Goal: Information Seeking & Learning: Learn about a topic

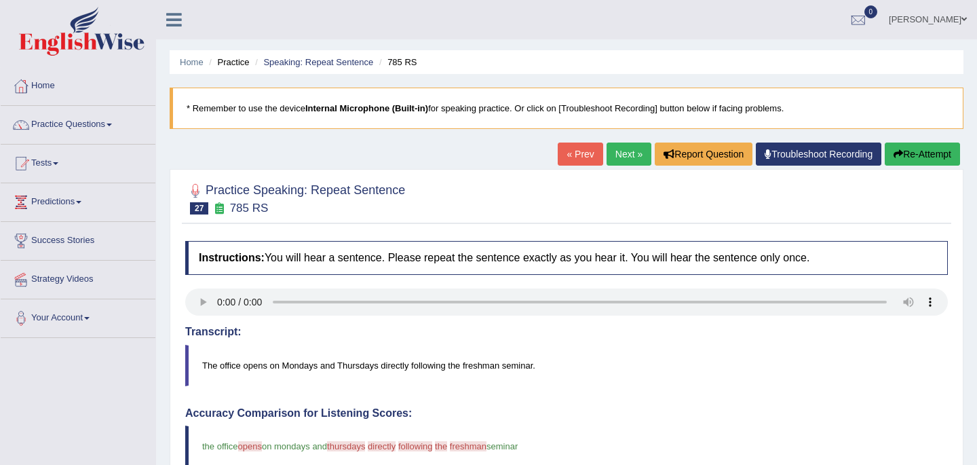
click at [627, 161] on link "Next »" at bounding box center [629, 154] width 45 height 23
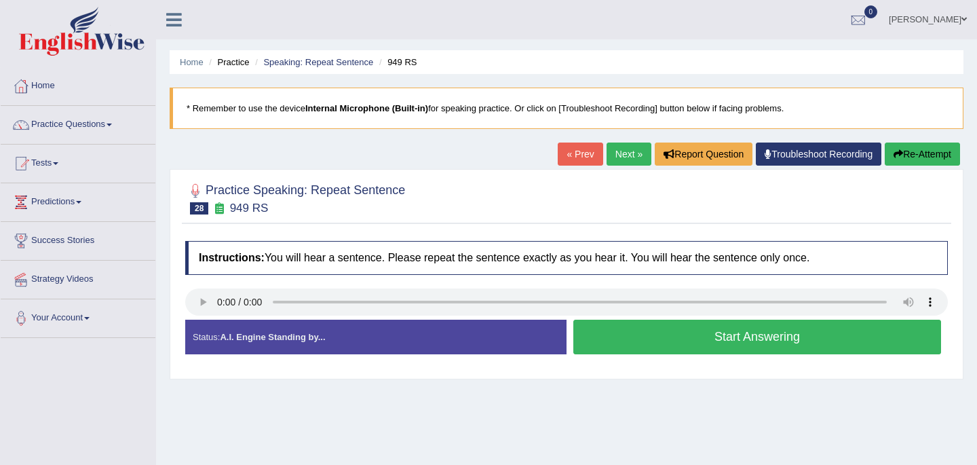
click at [413, 263] on h4 "Instructions: You will hear a sentence. Please repeat the sentence exactly as y…" at bounding box center [566, 258] width 763 height 34
click at [647, 335] on button "Start Answering" at bounding box center [757, 337] width 368 height 35
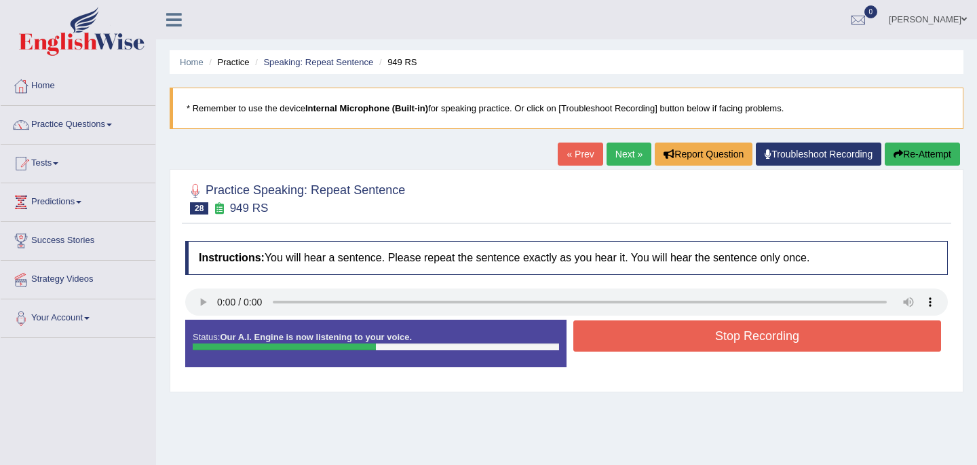
click at [647, 335] on button "Stop Recording" at bounding box center [757, 335] width 368 height 31
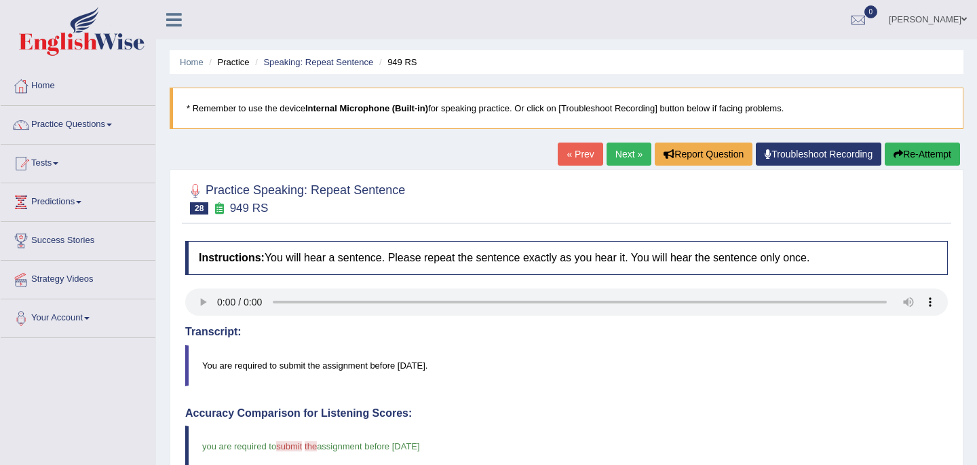
click at [630, 160] on link "Next »" at bounding box center [629, 154] width 45 height 23
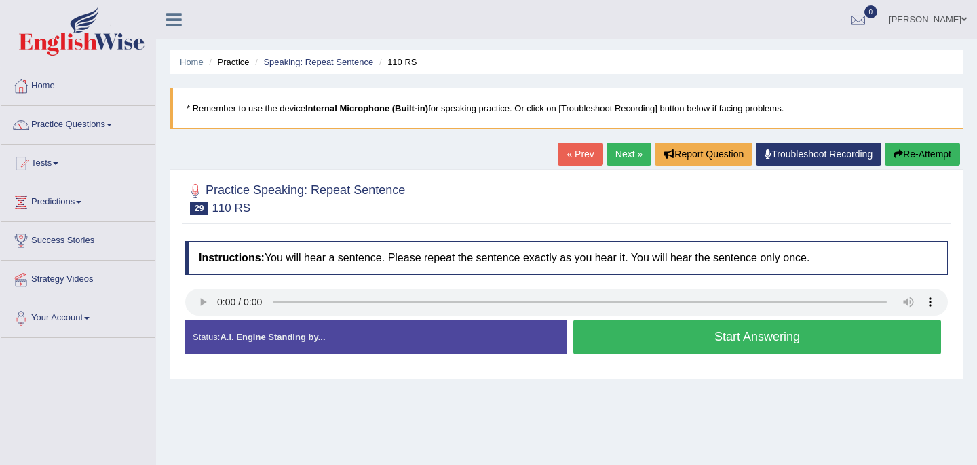
click at [647, 339] on button "Start Answering" at bounding box center [757, 337] width 368 height 35
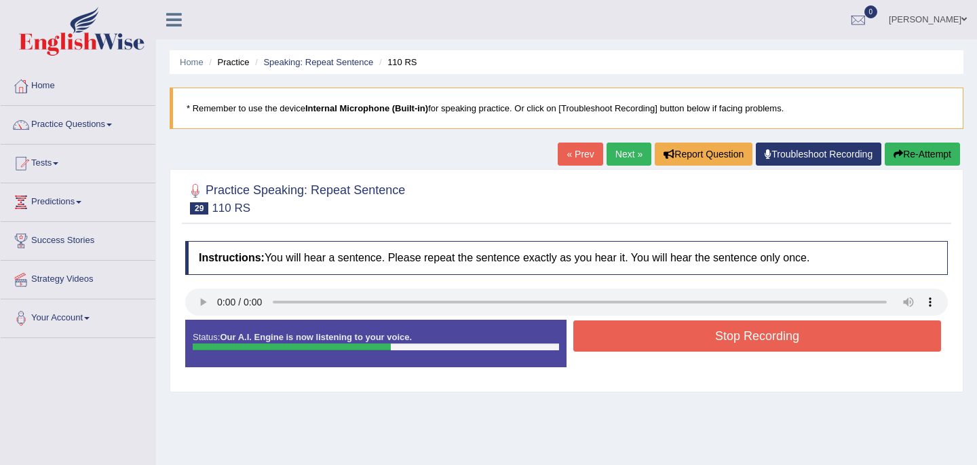
click at [647, 339] on button "Stop Recording" at bounding box center [757, 335] width 368 height 31
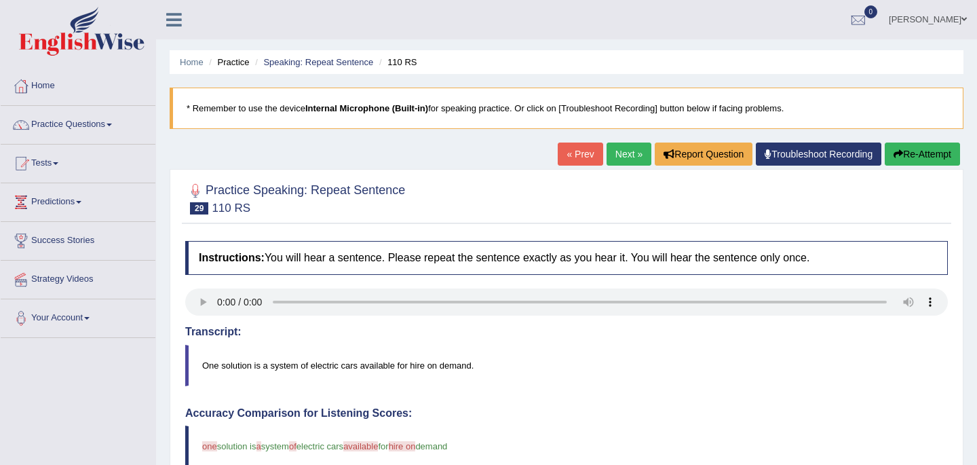
click at [620, 157] on link "Next »" at bounding box center [629, 154] width 45 height 23
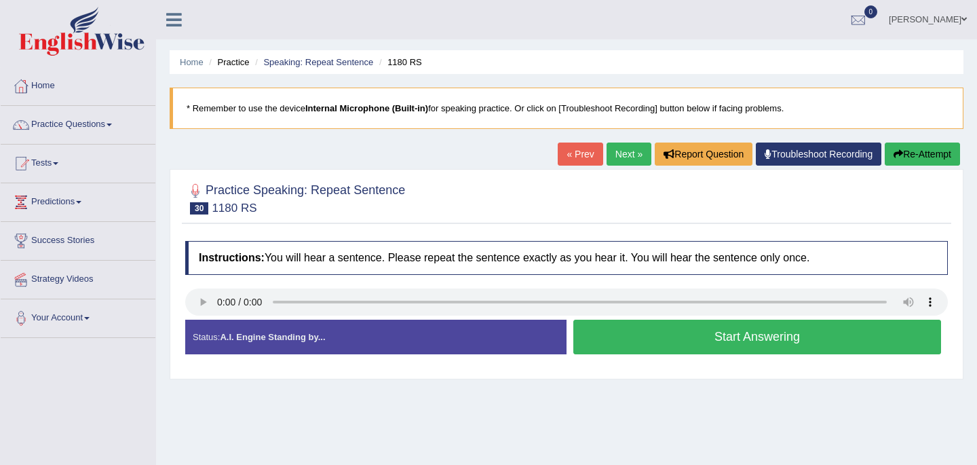
click at [673, 332] on button "Start Answering" at bounding box center [757, 337] width 368 height 35
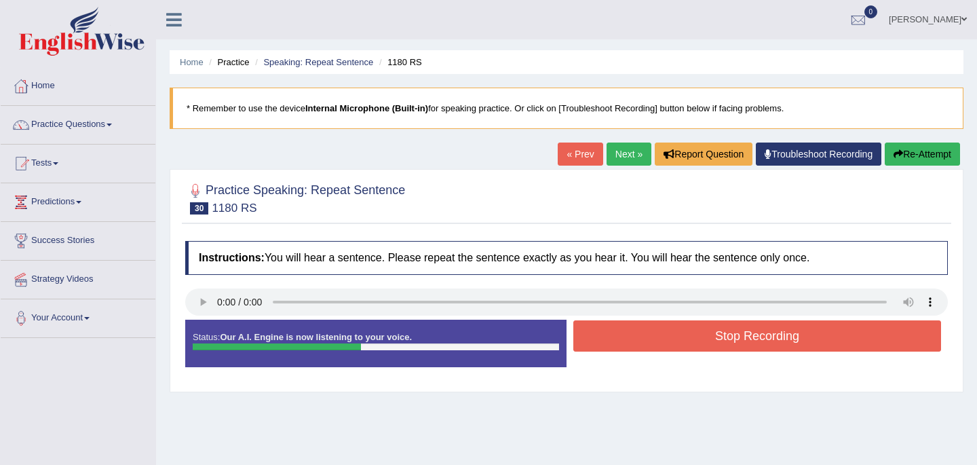
click at [673, 332] on button "Stop Recording" at bounding box center [757, 335] width 368 height 31
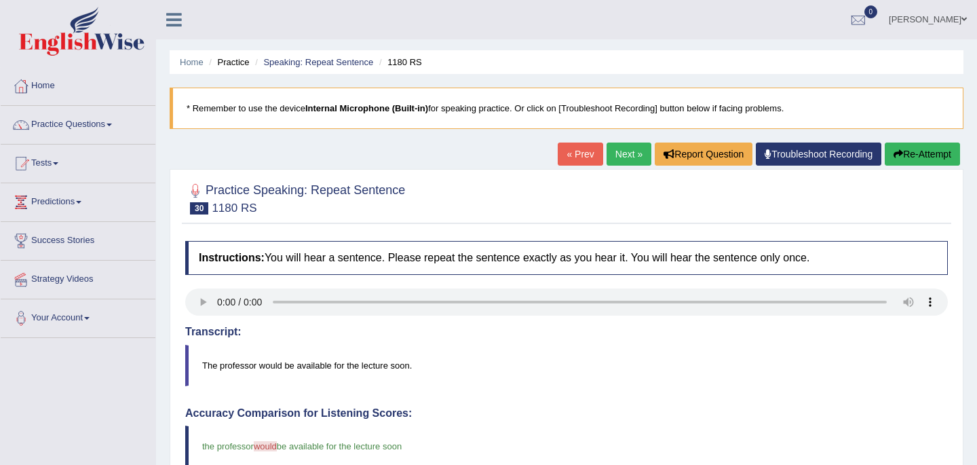
click at [617, 152] on link "Next »" at bounding box center [629, 154] width 45 height 23
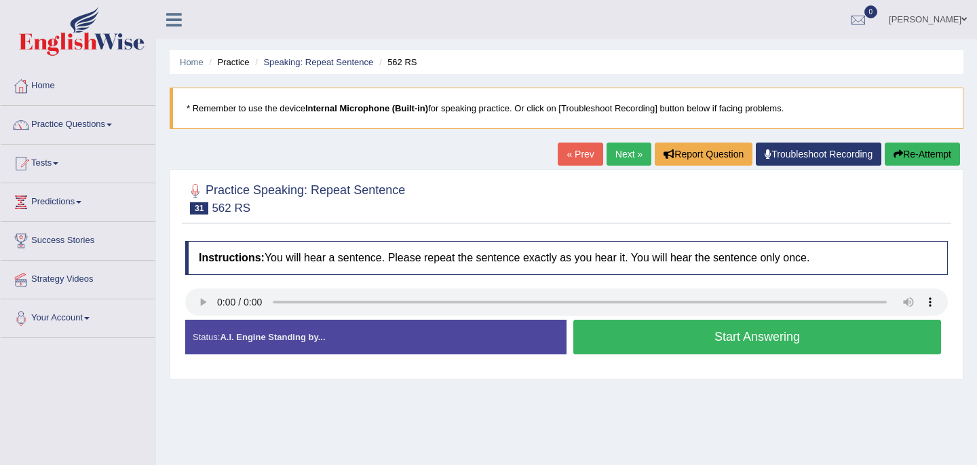
click at [647, 330] on button "Start Answering" at bounding box center [757, 337] width 368 height 35
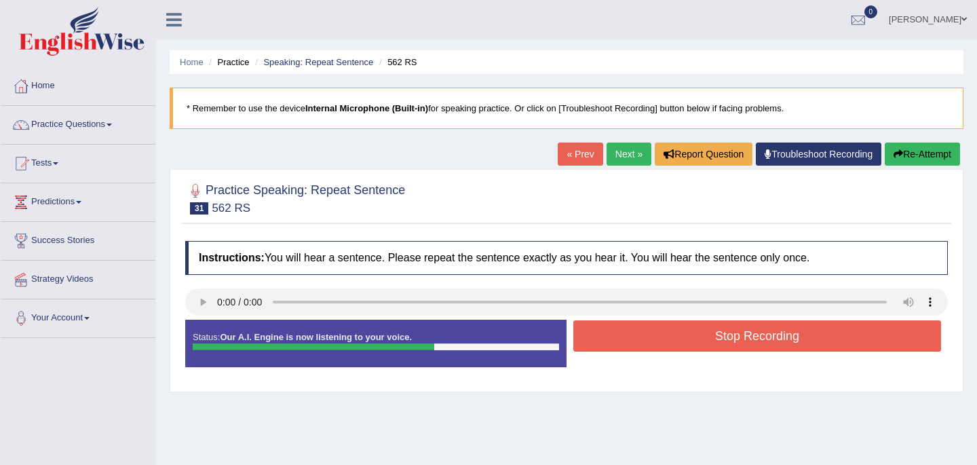
click at [647, 330] on button "Stop Recording" at bounding box center [757, 335] width 368 height 31
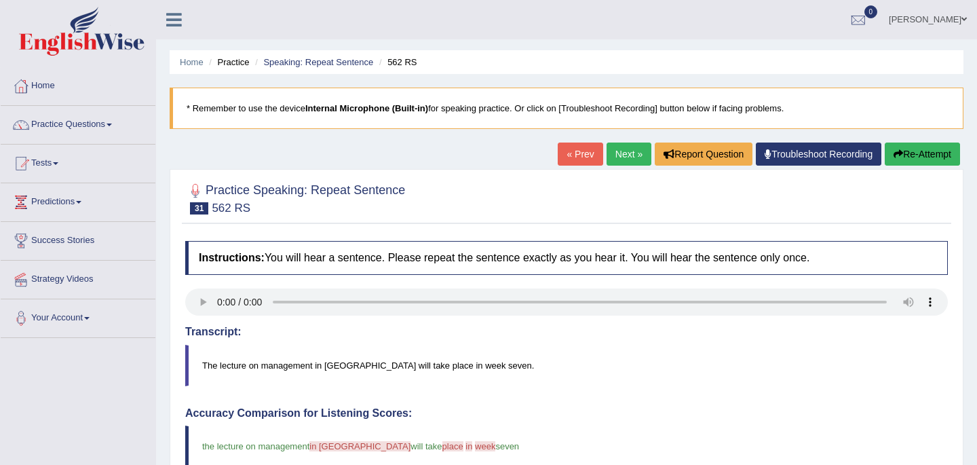
click at [626, 151] on link "Next »" at bounding box center [629, 154] width 45 height 23
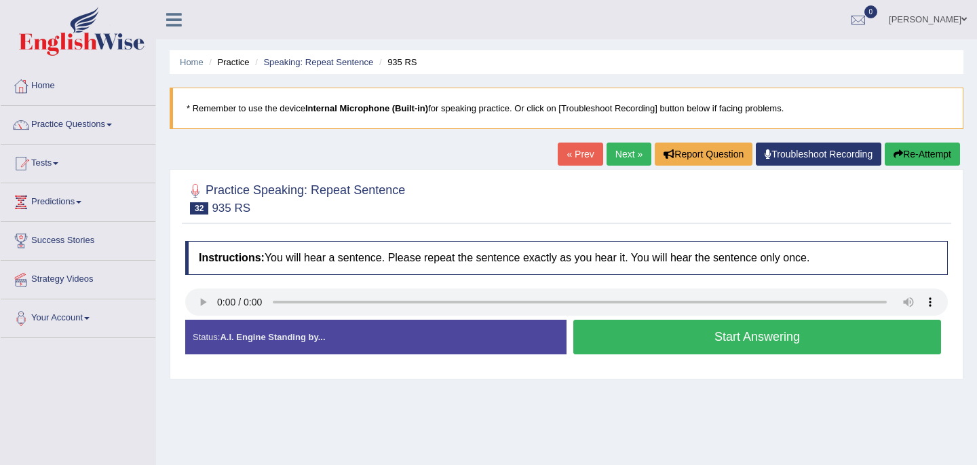
click at [662, 341] on button "Start Answering" at bounding box center [757, 337] width 368 height 35
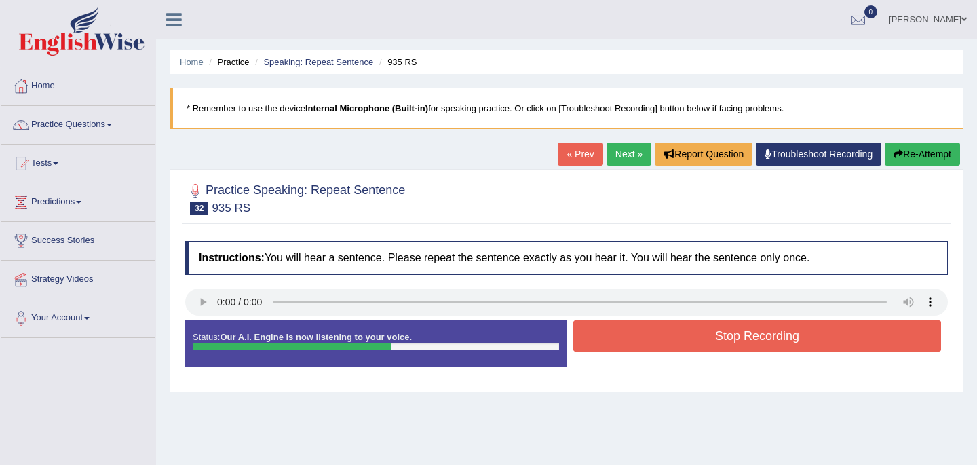
click at [662, 341] on button "Stop Recording" at bounding box center [757, 335] width 368 height 31
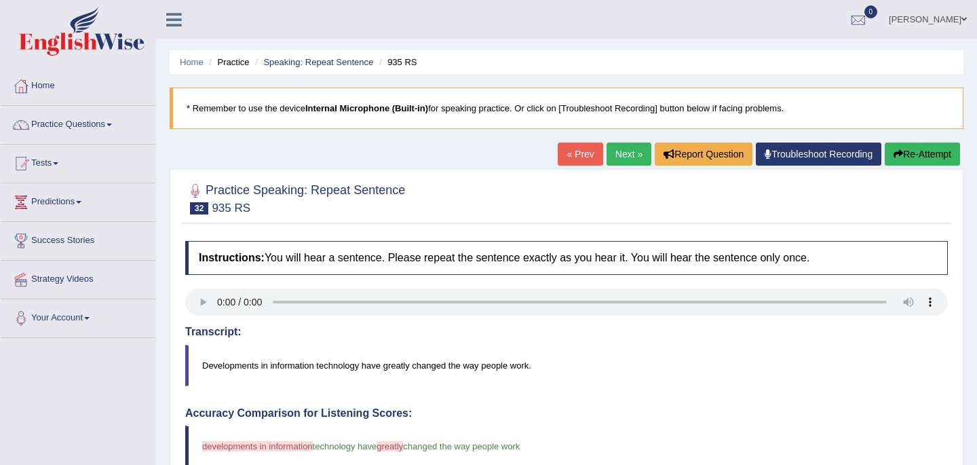
click at [622, 155] on link "Next »" at bounding box center [629, 154] width 45 height 23
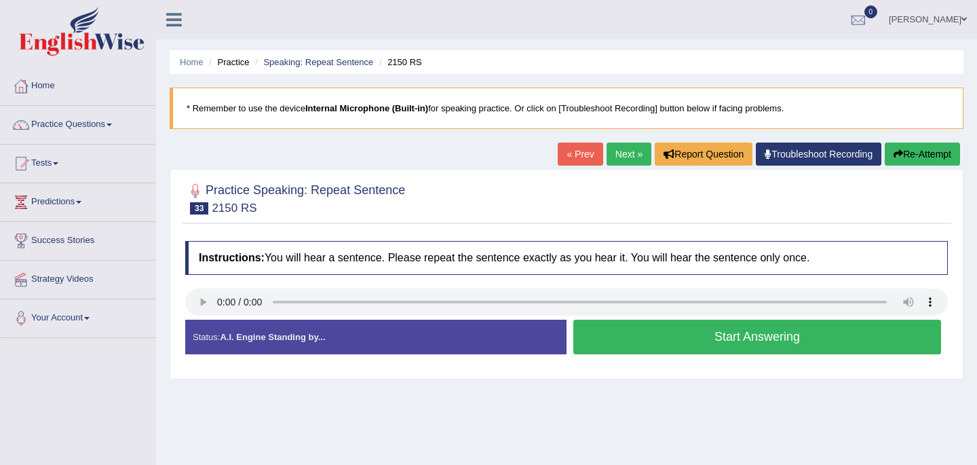
click at [641, 339] on button "Start Answering" at bounding box center [757, 337] width 368 height 35
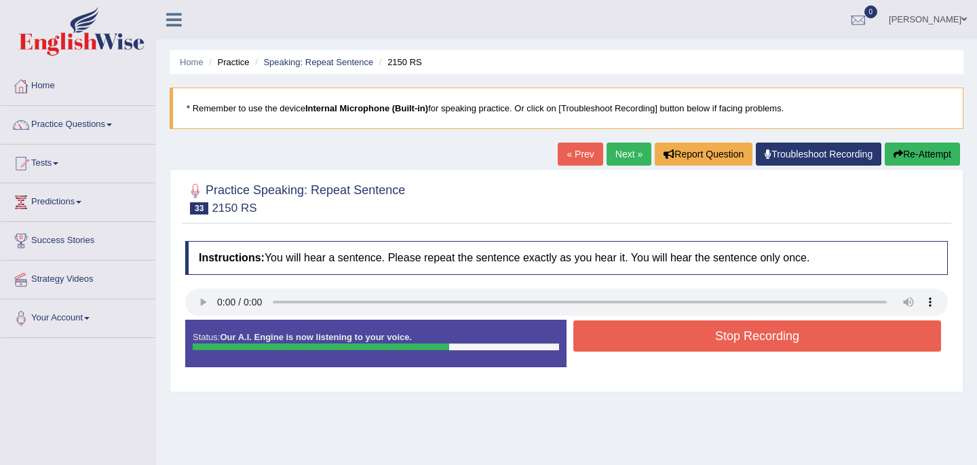
click at [641, 339] on button "Stop Recording" at bounding box center [757, 335] width 368 height 31
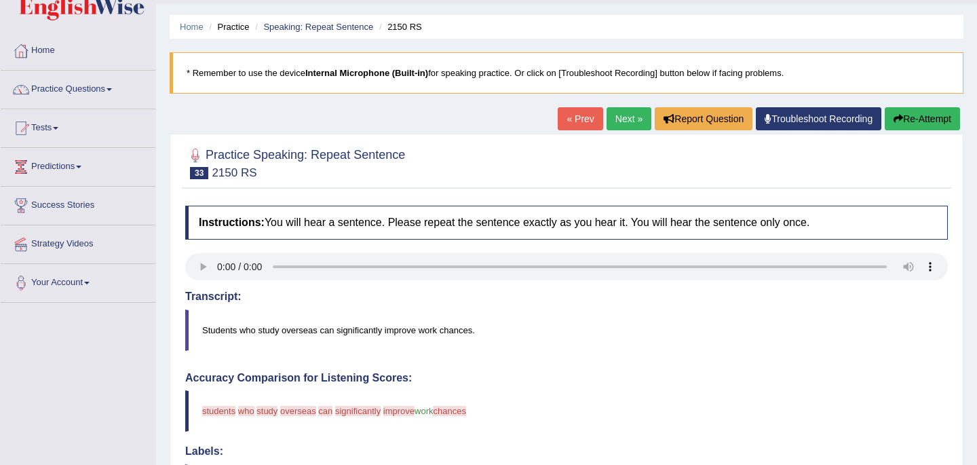
scroll to position [27, 0]
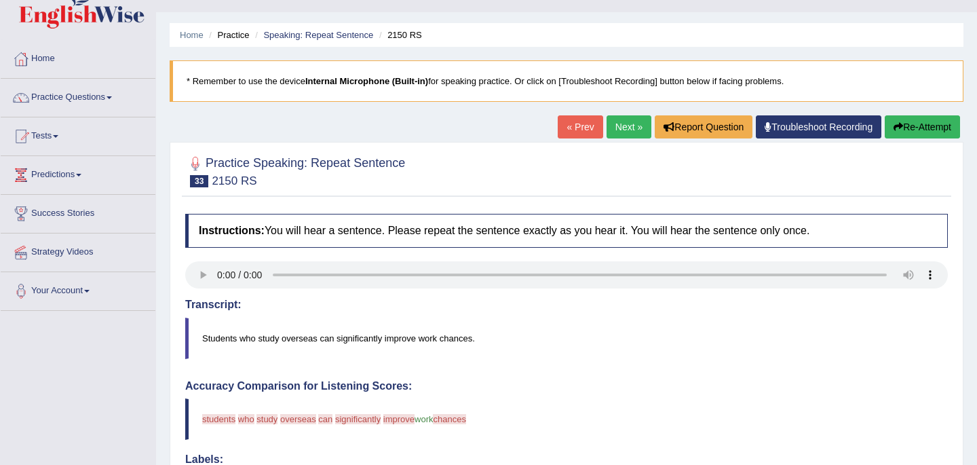
click at [624, 125] on link "Next »" at bounding box center [629, 126] width 45 height 23
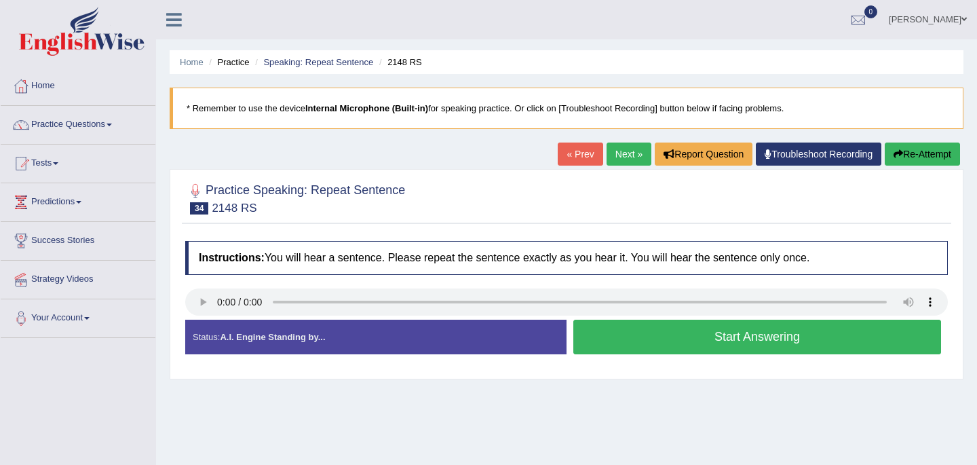
click at [643, 337] on button "Start Answering" at bounding box center [757, 337] width 368 height 35
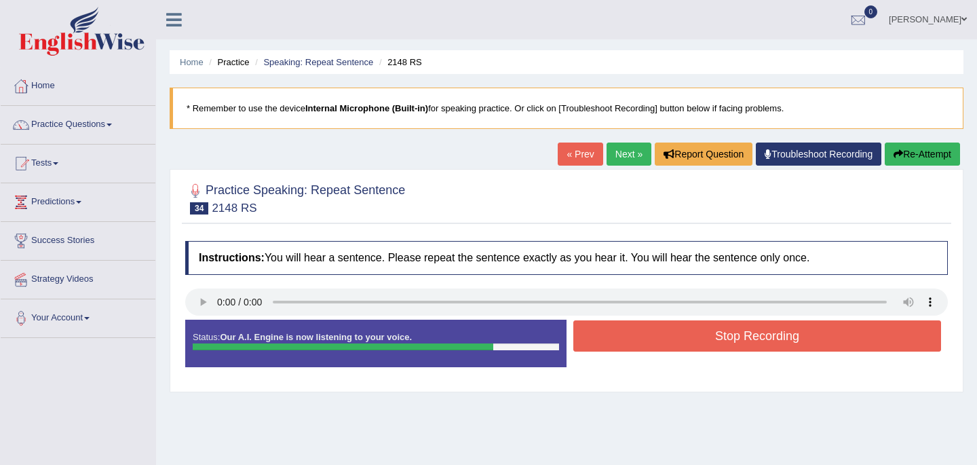
click at [647, 337] on button "Stop Recording" at bounding box center [757, 335] width 368 height 31
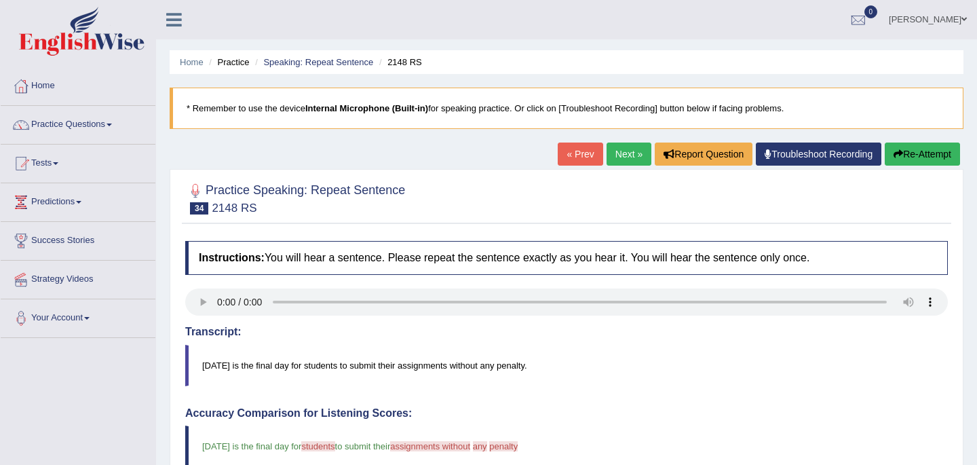
click at [618, 159] on link "Next »" at bounding box center [629, 154] width 45 height 23
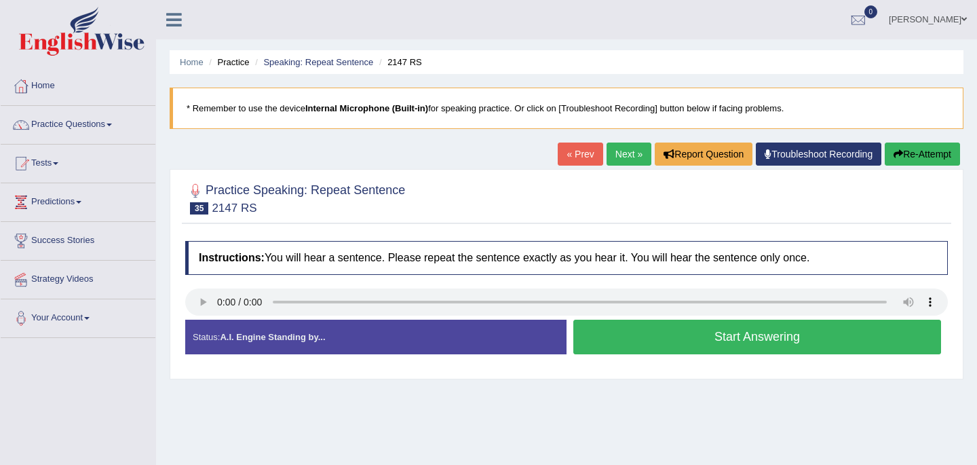
click at [635, 343] on button "Start Answering" at bounding box center [757, 337] width 368 height 35
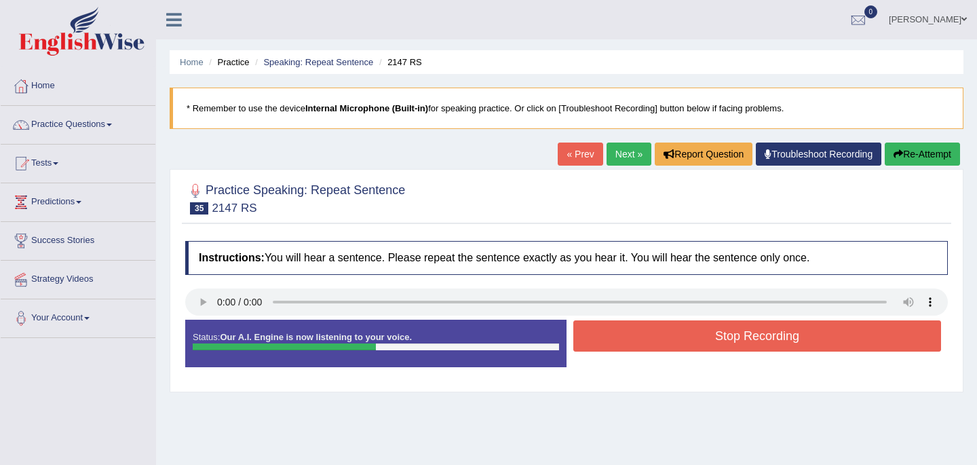
click at [635, 343] on button "Stop Recording" at bounding box center [757, 335] width 368 height 31
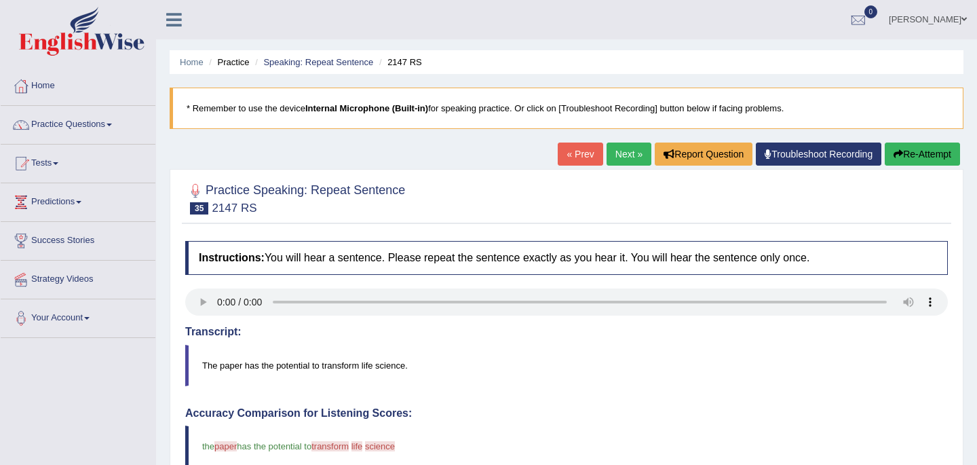
click at [611, 155] on link "Next »" at bounding box center [629, 154] width 45 height 23
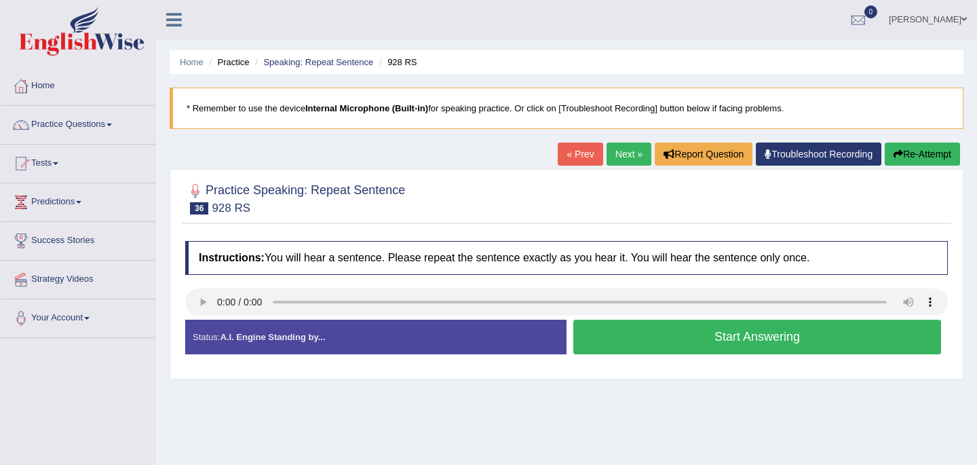
click at [650, 333] on button "Start Answering" at bounding box center [757, 337] width 368 height 35
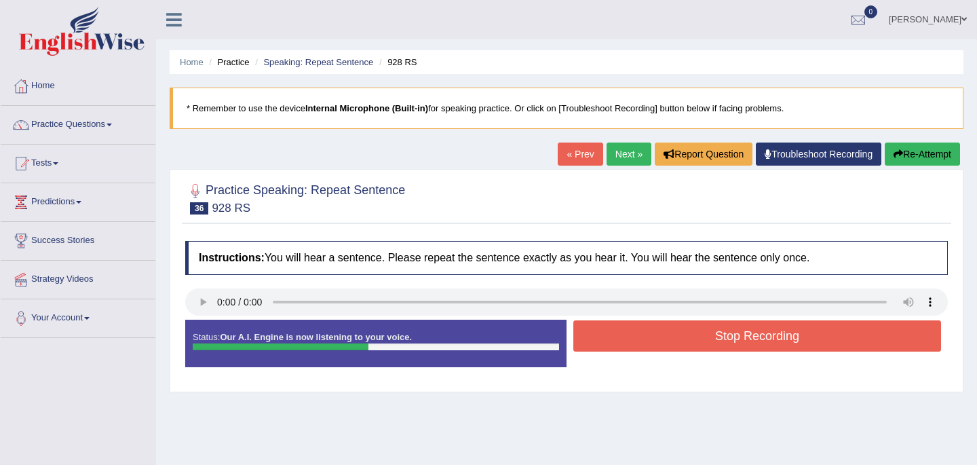
click at [650, 333] on button "Stop Recording" at bounding box center [757, 335] width 368 height 31
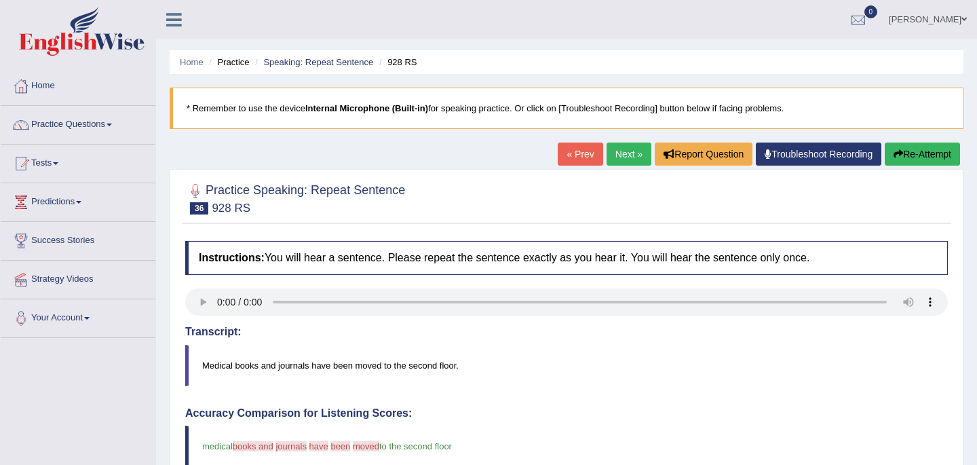
click at [628, 154] on link "Next »" at bounding box center [629, 154] width 45 height 23
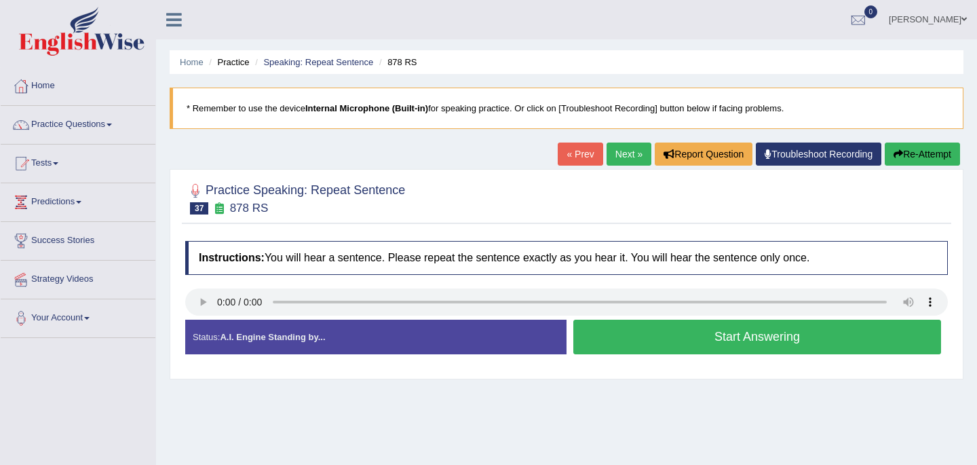
click at [651, 341] on button "Start Answering" at bounding box center [757, 337] width 368 height 35
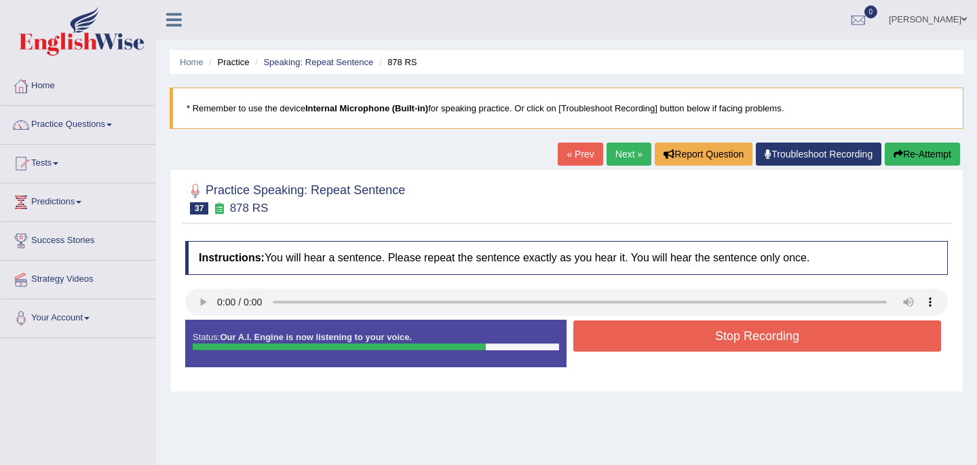
click at [651, 341] on button "Stop Recording" at bounding box center [757, 335] width 368 height 31
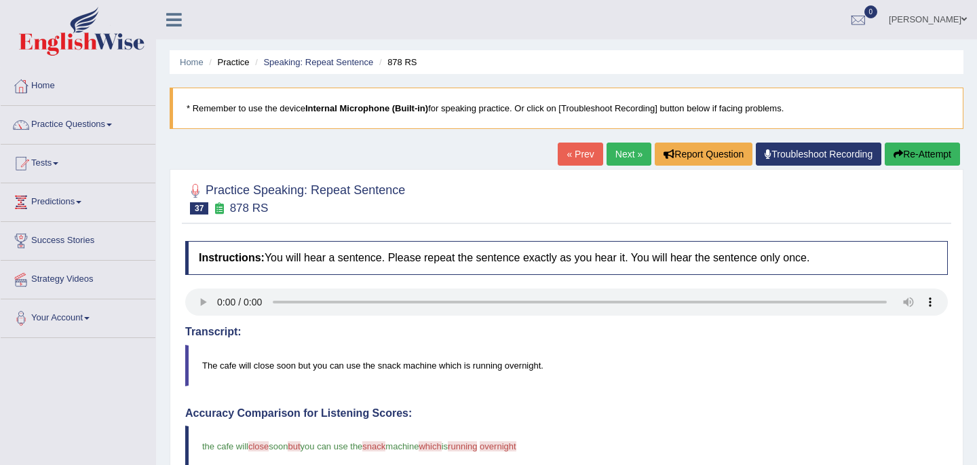
click at [618, 155] on link "Next »" at bounding box center [629, 154] width 45 height 23
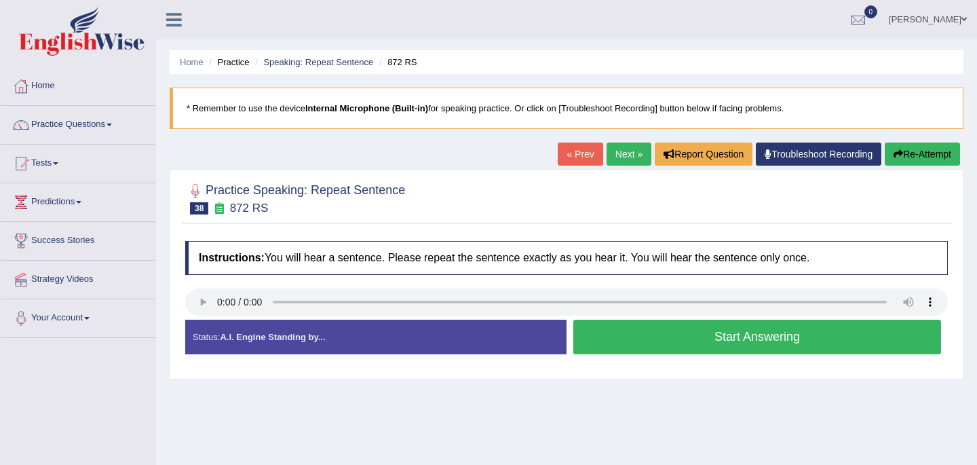
click at [684, 343] on button "Start Answering" at bounding box center [757, 337] width 368 height 35
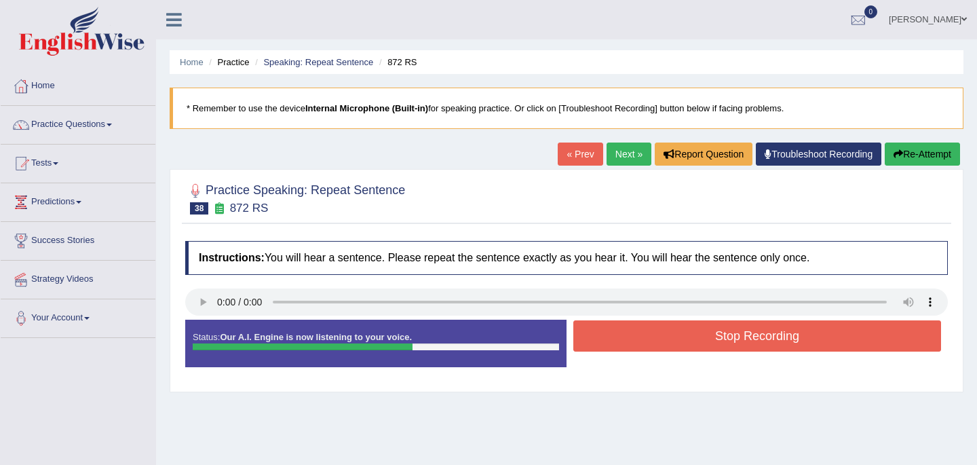
click at [684, 343] on button "Stop Recording" at bounding box center [757, 335] width 368 height 31
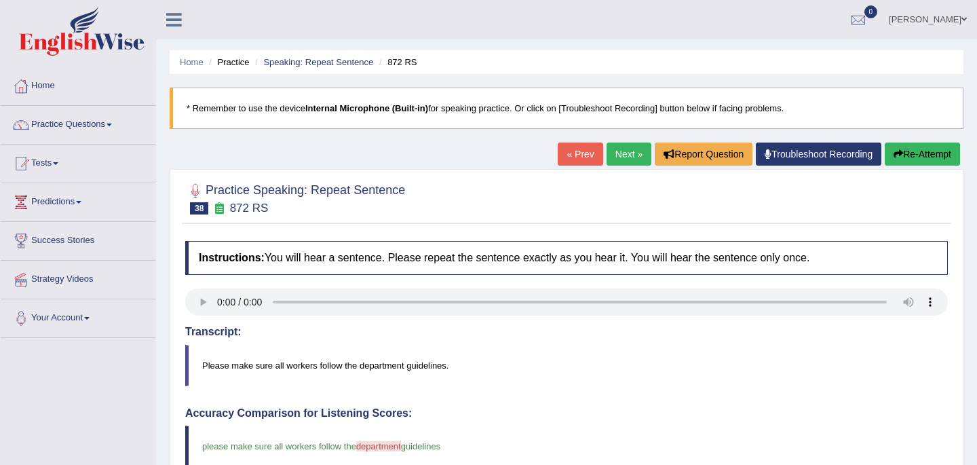
click at [619, 155] on link "Next »" at bounding box center [629, 154] width 45 height 23
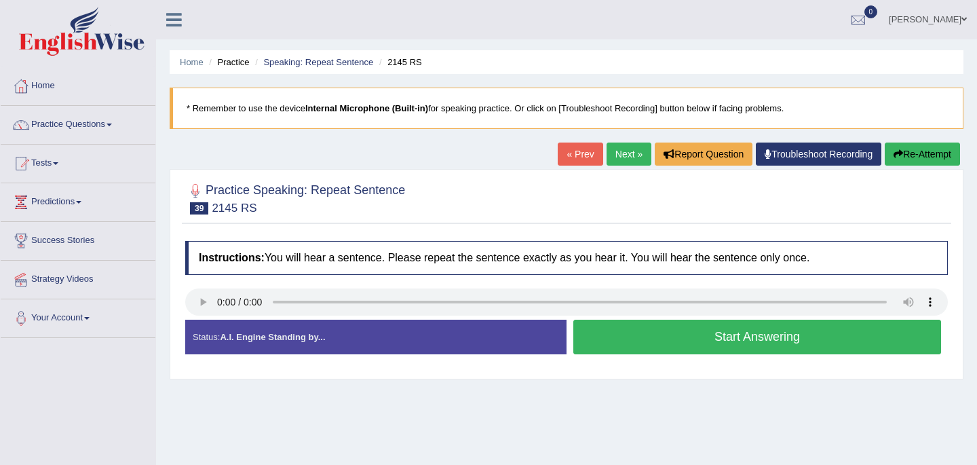
click at [667, 344] on button "Start Answering" at bounding box center [757, 337] width 368 height 35
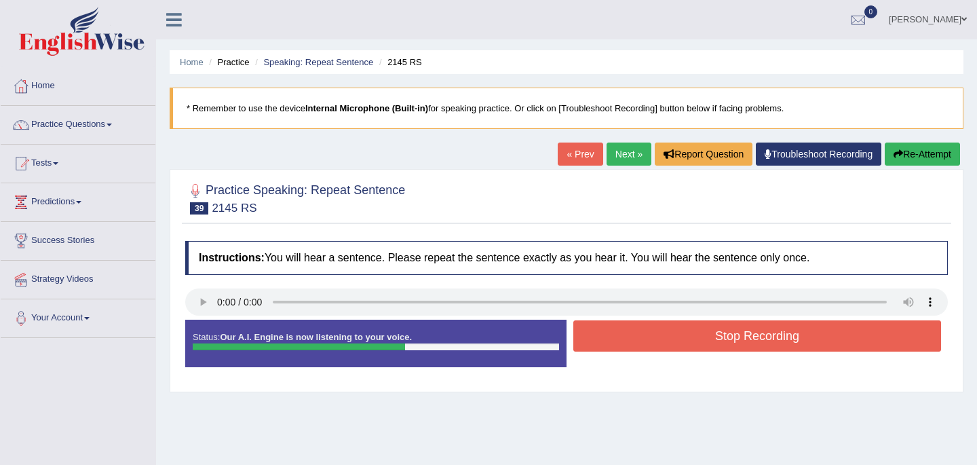
click at [667, 344] on button "Stop Recording" at bounding box center [757, 335] width 368 height 31
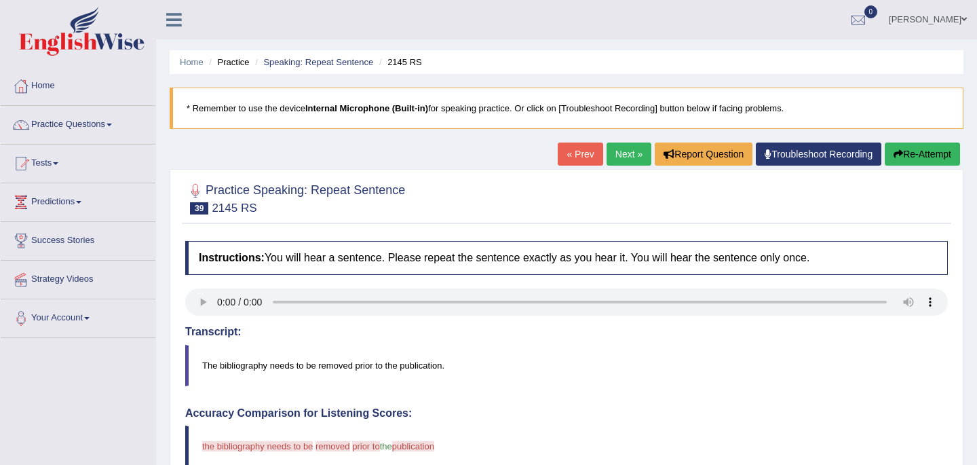
click at [620, 153] on link "Next »" at bounding box center [629, 154] width 45 height 23
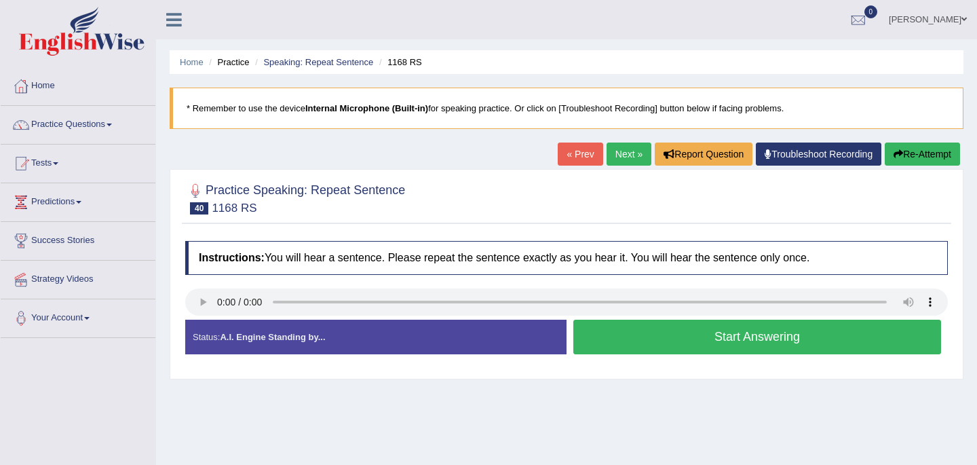
click at [626, 337] on button "Start Answering" at bounding box center [757, 337] width 368 height 35
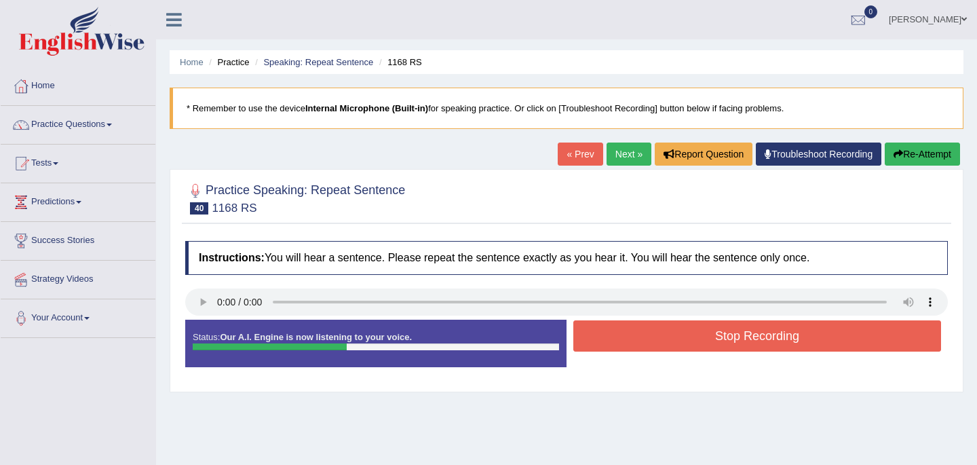
click at [626, 330] on button "Stop Recording" at bounding box center [757, 335] width 368 height 31
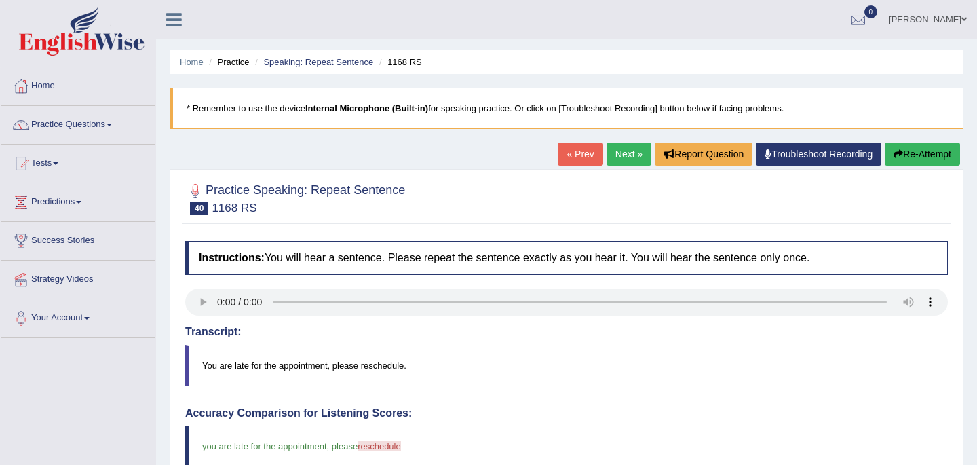
click at [622, 155] on link "Next »" at bounding box center [629, 154] width 45 height 23
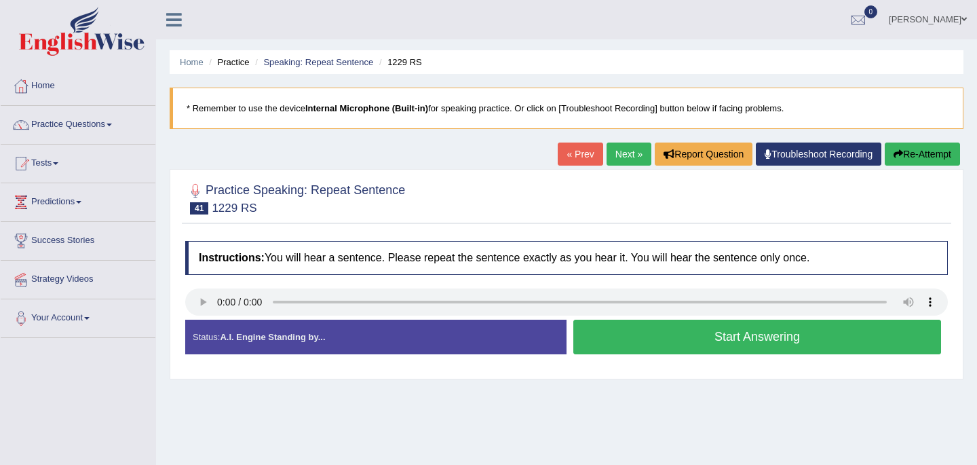
click at [622, 335] on button "Start Answering" at bounding box center [757, 337] width 368 height 35
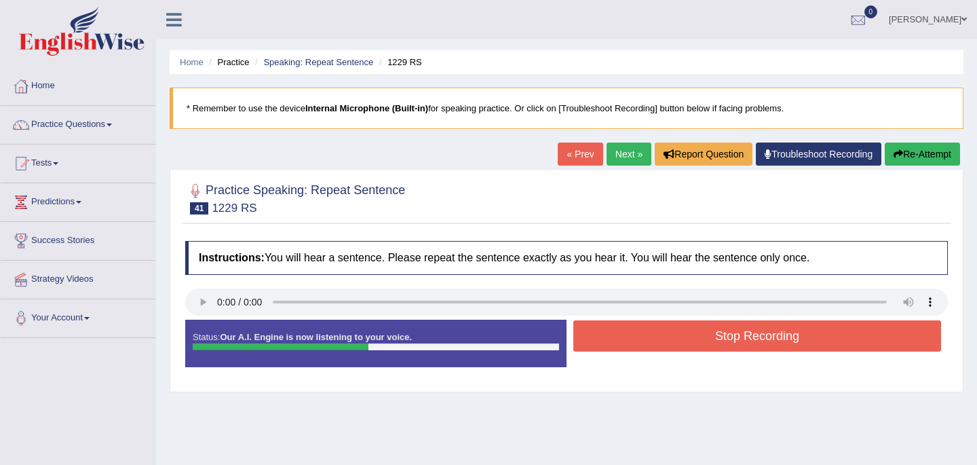
click at [622, 335] on button "Stop Recording" at bounding box center [757, 335] width 368 height 31
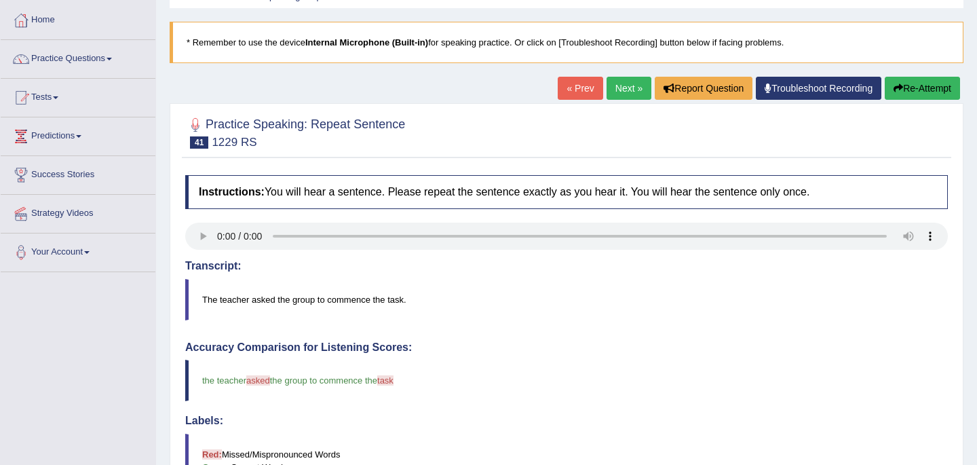
scroll to position [54, 0]
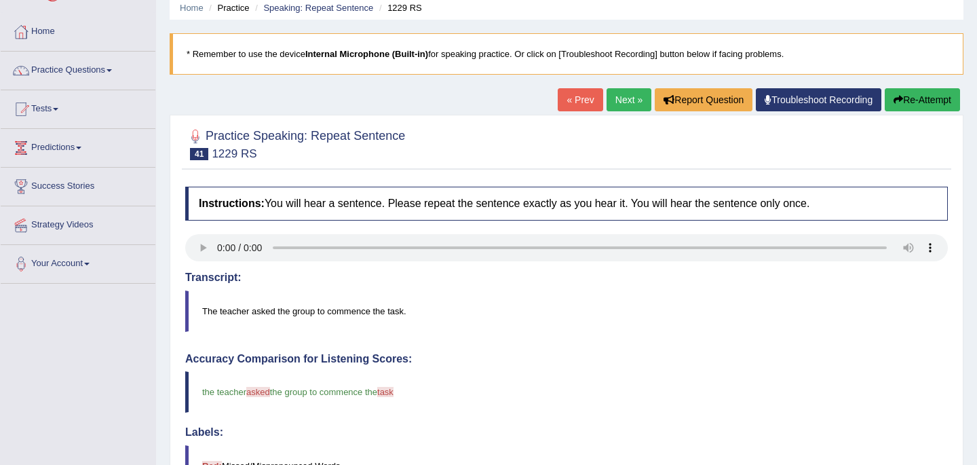
click at [635, 102] on link "Next »" at bounding box center [629, 99] width 45 height 23
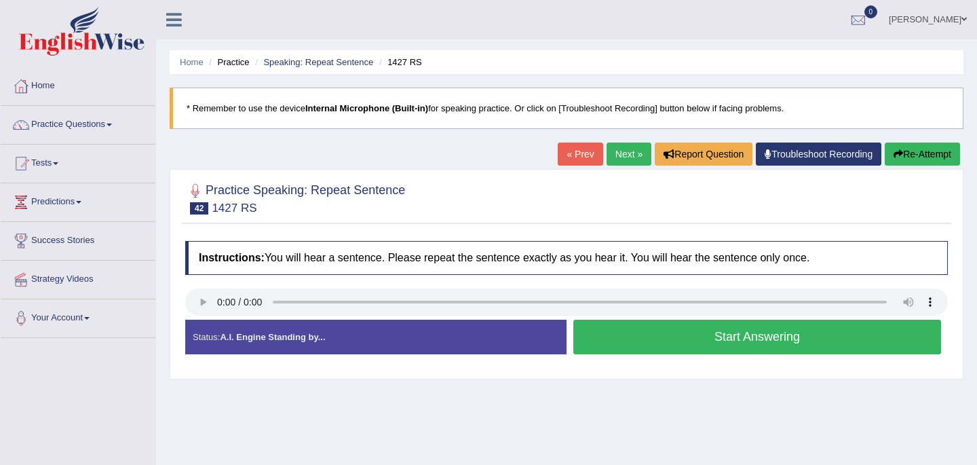
click at [657, 345] on button "Start Answering" at bounding box center [757, 337] width 368 height 35
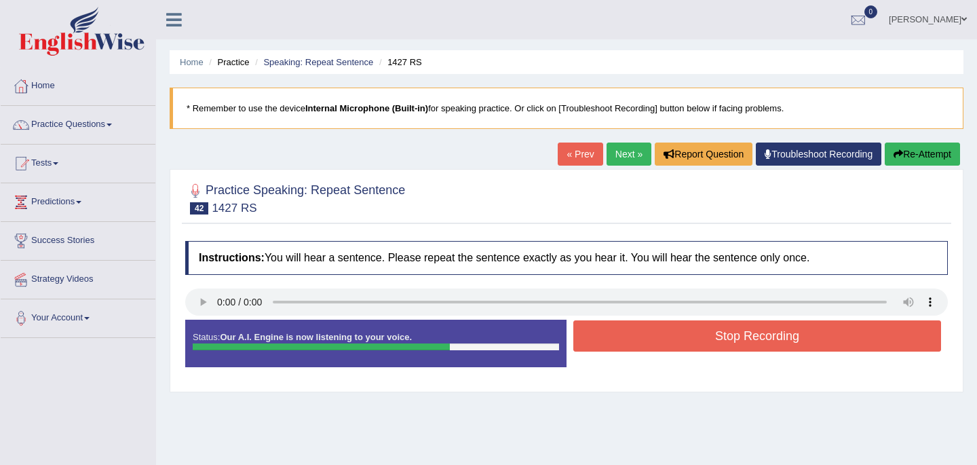
click at [657, 345] on button "Stop Recording" at bounding box center [757, 335] width 368 height 31
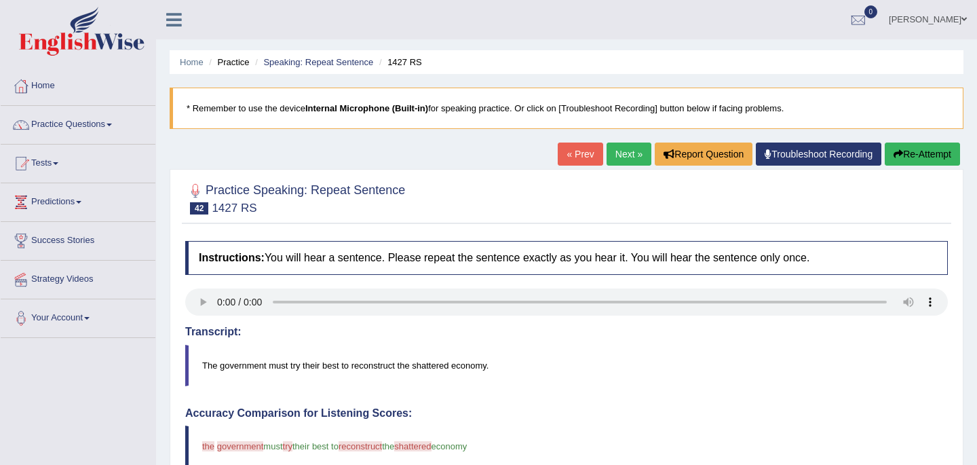
click at [624, 155] on link "Next »" at bounding box center [629, 154] width 45 height 23
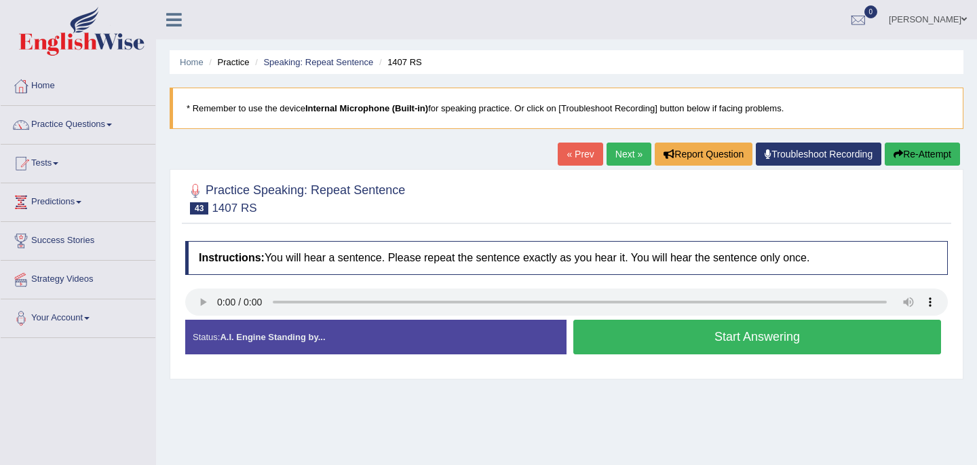
click at [669, 338] on button "Start Answering" at bounding box center [757, 337] width 368 height 35
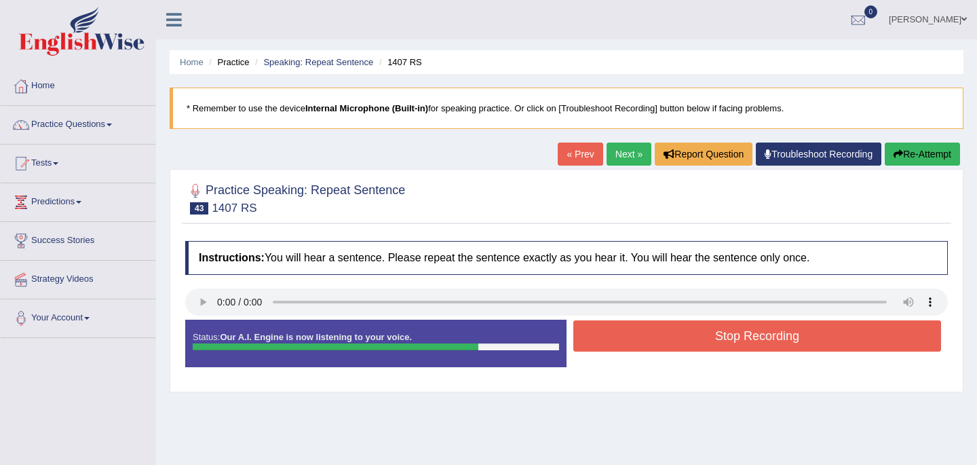
click at [669, 338] on button "Stop Recording" at bounding box center [757, 335] width 368 height 31
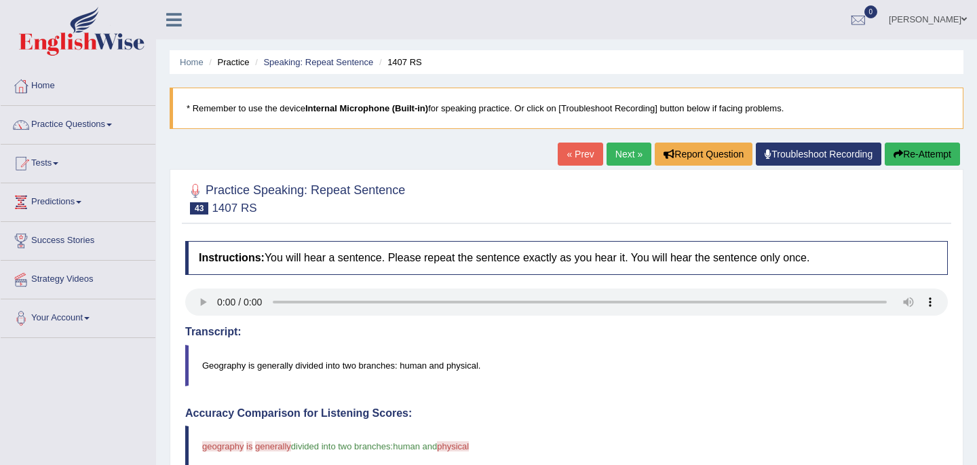
click at [614, 151] on link "Next »" at bounding box center [629, 154] width 45 height 23
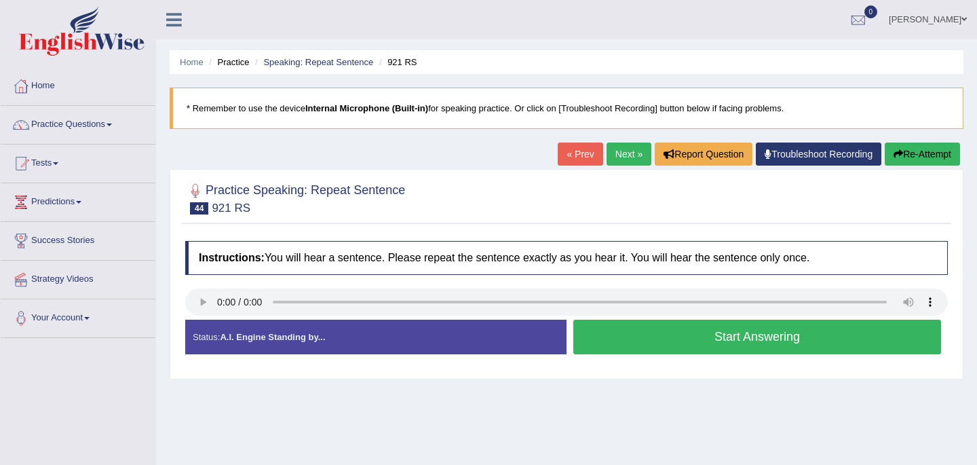
click at [630, 343] on button "Start Answering" at bounding box center [757, 337] width 368 height 35
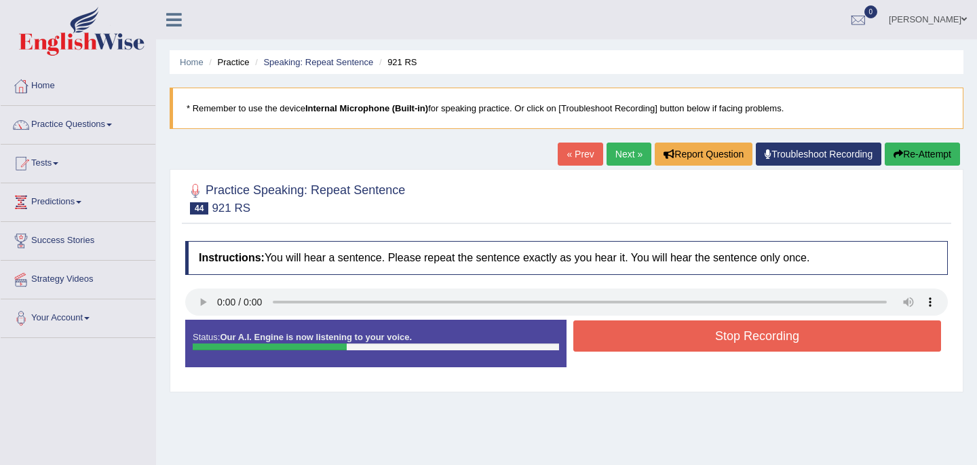
click at [630, 343] on button "Stop Recording" at bounding box center [757, 335] width 368 height 31
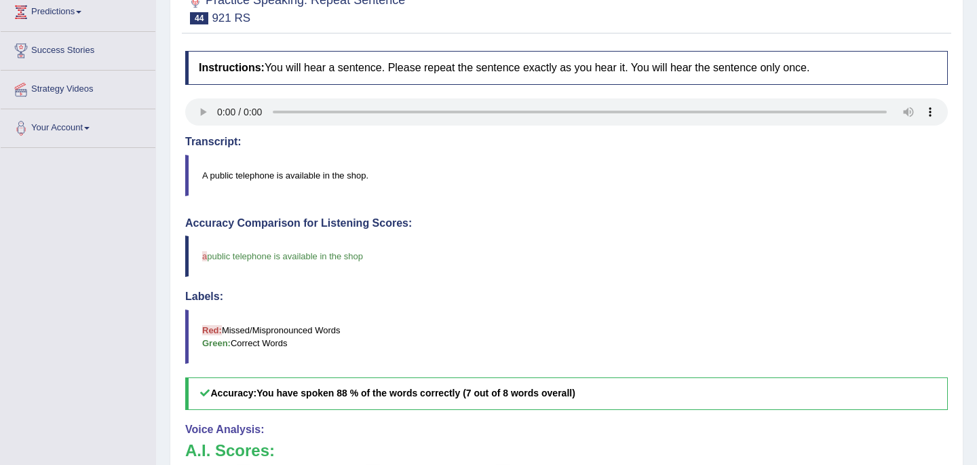
scroll to position [150, 0]
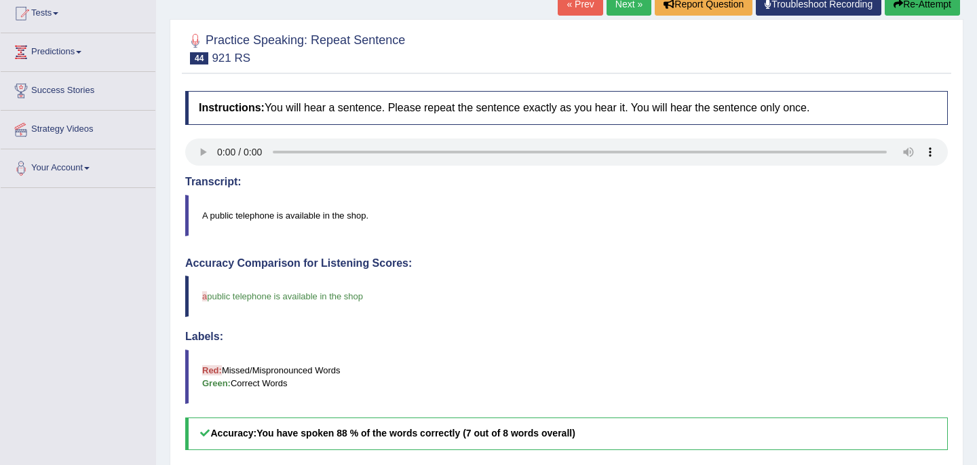
click at [617, 10] on link "Next »" at bounding box center [629, 4] width 45 height 23
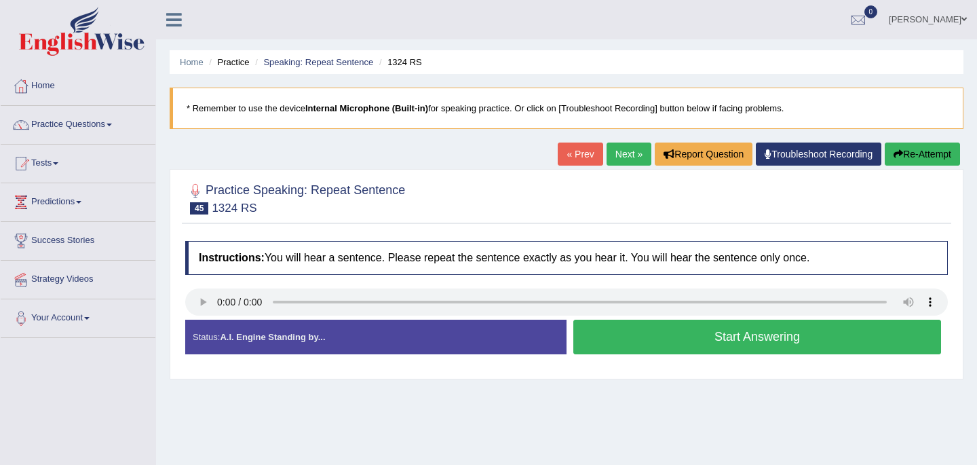
click at [639, 343] on button "Start Answering" at bounding box center [757, 337] width 368 height 35
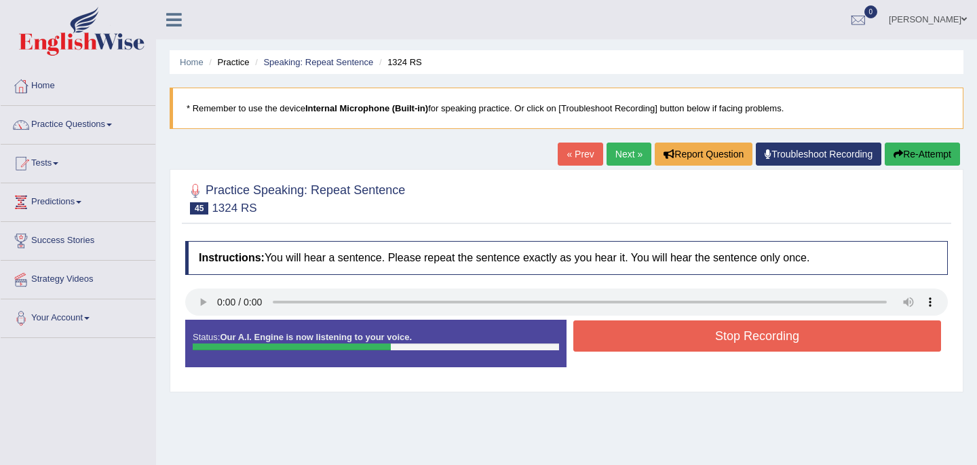
click at [639, 343] on button "Stop Recording" at bounding box center [757, 335] width 368 height 31
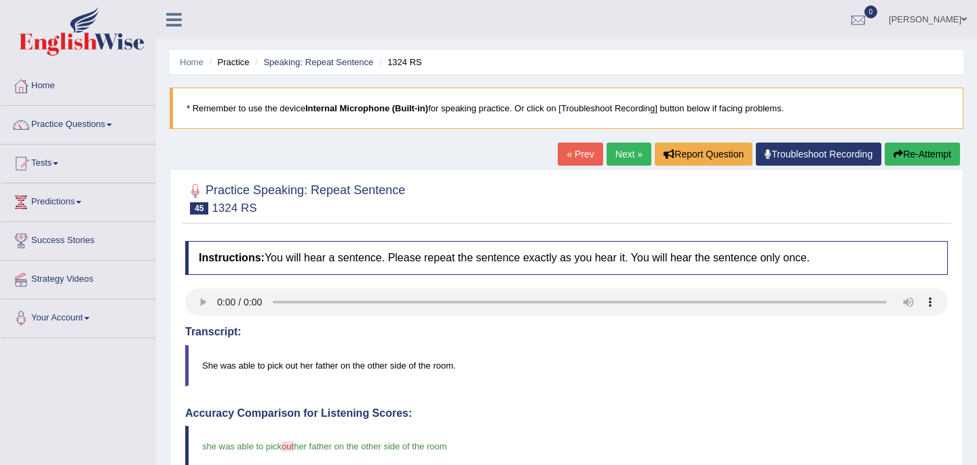
click at [622, 158] on link "Next »" at bounding box center [629, 154] width 45 height 23
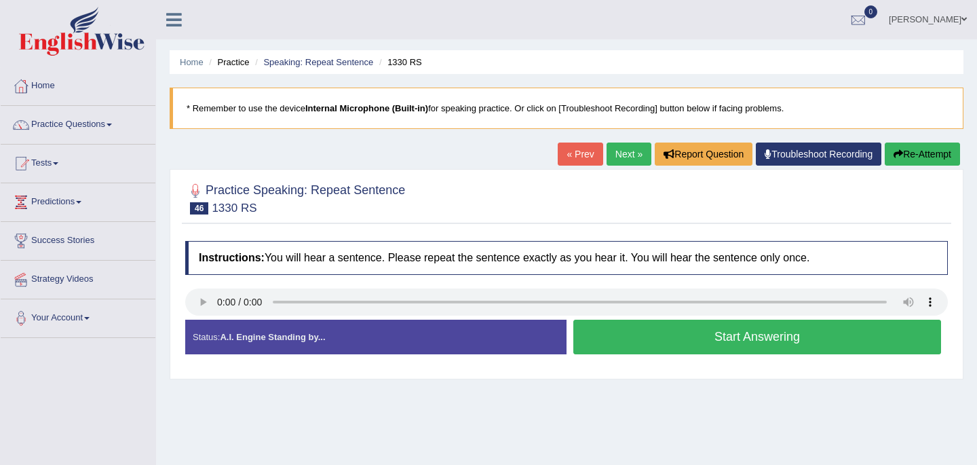
click at [665, 343] on button "Start Answering" at bounding box center [757, 337] width 368 height 35
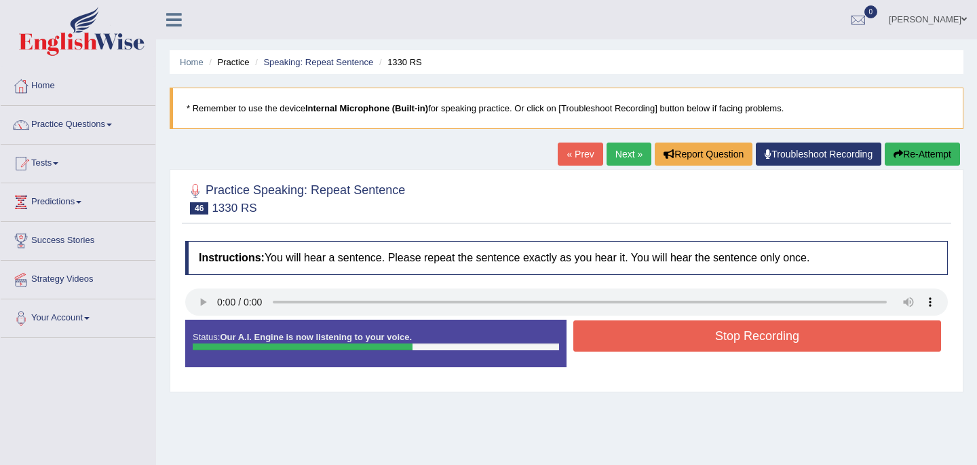
click at [665, 343] on button "Stop Recording" at bounding box center [757, 335] width 368 height 31
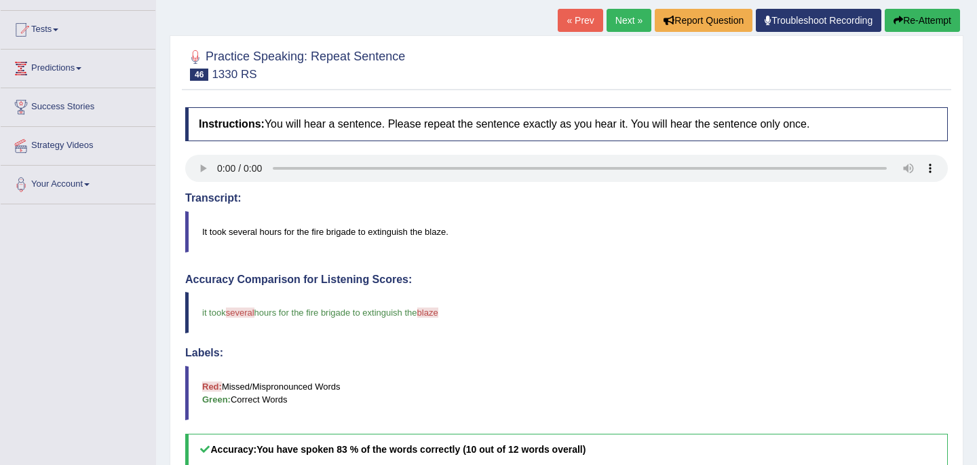
scroll to position [124, 0]
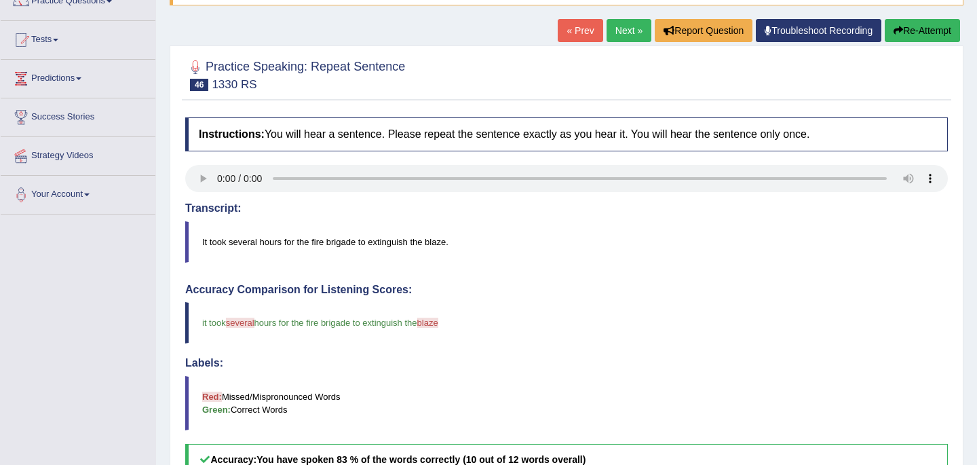
click at [626, 25] on link "Next »" at bounding box center [629, 30] width 45 height 23
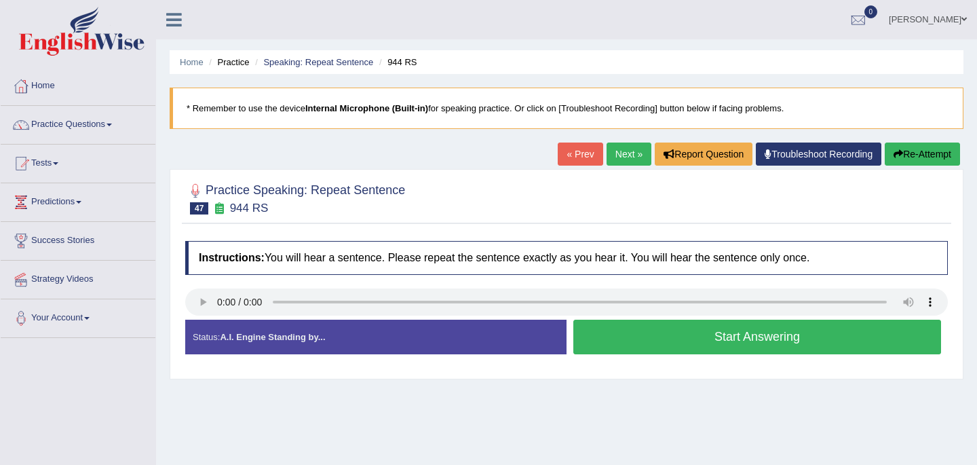
click at [679, 345] on button "Start Answering" at bounding box center [757, 337] width 368 height 35
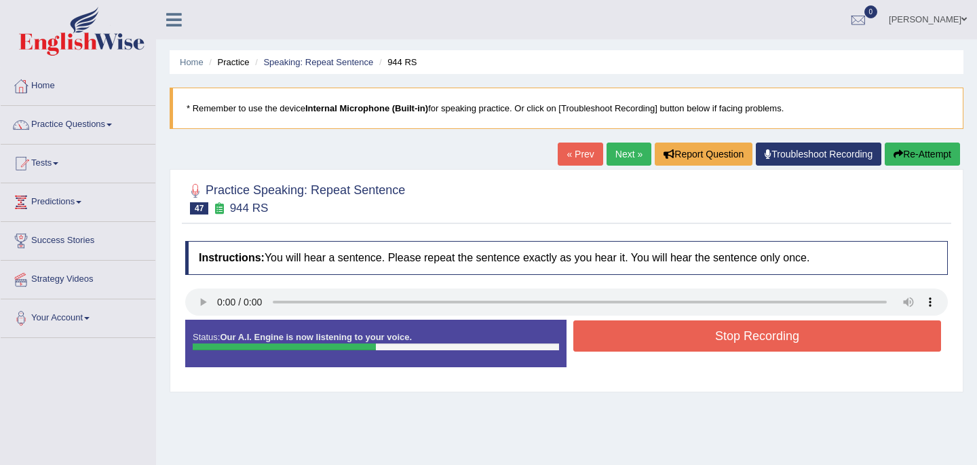
click at [671, 332] on button "Stop Recording" at bounding box center [757, 335] width 368 height 31
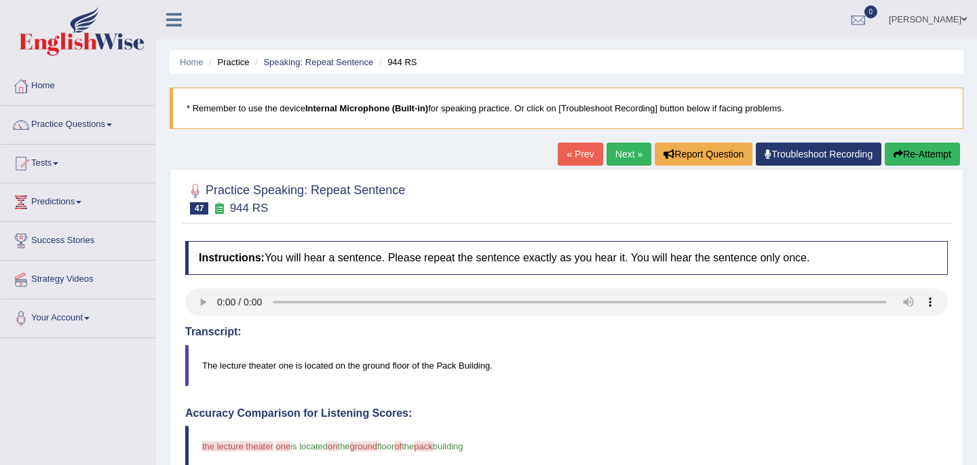
click at [623, 155] on link "Next »" at bounding box center [629, 154] width 45 height 23
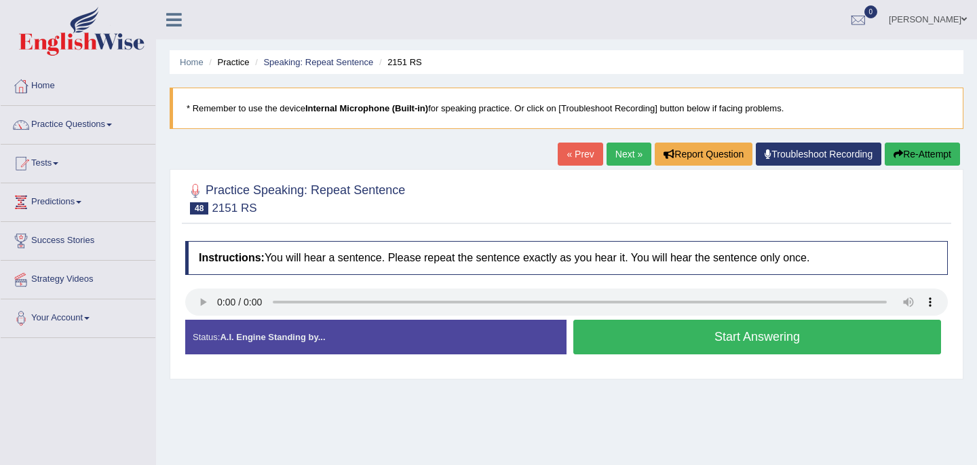
click at [714, 341] on button "Start Answering" at bounding box center [757, 337] width 368 height 35
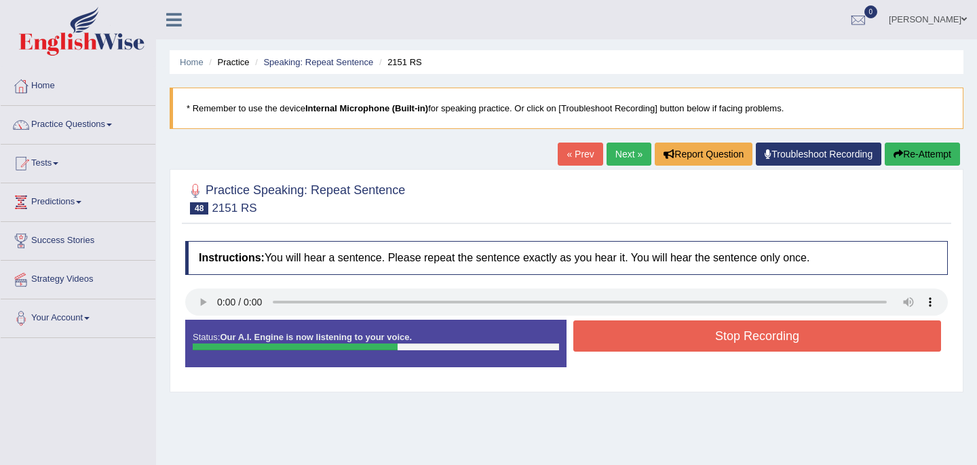
click at [714, 341] on button "Stop Recording" at bounding box center [757, 335] width 368 height 31
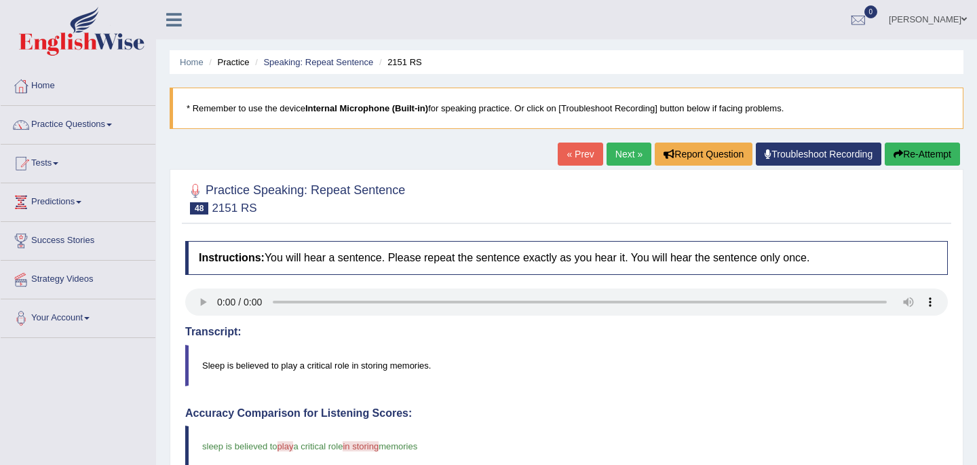
click at [615, 160] on link "Next »" at bounding box center [629, 154] width 45 height 23
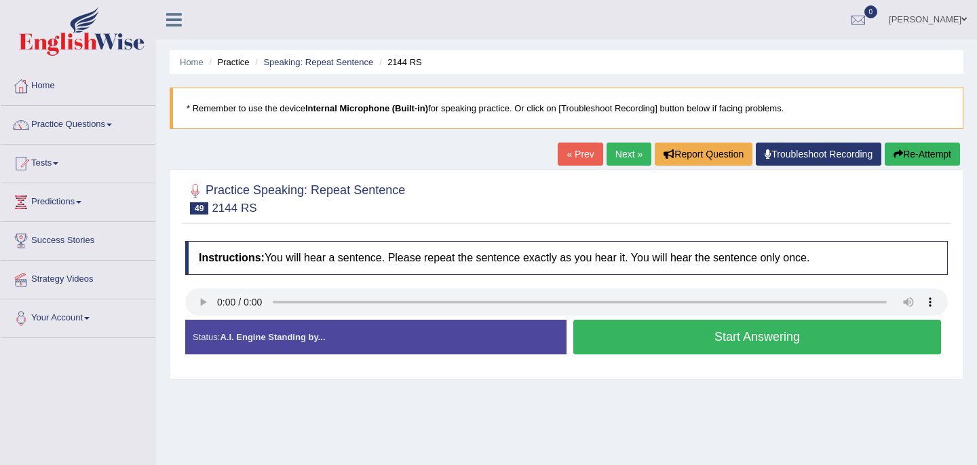
click at [711, 338] on button "Start Answering" at bounding box center [757, 337] width 368 height 35
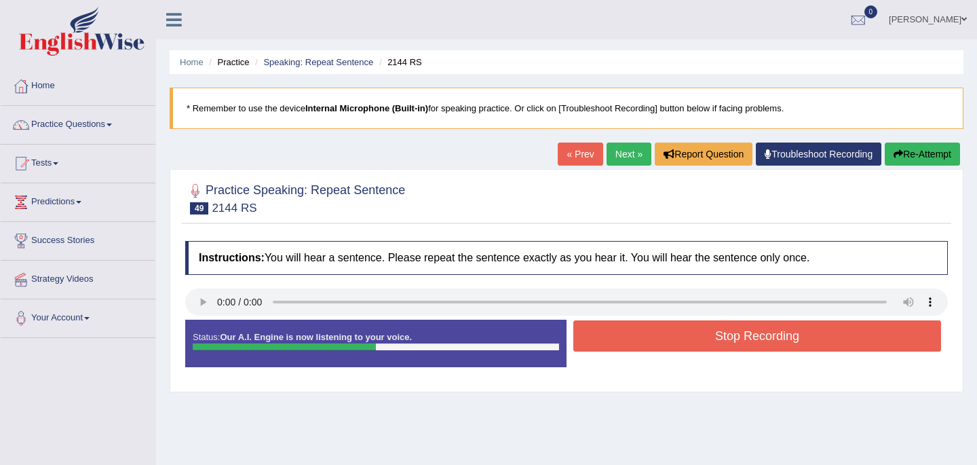
click at [711, 338] on button "Stop Recording" at bounding box center [757, 335] width 368 height 31
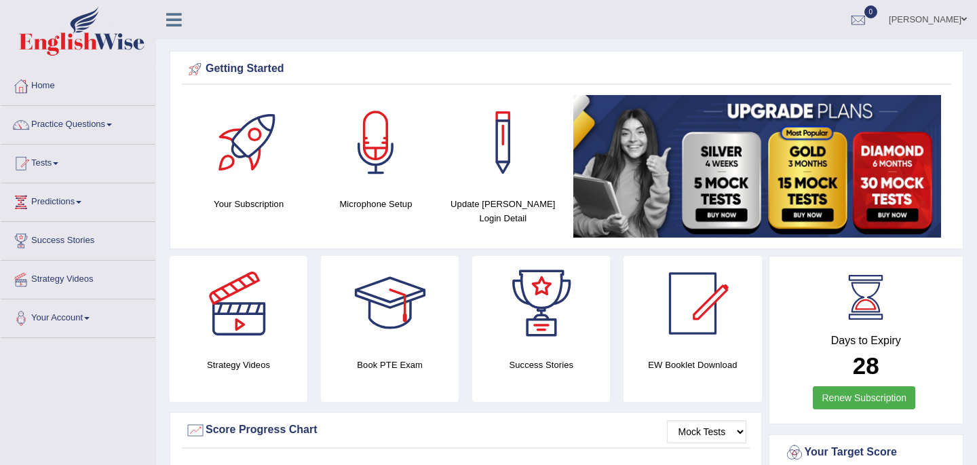
click at [60, 124] on link "Practice Questions" at bounding box center [78, 123] width 155 height 34
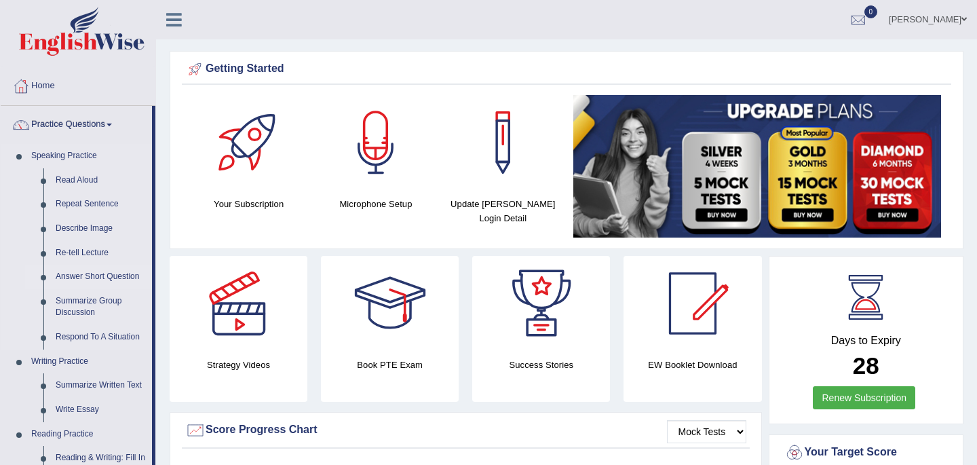
click at [90, 277] on link "Answer Short Question" at bounding box center [101, 277] width 102 height 24
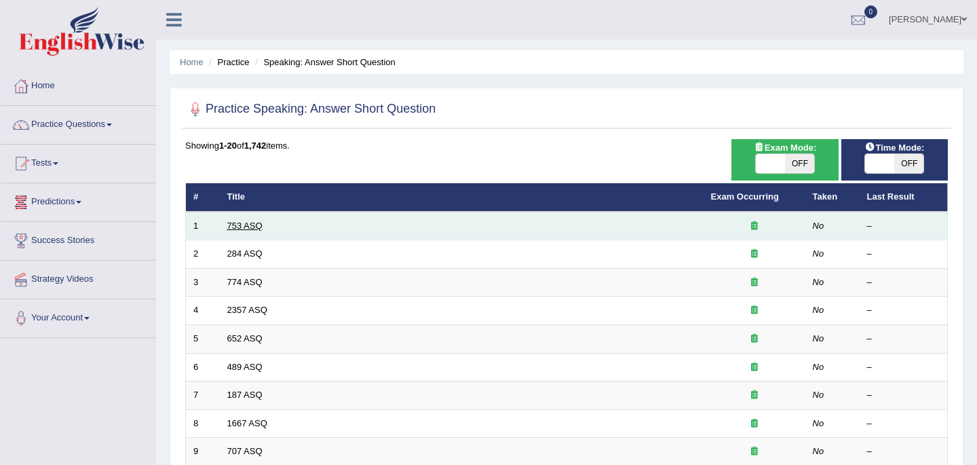
click at [248, 229] on link "753 ASQ" at bounding box center [244, 226] width 35 height 10
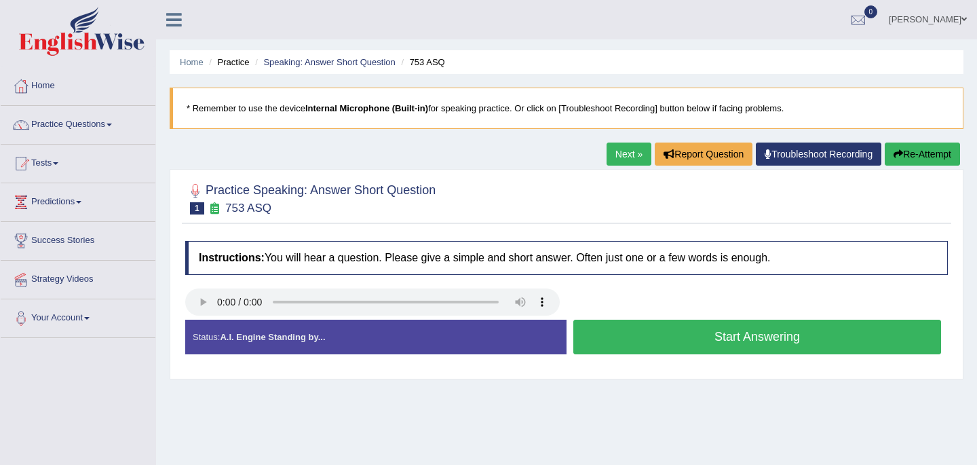
click at [638, 337] on button "Start Answering" at bounding box center [757, 337] width 368 height 35
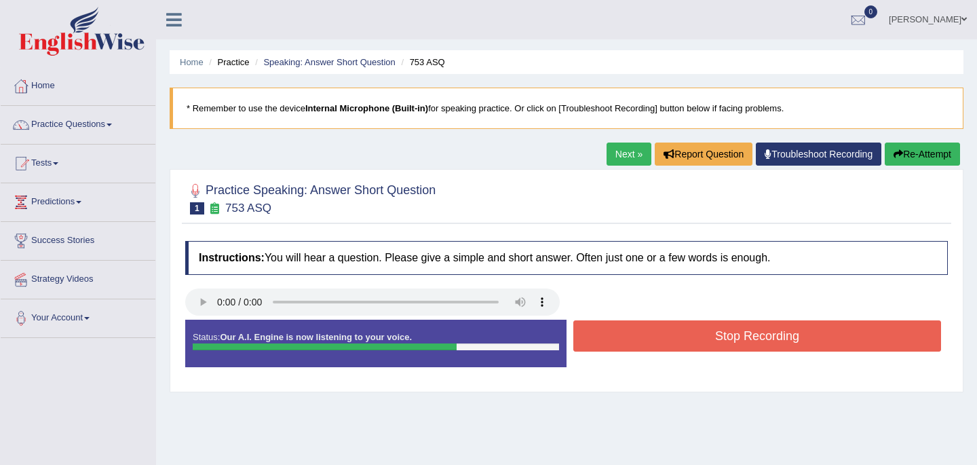
click at [638, 337] on button "Stop Recording" at bounding box center [757, 335] width 368 height 31
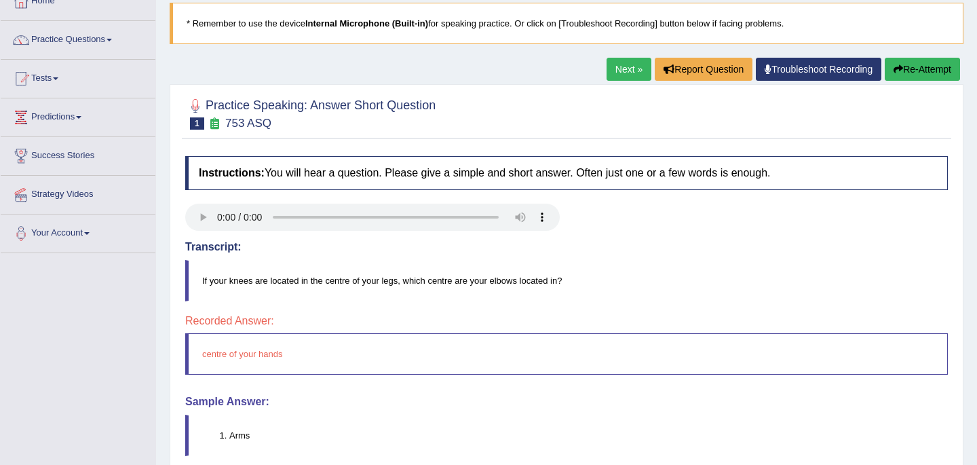
scroll to position [3, 0]
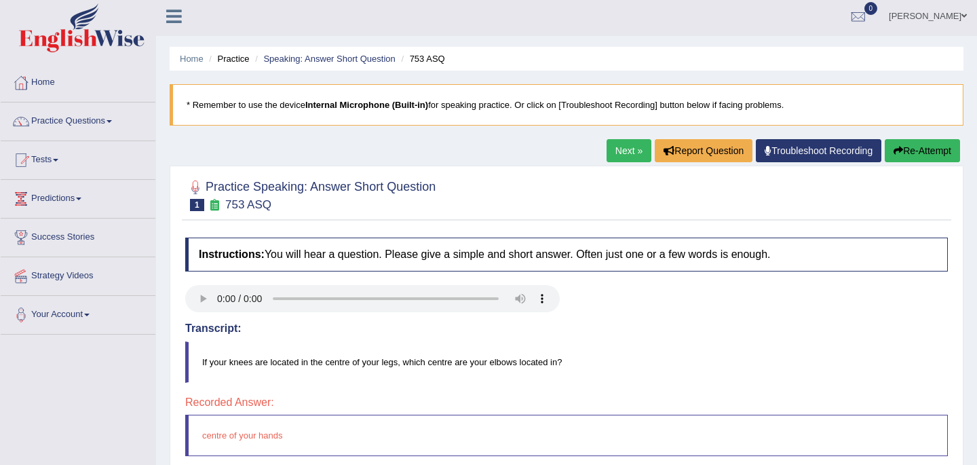
click at [905, 155] on button "Re-Attempt" at bounding box center [922, 150] width 75 height 23
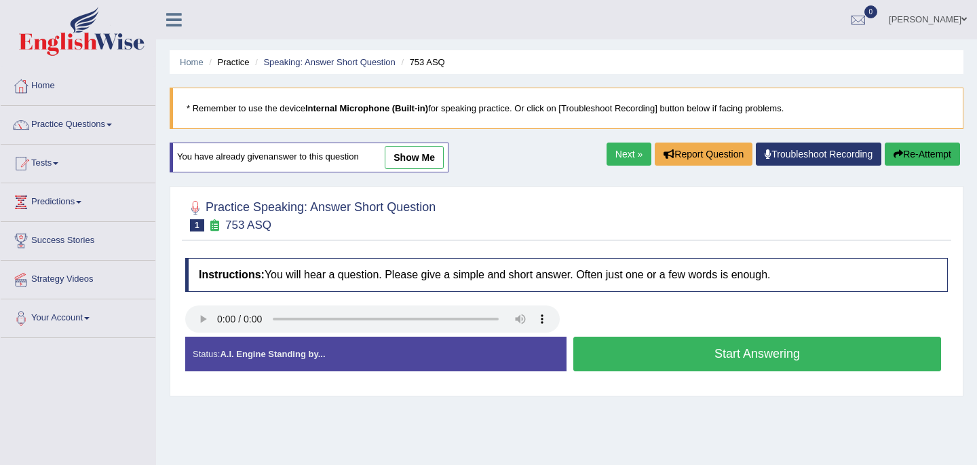
scroll to position [3, 0]
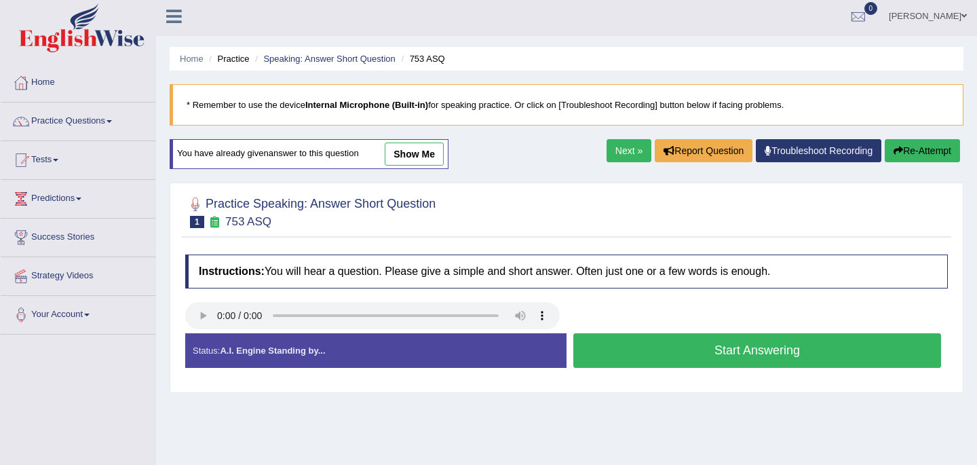
click at [671, 356] on button "Start Answering" at bounding box center [757, 350] width 368 height 35
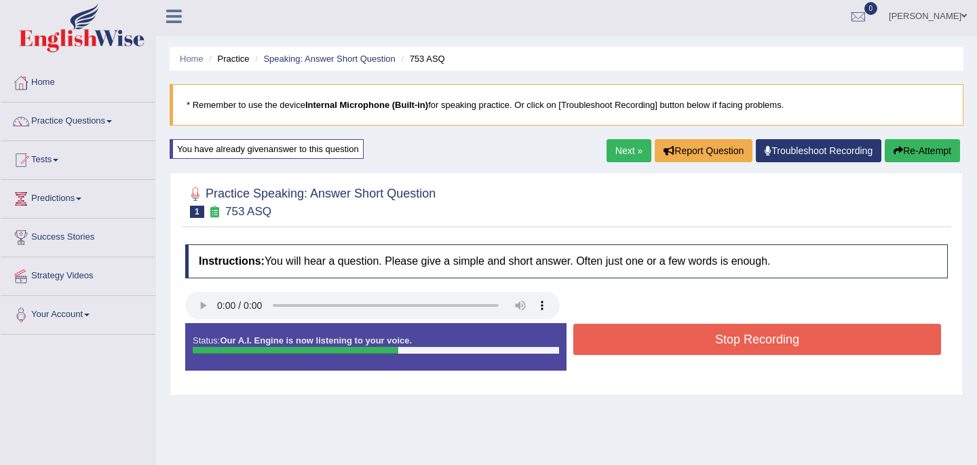
click at [678, 341] on button "Stop Recording" at bounding box center [757, 339] width 368 height 31
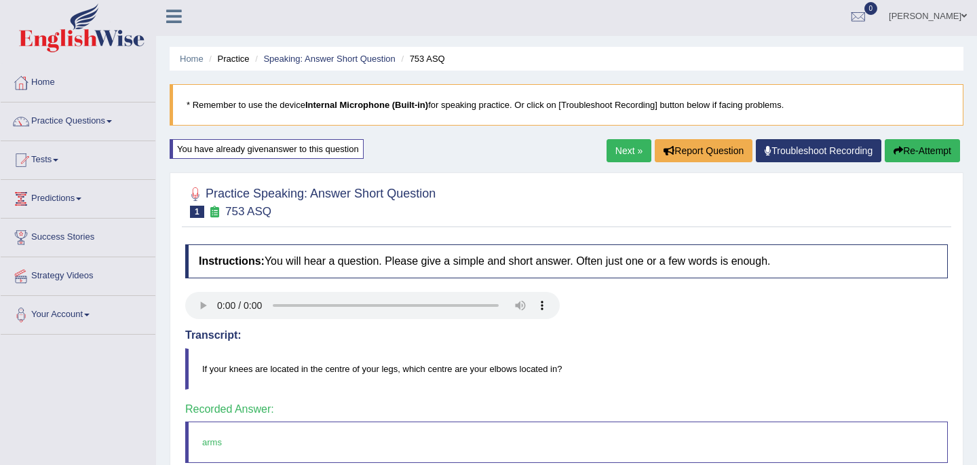
click at [620, 155] on link "Next »" at bounding box center [629, 150] width 45 height 23
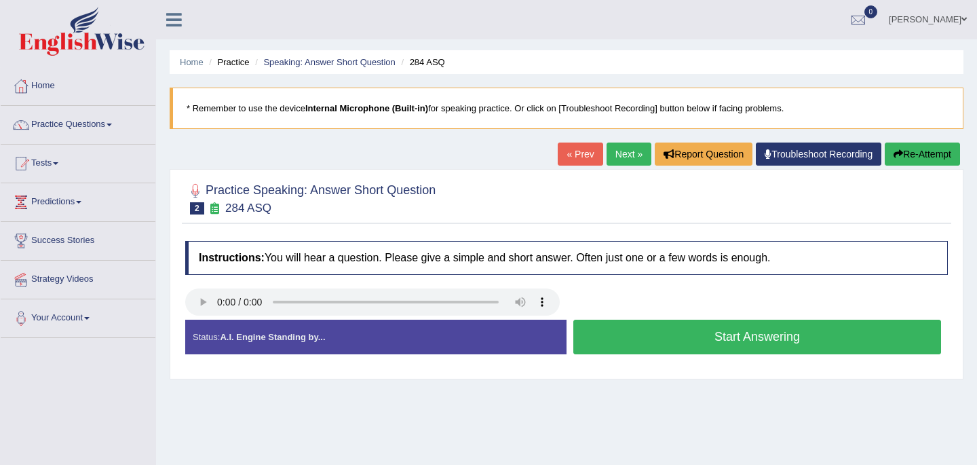
click at [662, 339] on button "Start Answering" at bounding box center [757, 337] width 368 height 35
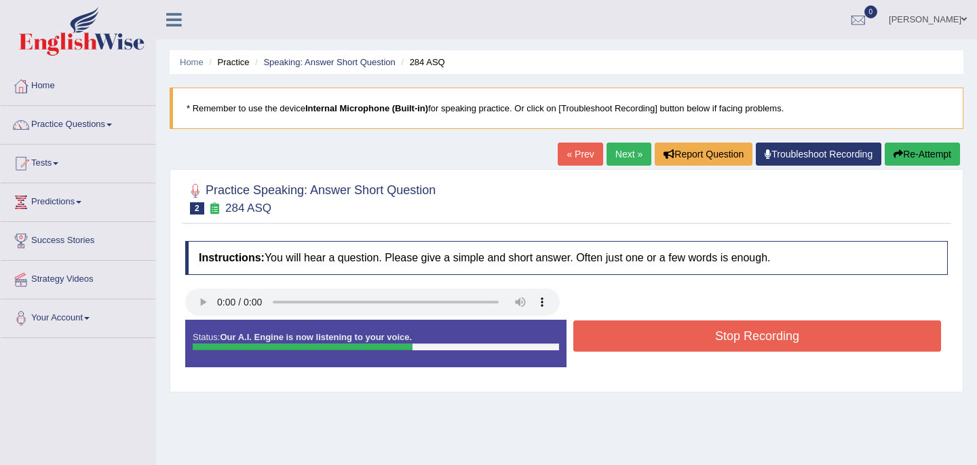
click at [662, 339] on button "Stop Recording" at bounding box center [757, 335] width 368 height 31
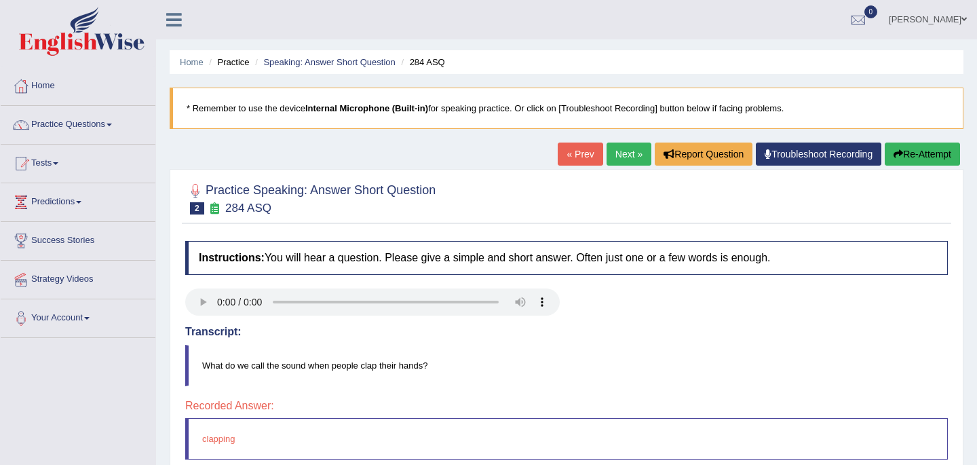
click at [911, 153] on button "Re-Attempt" at bounding box center [922, 154] width 75 height 23
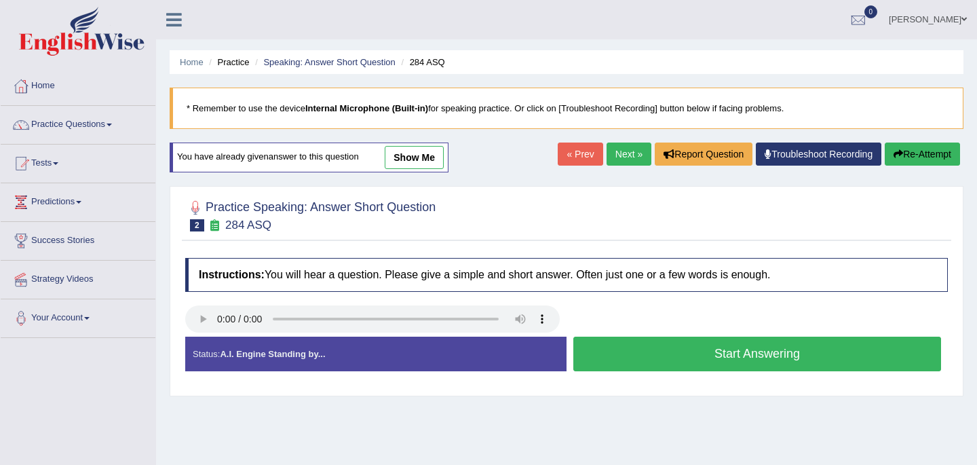
click at [677, 364] on button "Start Answering" at bounding box center [757, 354] width 368 height 35
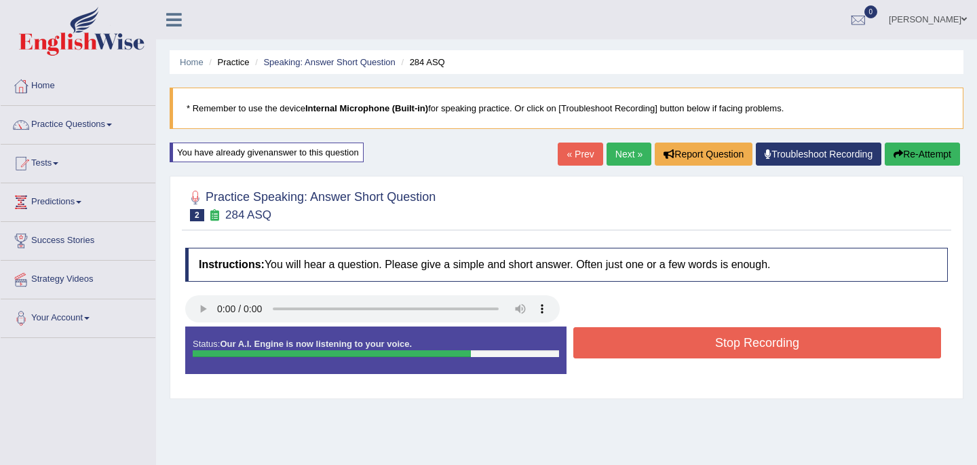
click at [707, 345] on button "Stop Recording" at bounding box center [757, 342] width 368 height 31
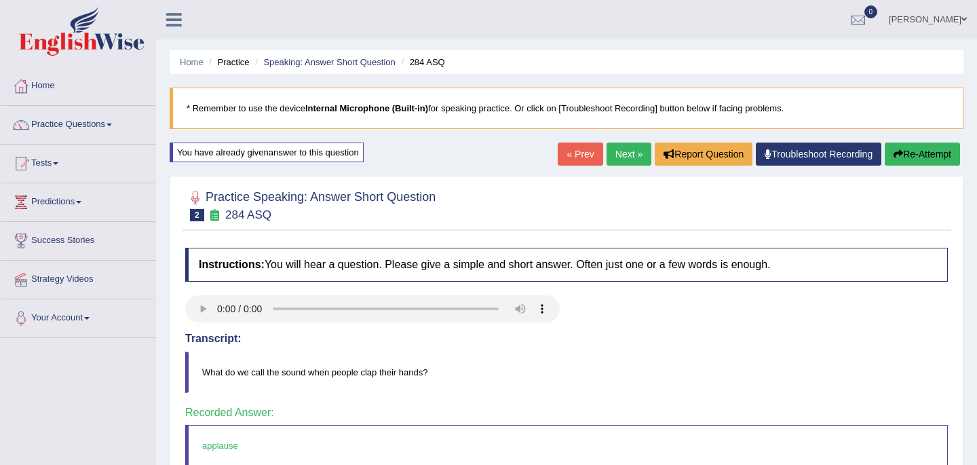
click at [633, 155] on link "Next »" at bounding box center [629, 154] width 45 height 23
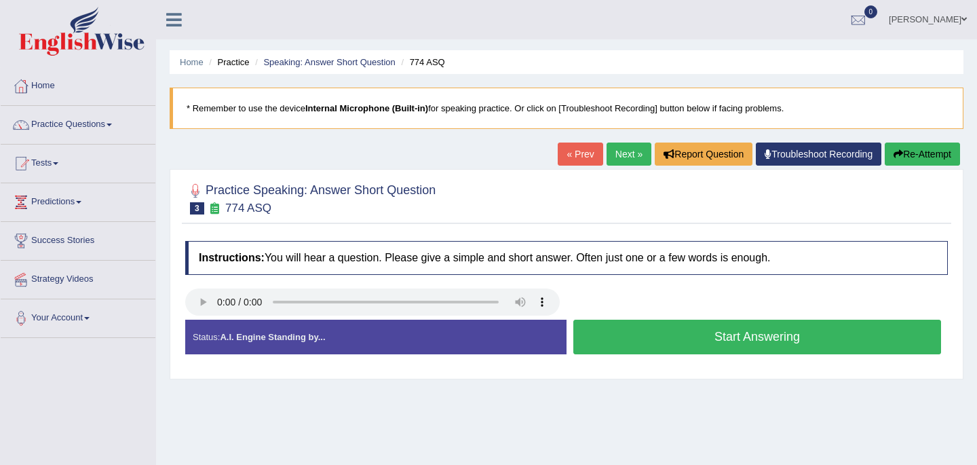
click at [725, 340] on button "Start Answering" at bounding box center [757, 337] width 368 height 35
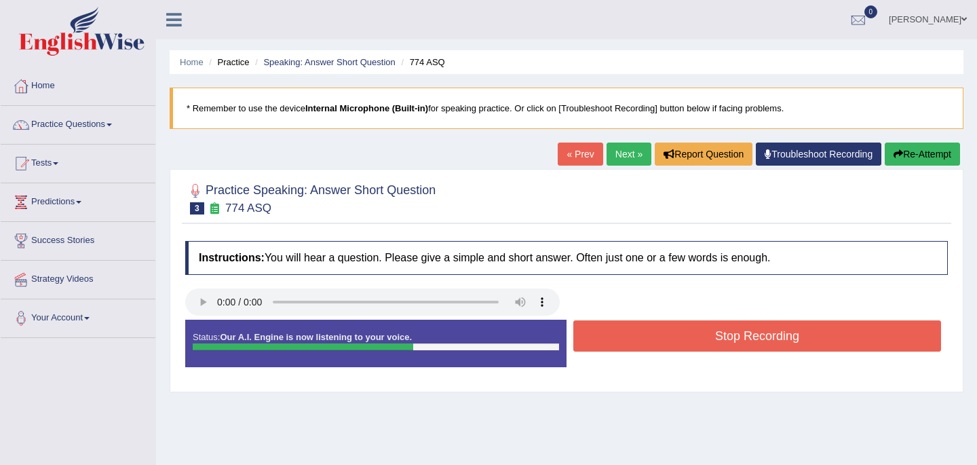
click at [725, 340] on button "Stop Recording" at bounding box center [757, 335] width 368 height 31
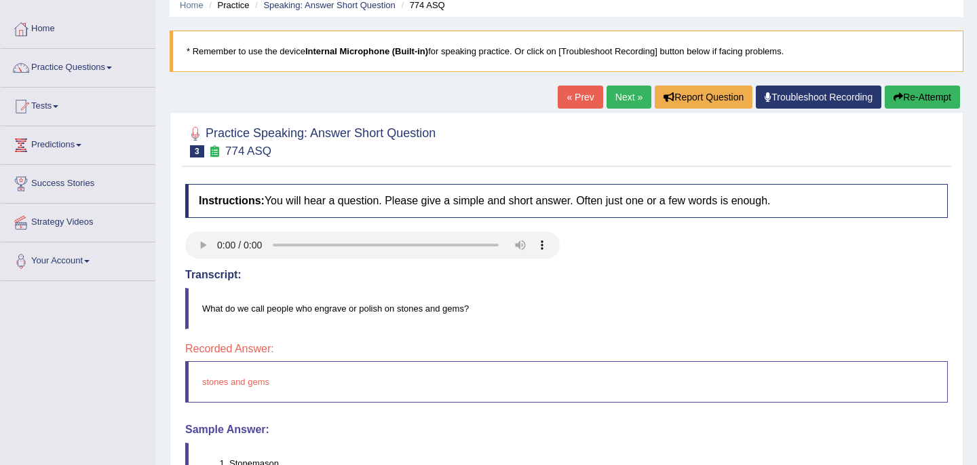
scroll to position [31, 0]
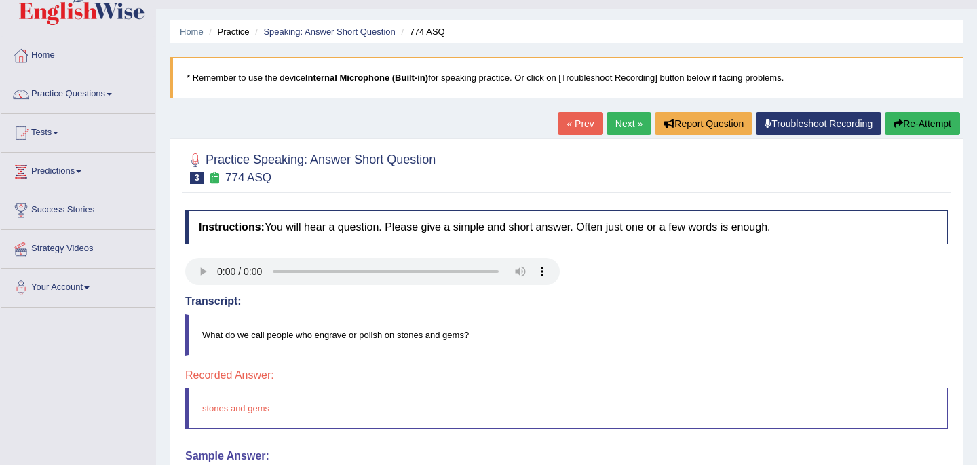
click at [910, 124] on button "Re-Attempt" at bounding box center [922, 123] width 75 height 23
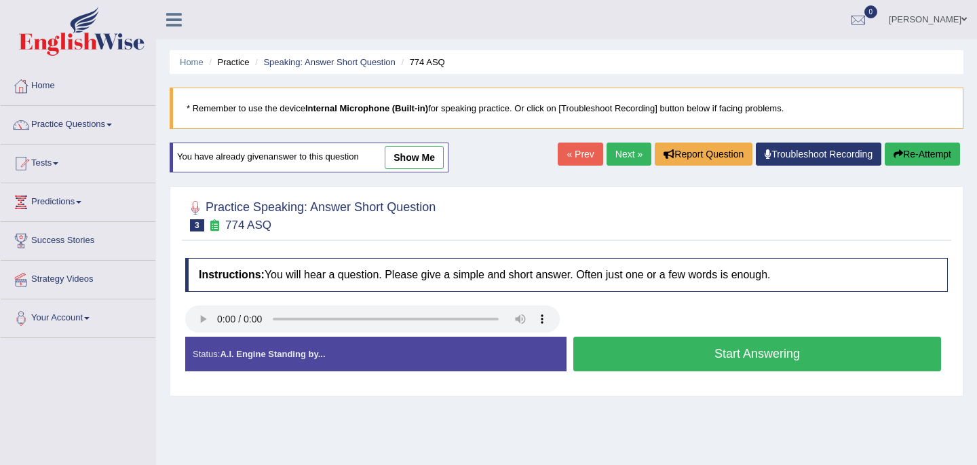
scroll to position [31, 0]
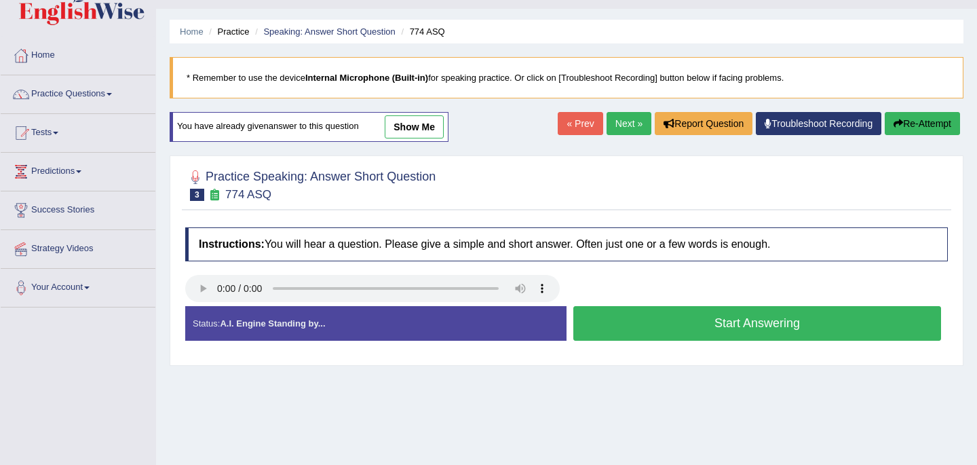
click at [729, 326] on button "Start Answering" at bounding box center [757, 323] width 368 height 35
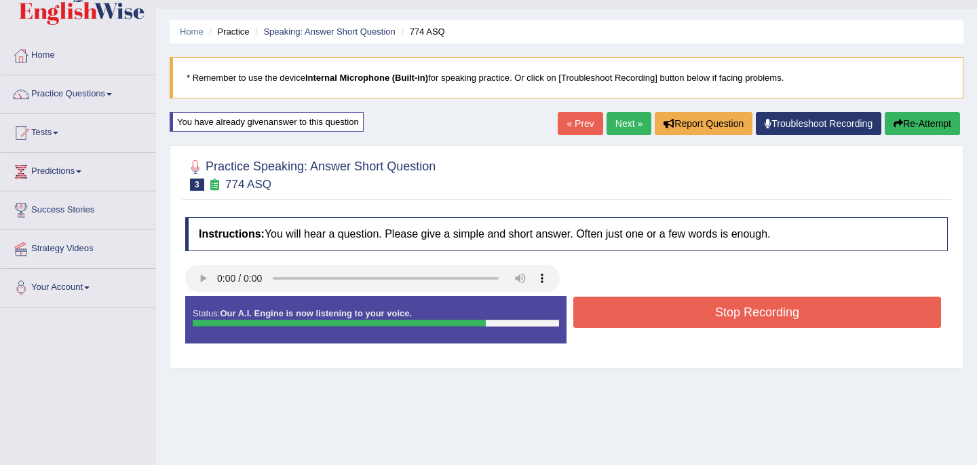
click at [736, 306] on button "Stop Recording" at bounding box center [757, 312] width 368 height 31
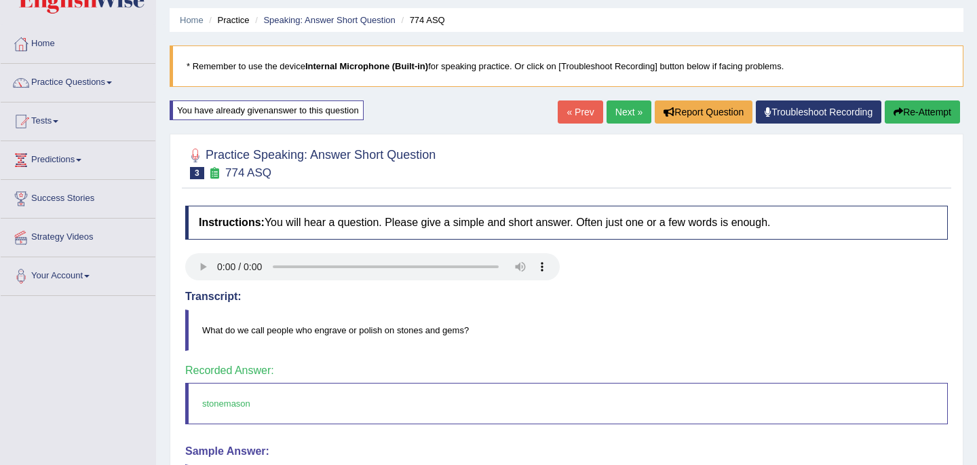
scroll to position [3, 0]
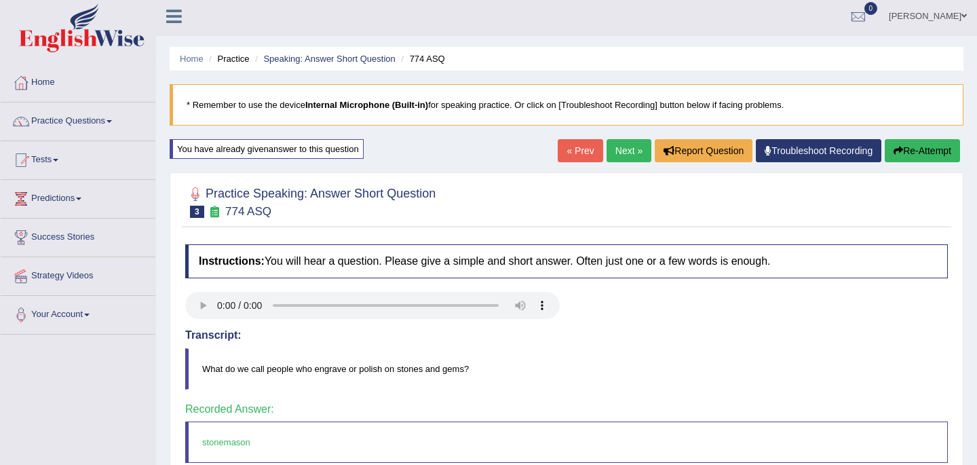
click at [616, 153] on link "Next »" at bounding box center [629, 150] width 45 height 23
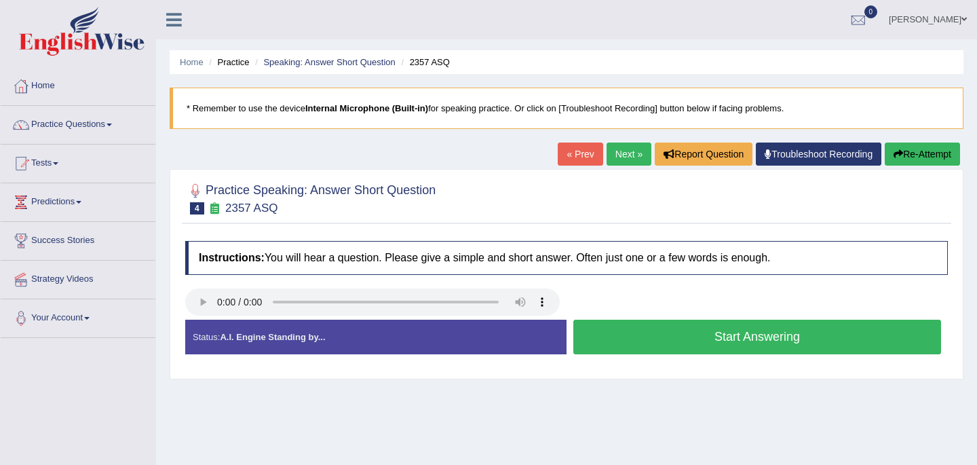
click at [639, 341] on button "Start Answering" at bounding box center [757, 337] width 368 height 35
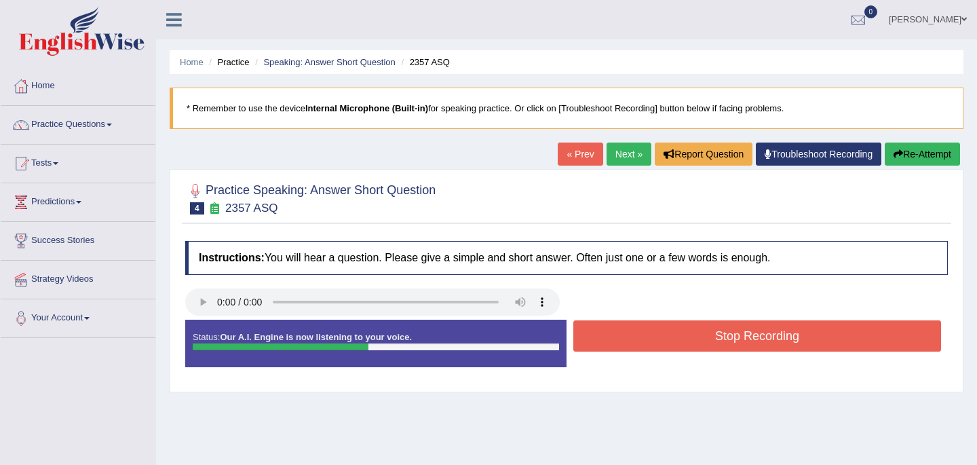
click at [639, 341] on button "Stop Recording" at bounding box center [757, 335] width 368 height 31
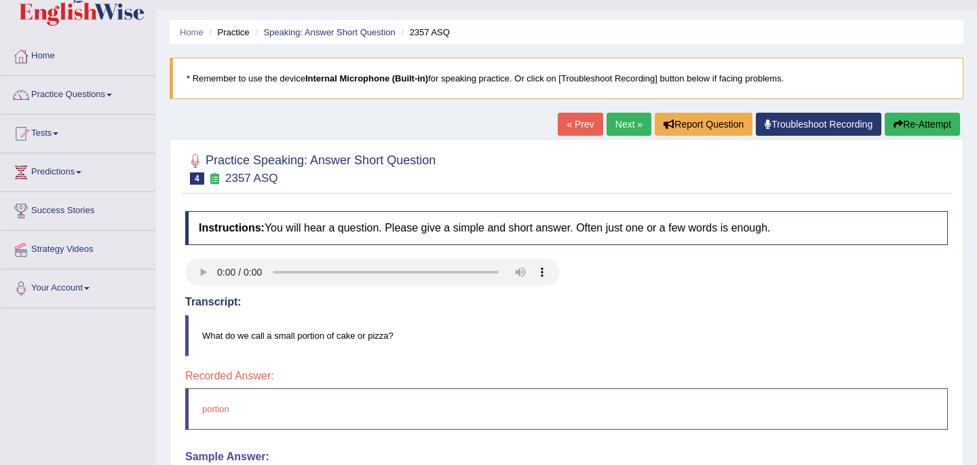
scroll to position [3, 0]
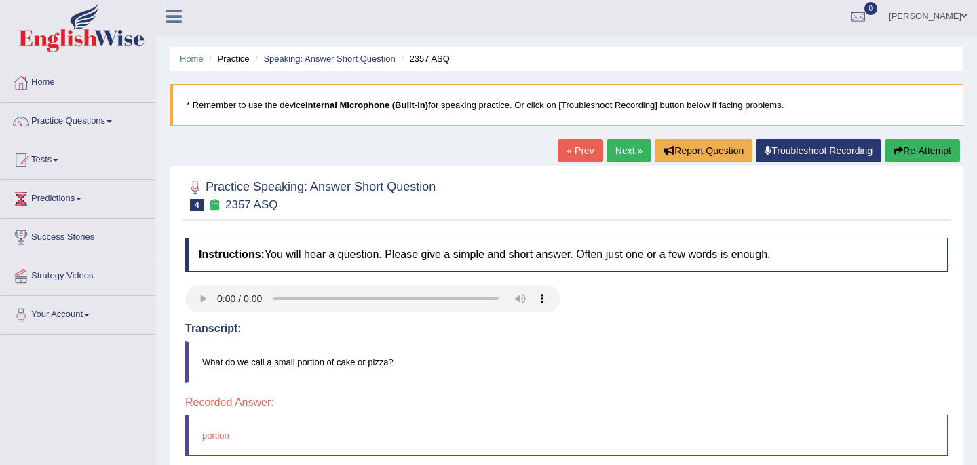
click at [929, 149] on button "Re-Attempt" at bounding box center [922, 150] width 75 height 23
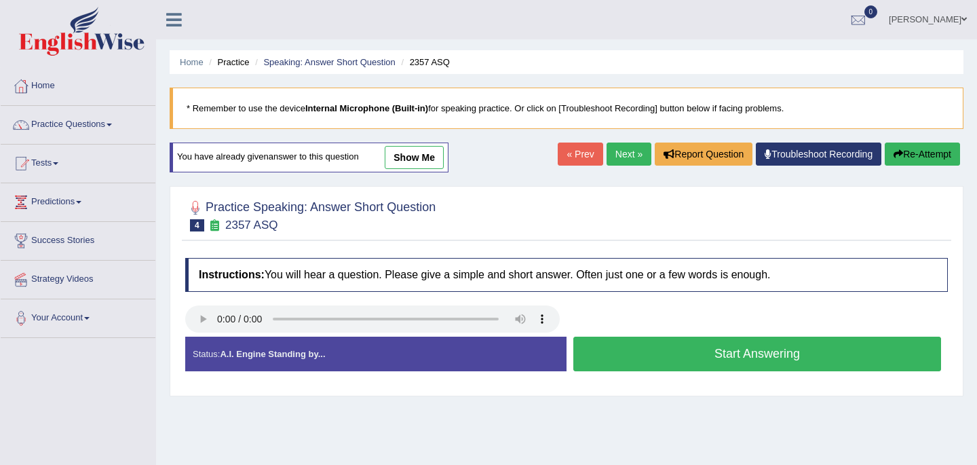
scroll to position [3, 0]
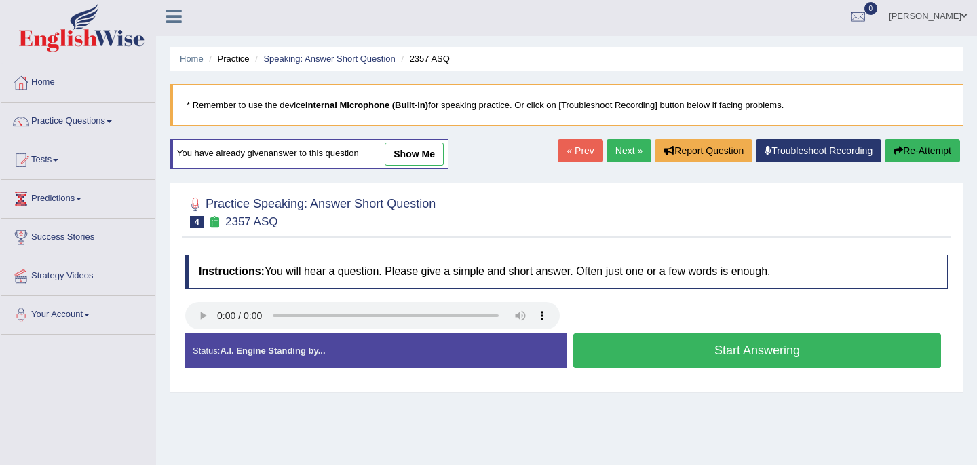
click at [700, 352] on button "Start Answering" at bounding box center [757, 350] width 368 height 35
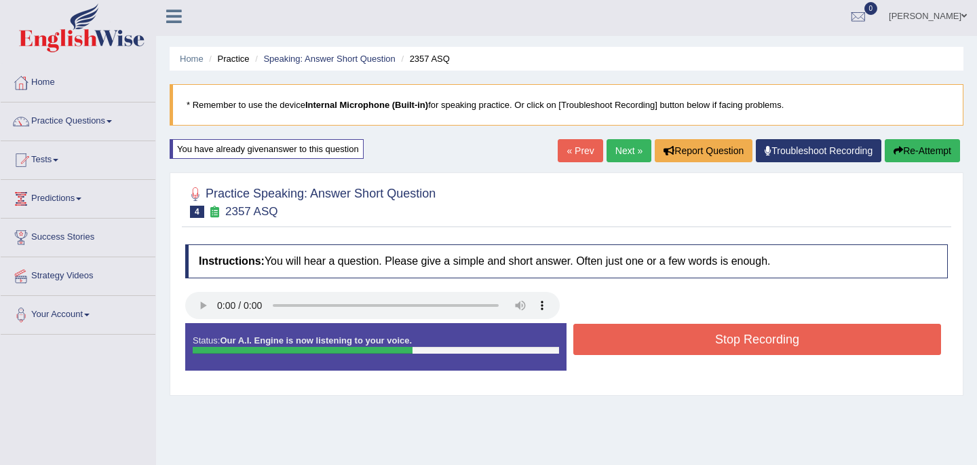
click at [700, 352] on button "Stop Recording" at bounding box center [757, 339] width 368 height 31
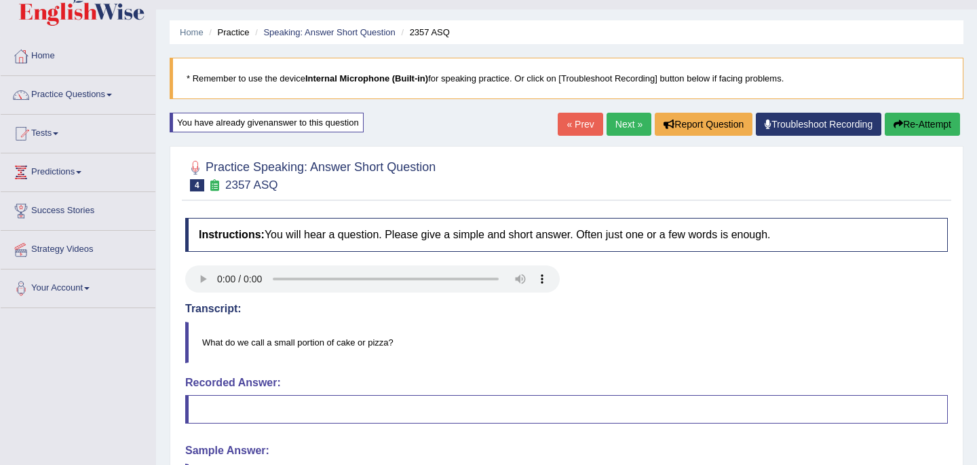
scroll to position [0, 0]
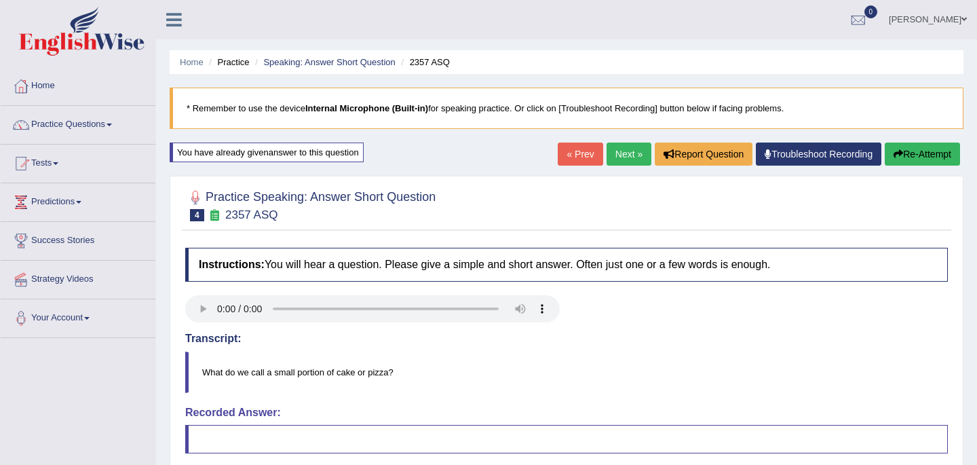
click at [934, 151] on button "Re-Attempt" at bounding box center [922, 154] width 75 height 23
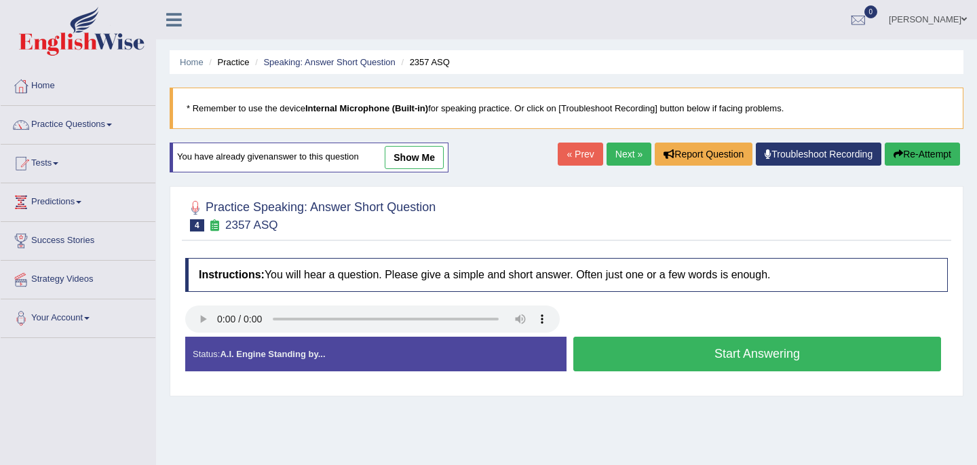
click at [666, 357] on button "Start Answering" at bounding box center [757, 354] width 368 height 35
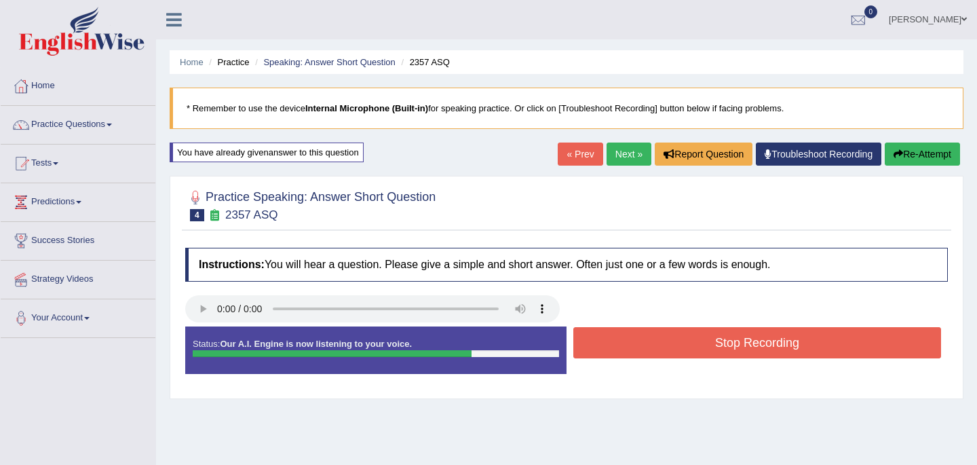
click at [663, 339] on button "Stop Recording" at bounding box center [757, 342] width 368 height 31
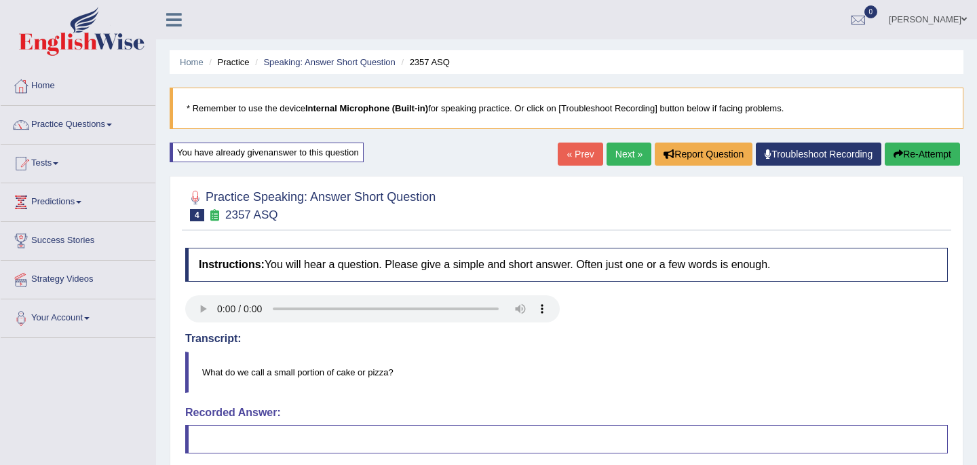
click at [924, 151] on button "Re-Attempt" at bounding box center [922, 154] width 75 height 23
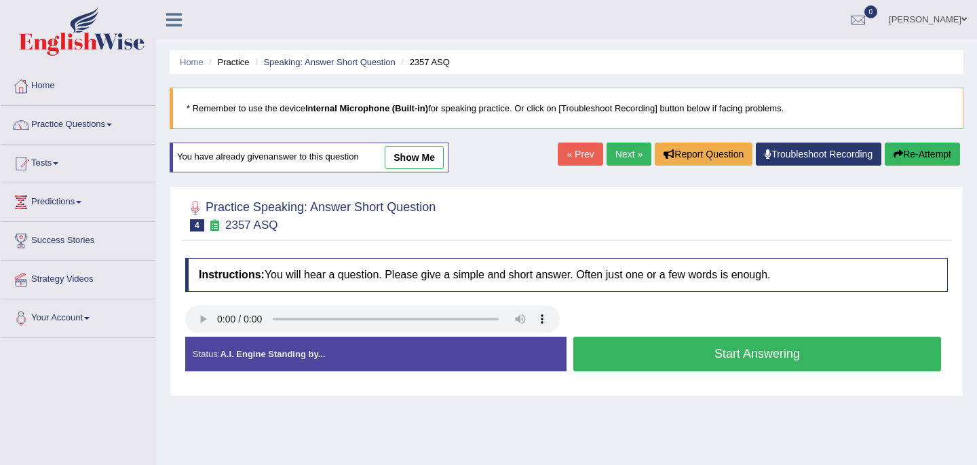
click at [679, 356] on button "Start Answering" at bounding box center [757, 354] width 368 height 35
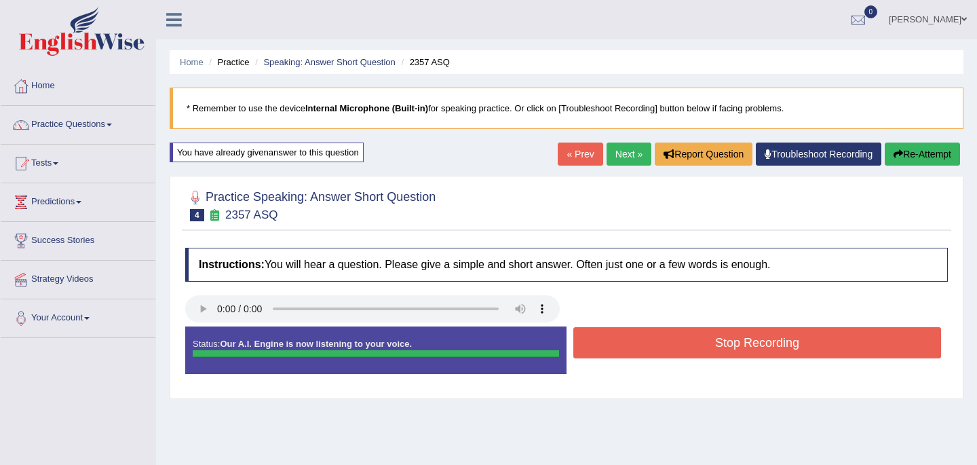
click at [687, 335] on button "Stop Recording" at bounding box center [757, 342] width 368 height 31
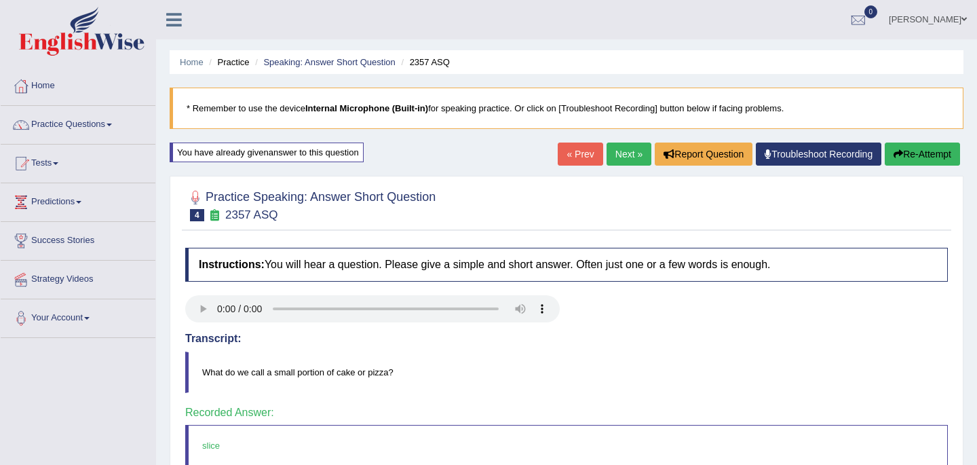
click at [615, 155] on link "Next »" at bounding box center [629, 154] width 45 height 23
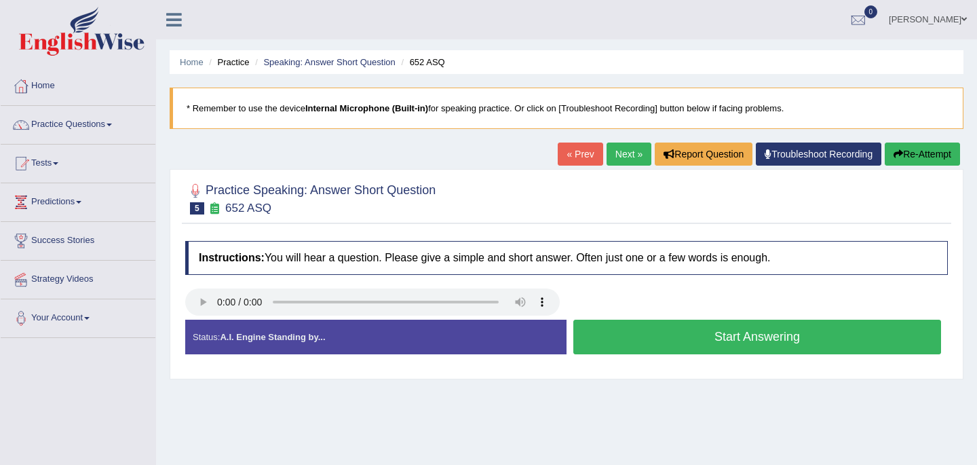
click at [738, 337] on button "Start Answering" at bounding box center [757, 337] width 368 height 35
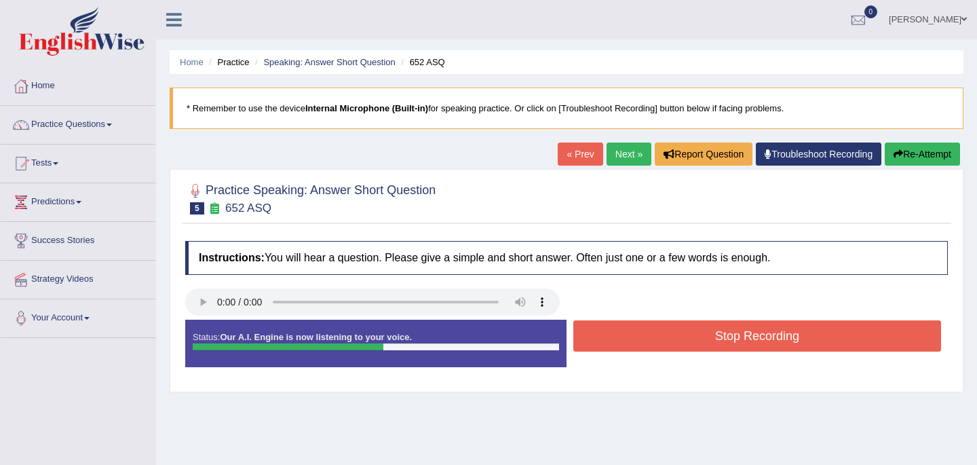
click at [738, 337] on button "Stop Recording" at bounding box center [757, 335] width 368 height 31
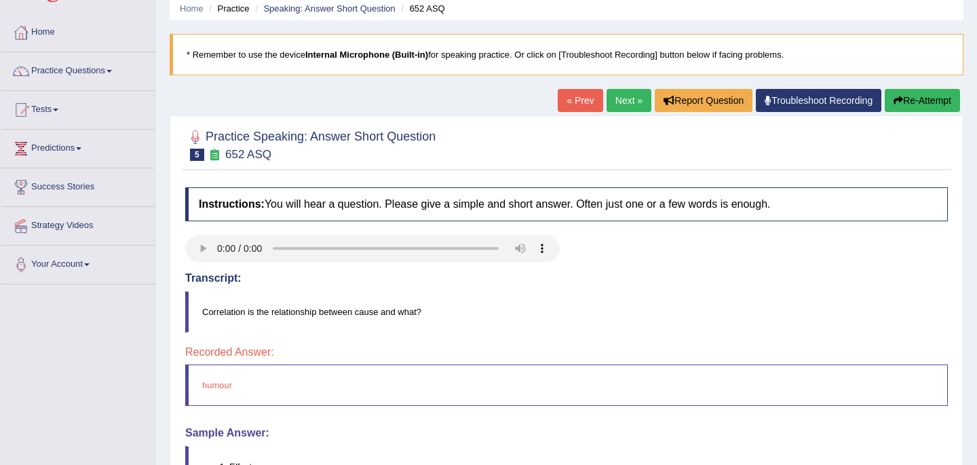
scroll to position [27, 0]
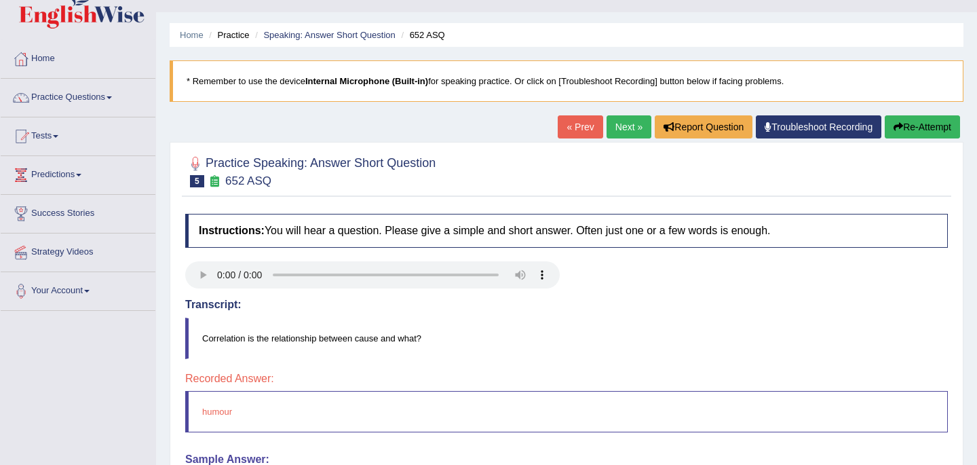
click at [917, 123] on button "Re-Attempt" at bounding box center [922, 126] width 75 height 23
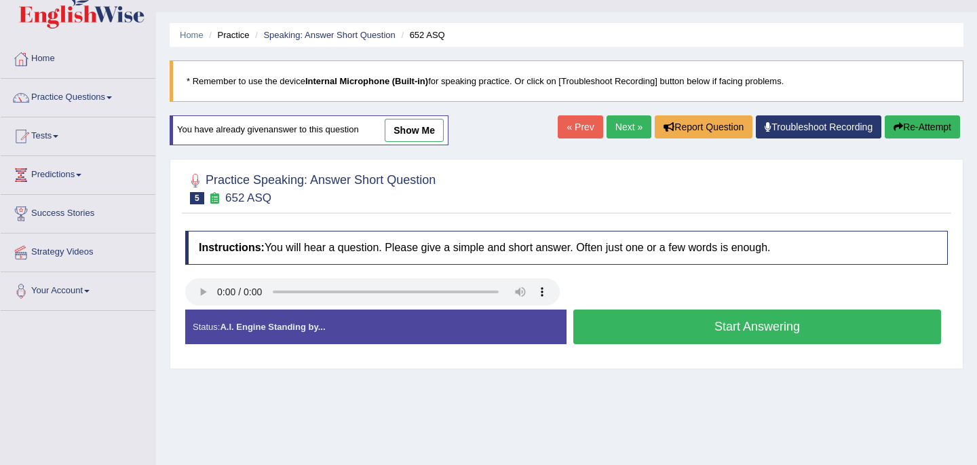
scroll to position [27, 0]
click at [673, 333] on button "Start Answering" at bounding box center [757, 326] width 368 height 35
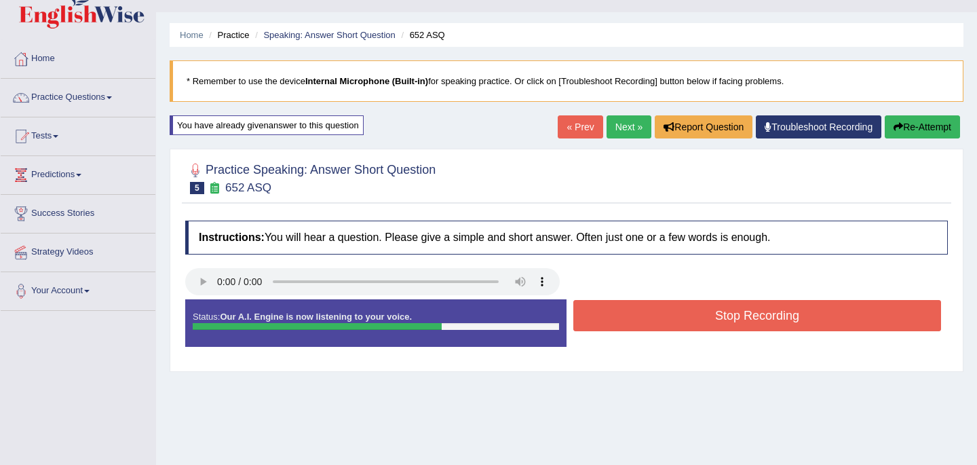
click at [692, 313] on button "Stop Recording" at bounding box center [757, 315] width 368 height 31
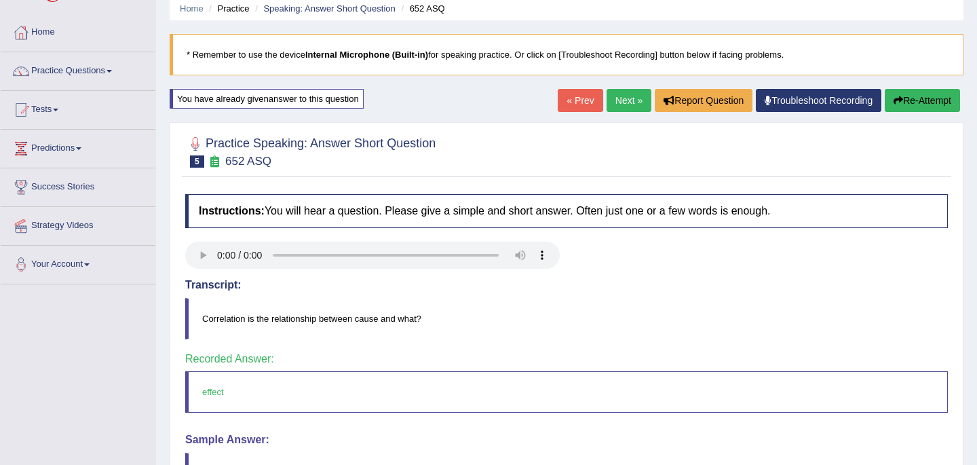
scroll to position [0, 0]
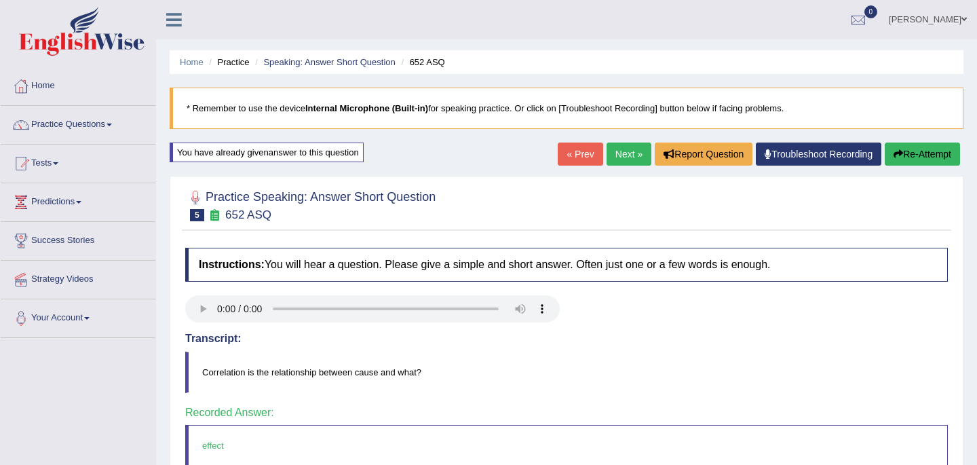
click at [623, 158] on link "Next »" at bounding box center [629, 154] width 45 height 23
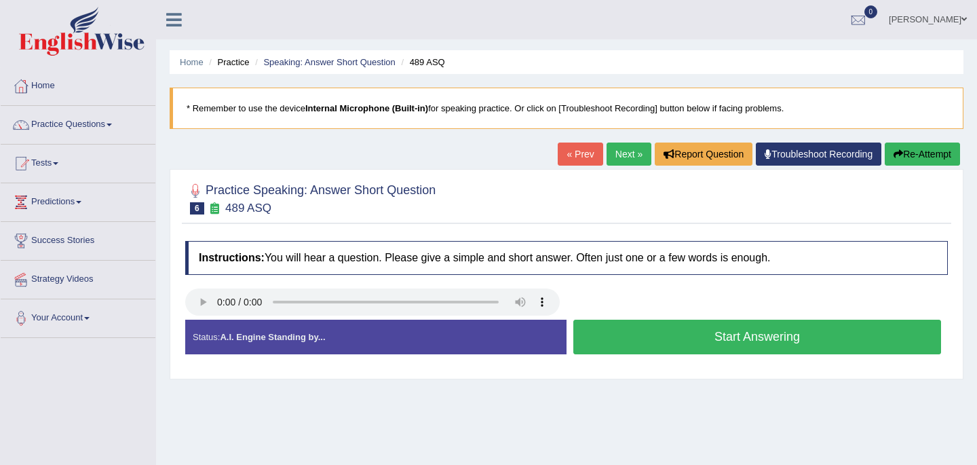
click at [694, 337] on button "Start Answering" at bounding box center [757, 337] width 368 height 35
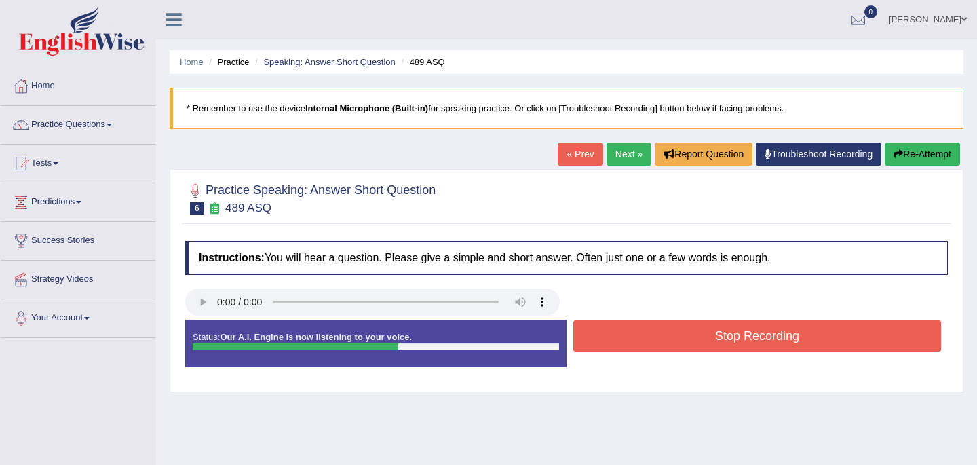
click at [694, 333] on button "Stop Recording" at bounding box center [757, 335] width 368 height 31
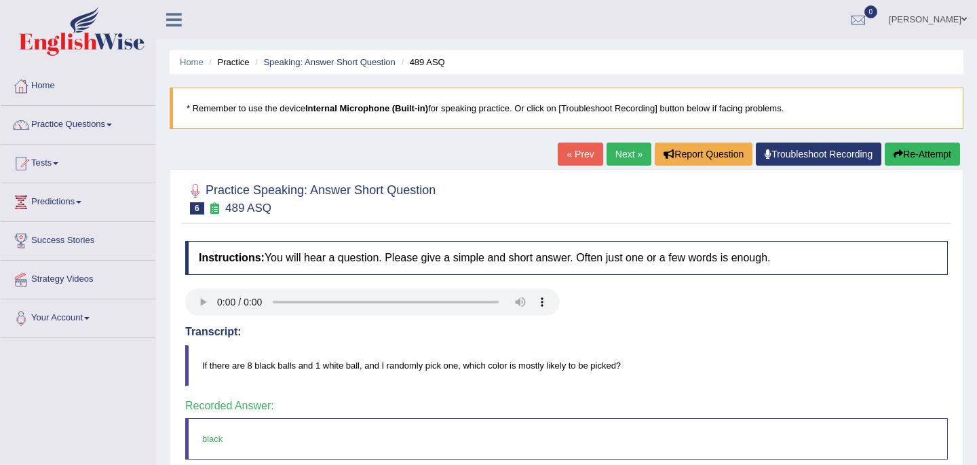
click at [621, 153] on link "Next »" at bounding box center [629, 154] width 45 height 23
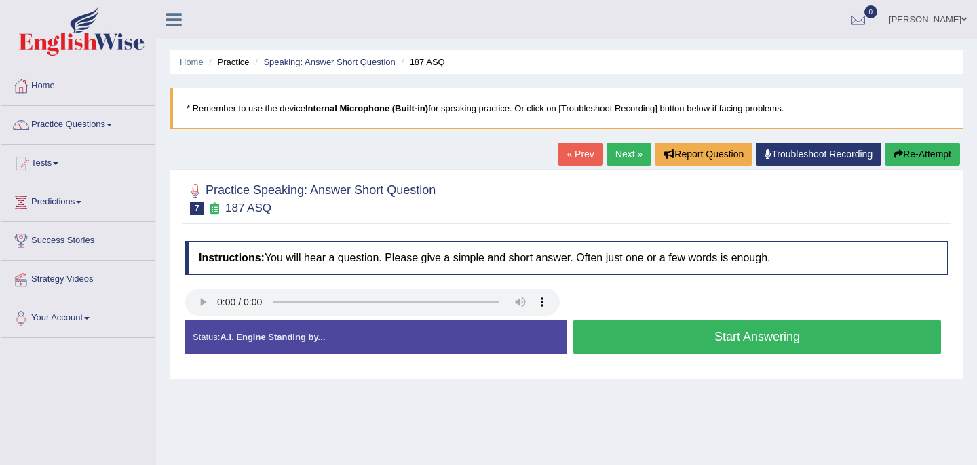
click at [719, 339] on button "Start Answering" at bounding box center [757, 337] width 368 height 35
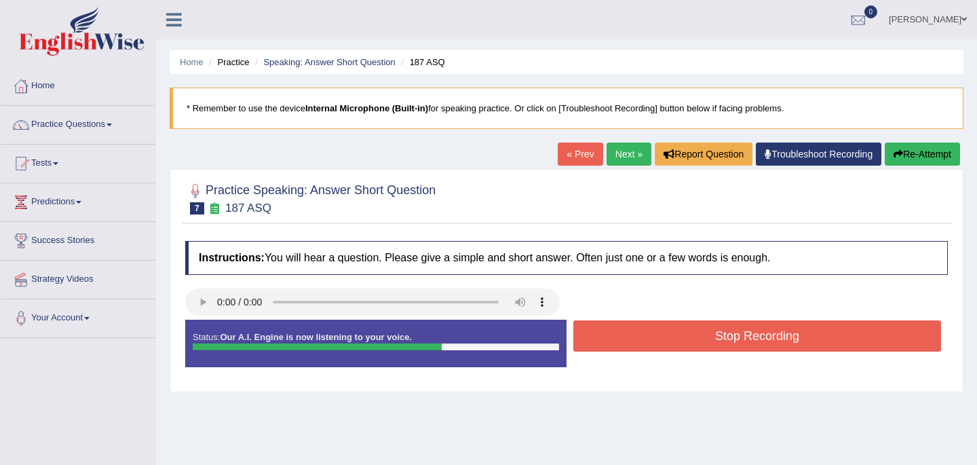
click at [719, 339] on button "Stop Recording" at bounding box center [757, 335] width 368 height 31
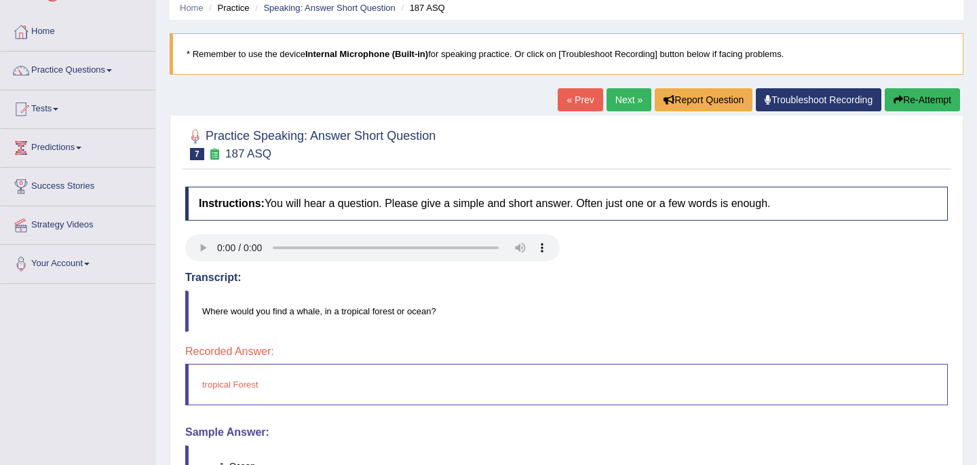
scroll to position [27, 0]
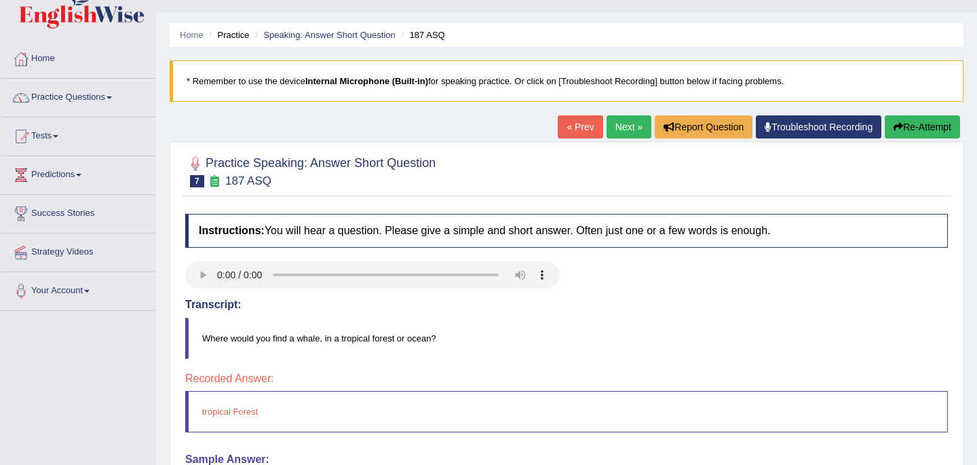
click at [926, 128] on button "Re-Attempt" at bounding box center [922, 126] width 75 height 23
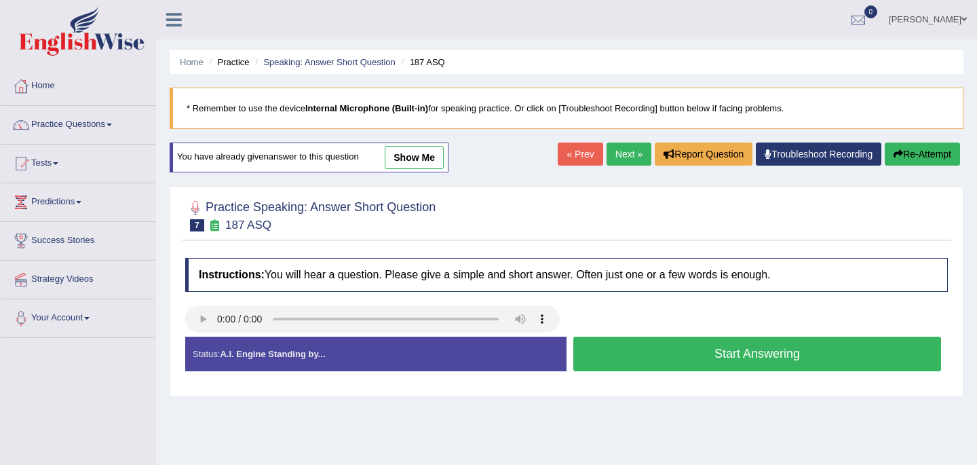
scroll to position [27, 0]
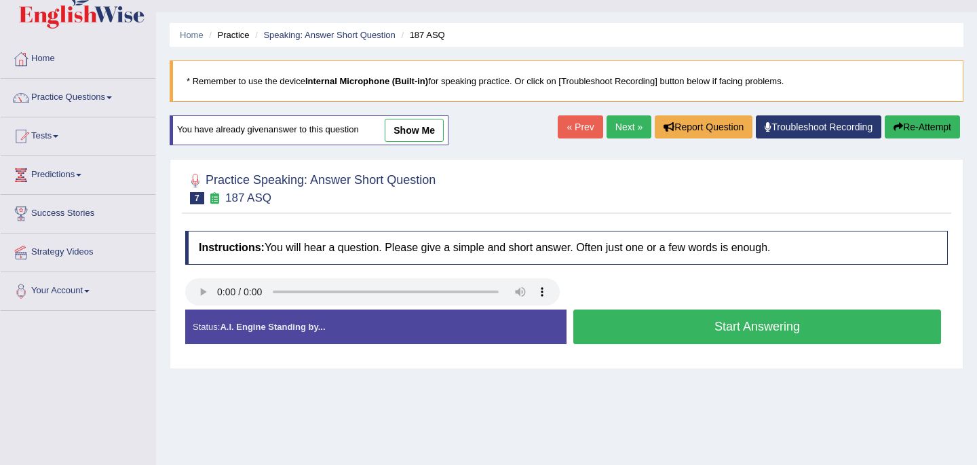
click at [709, 331] on button "Start Answering" at bounding box center [757, 326] width 368 height 35
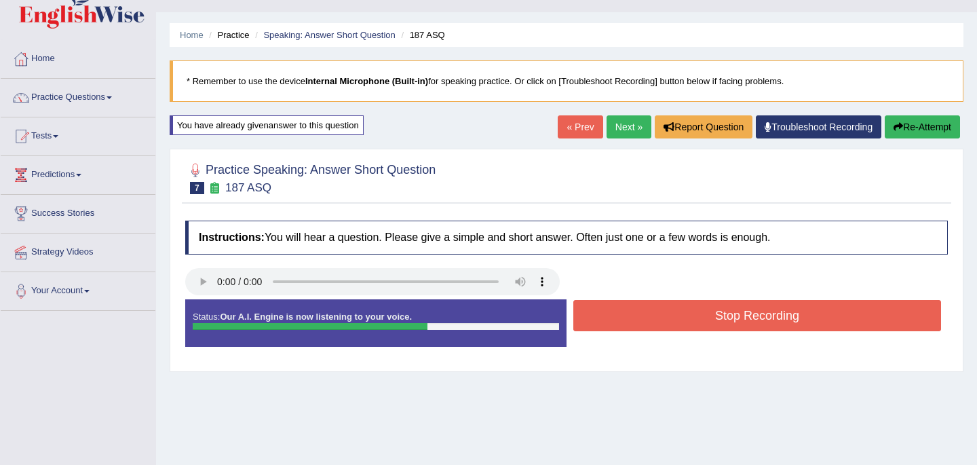
click at [709, 331] on button "Stop Recording" at bounding box center [757, 315] width 368 height 31
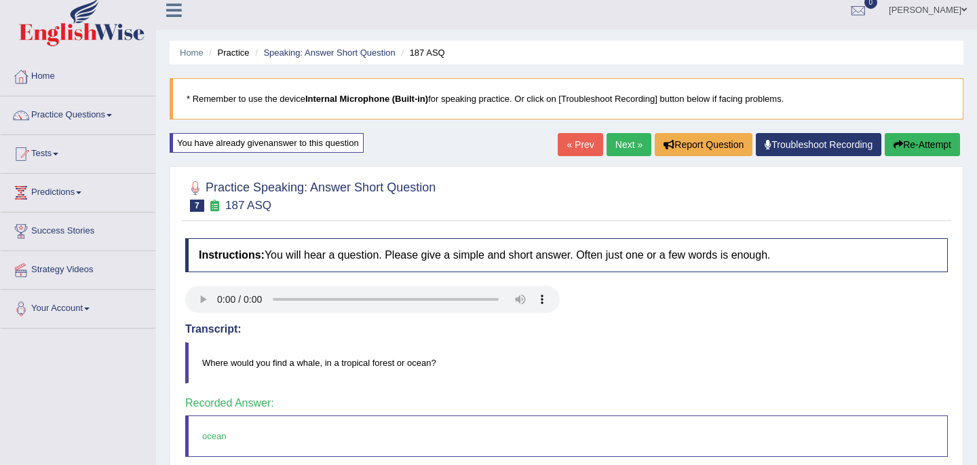
scroll to position [0, 0]
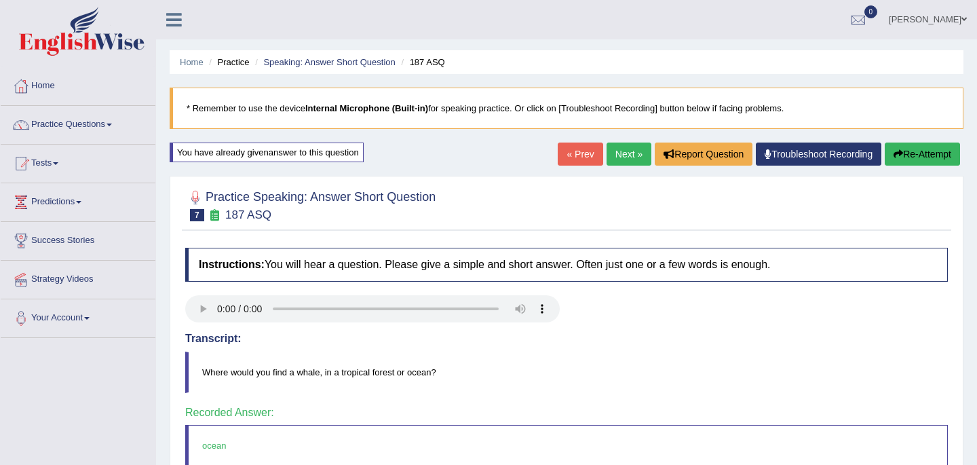
click at [626, 158] on link "Next »" at bounding box center [629, 154] width 45 height 23
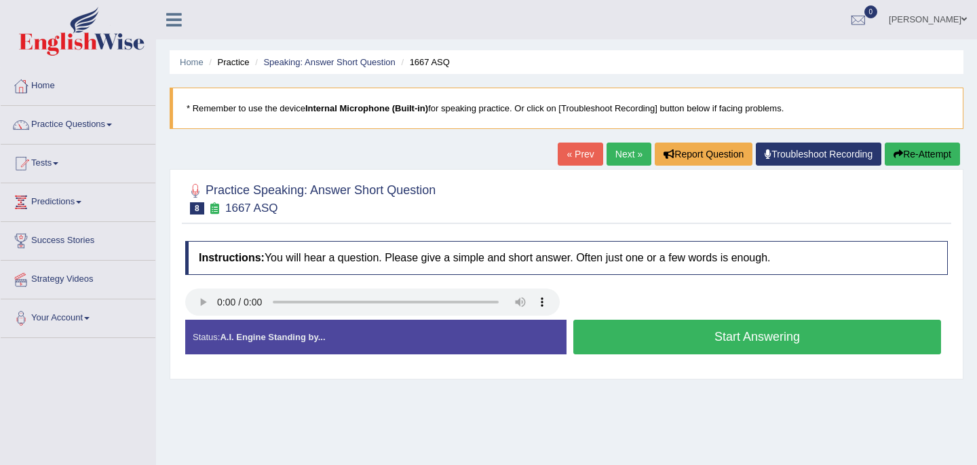
click at [825, 337] on button "Start Answering" at bounding box center [757, 337] width 368 height 35
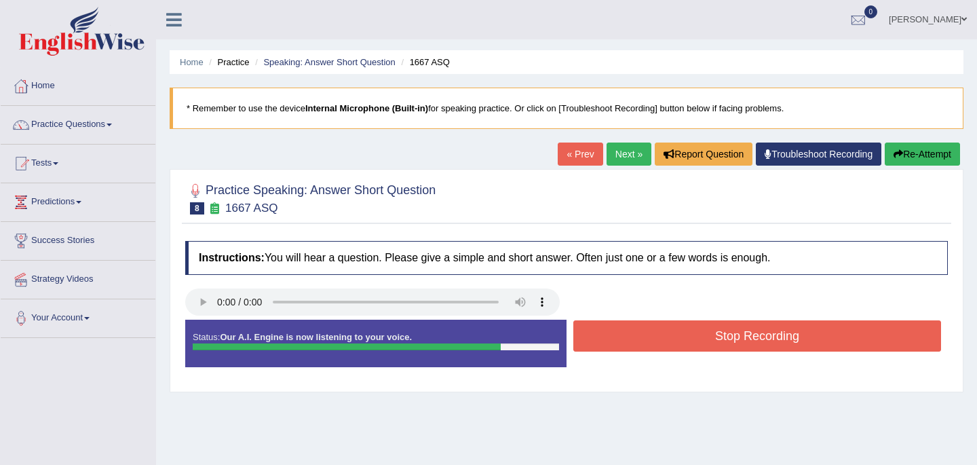
click at [677, 339] on button "Stop Recording" at bounding box center [757, 335] width 368 height 31
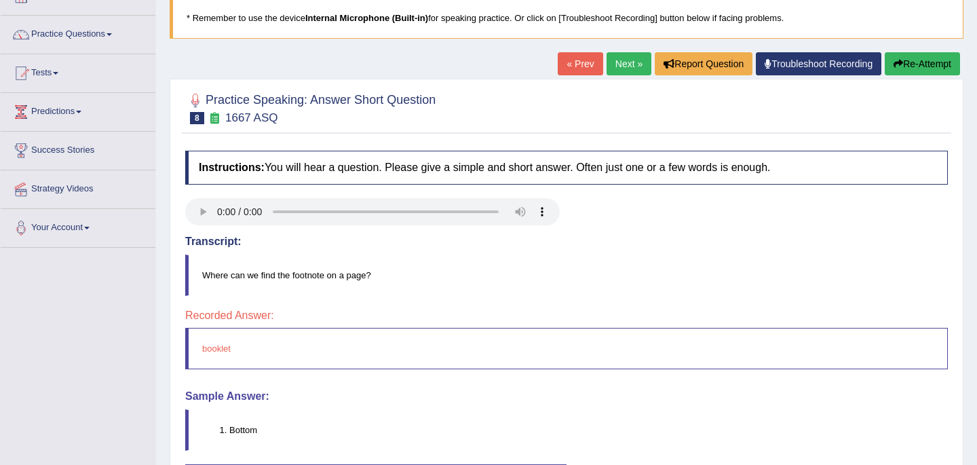
scroll to position [54, 0]
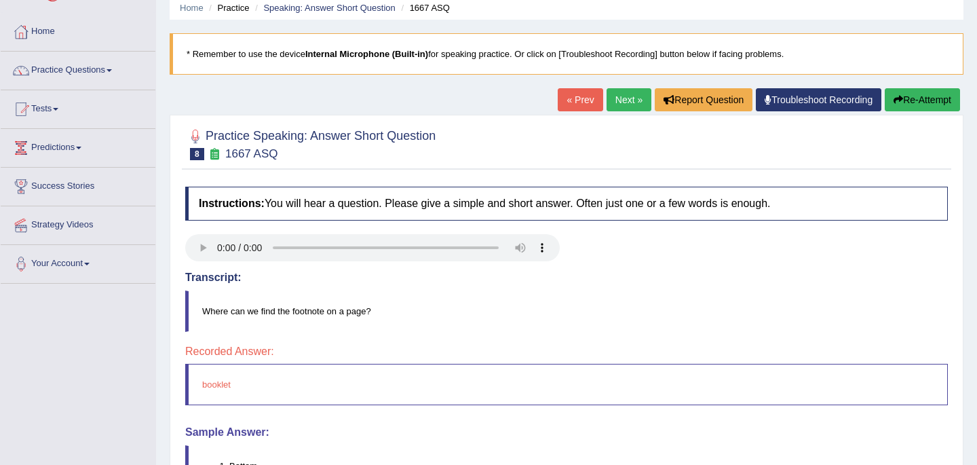
click at [911, 100] on button "Re-Attempt" at bounding box center [922, 99] width 75 height 23
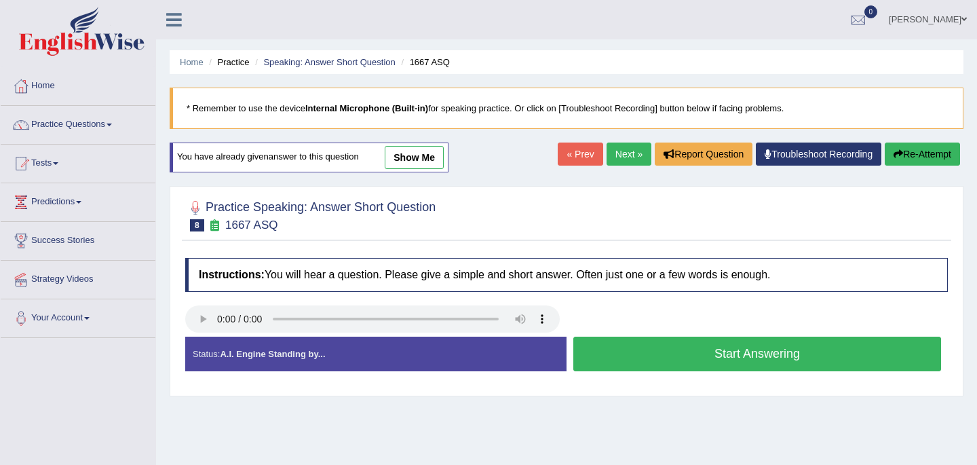
scroll to position [54, 0]
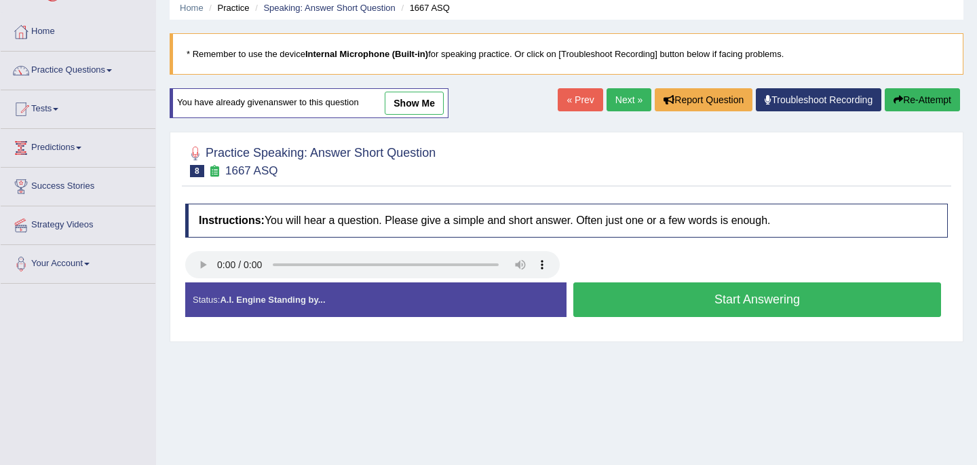
click at [711, 303] on button "Start Answering" at bounding box center [757, 299] width 368 height 35
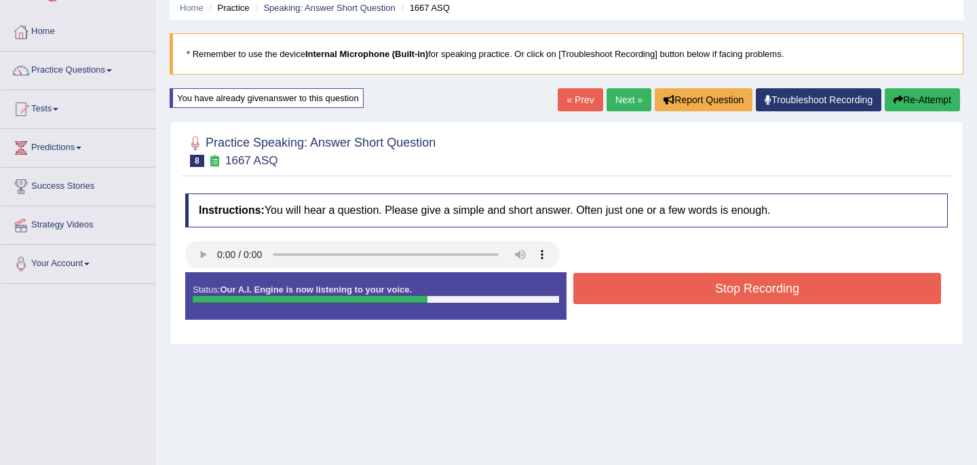
click at [718, 293] on button "Stop Recording" at bounding box center [757, 288] width 368 height 31
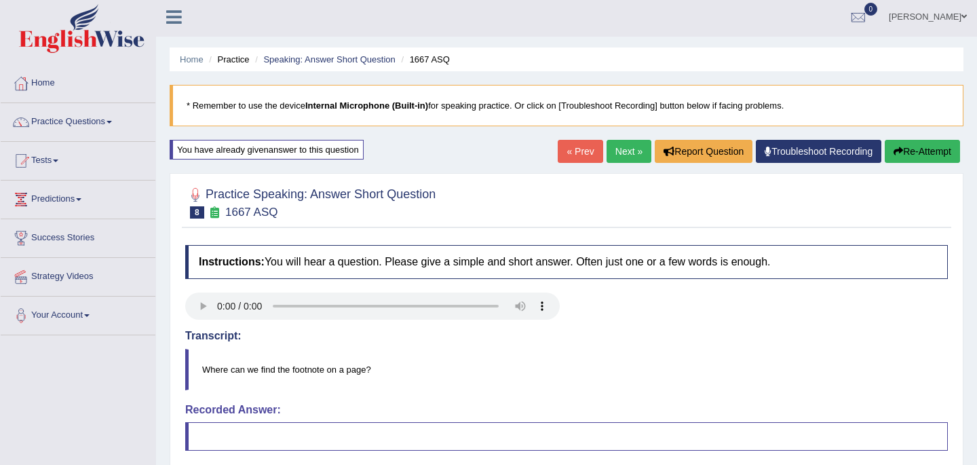
scroll to position [0, 0]
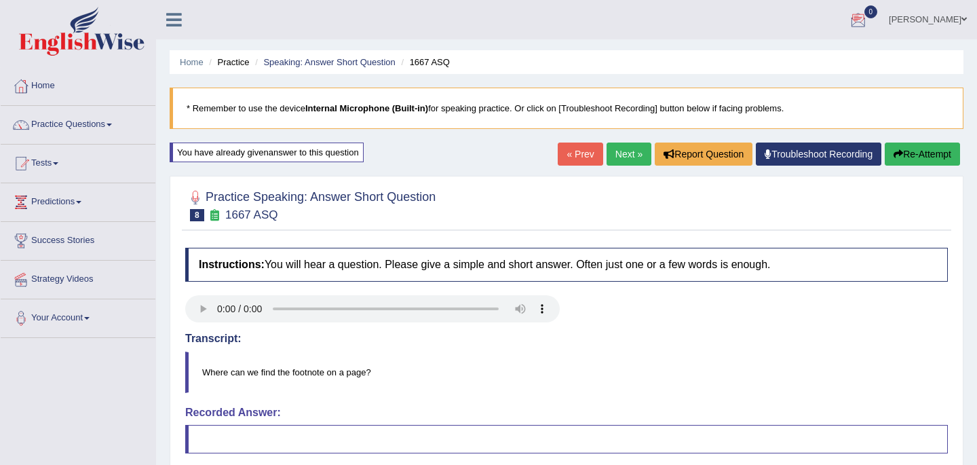
click at [907, 154] on button "Re-Attempt" at bounding box center [922, 154] width 75 height 23
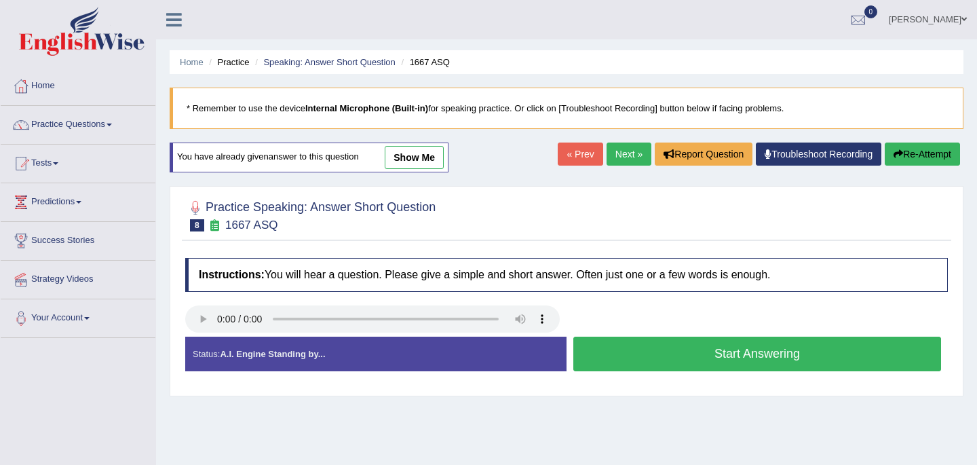
click at [657, 351] on button "Start Answering" at bounding box center [757, 354] width 368 height 35
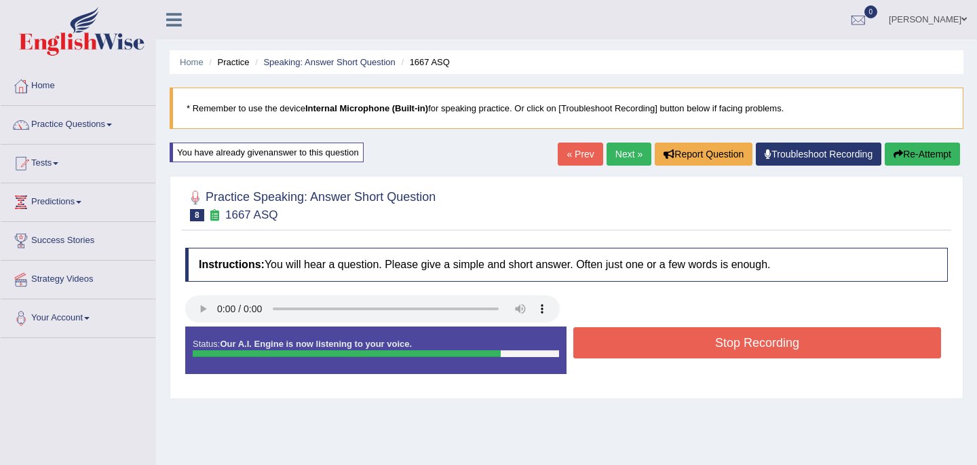
click at [657, 351] on button "Stop Recording" at bounding box center [757, 342] width 368 height 31
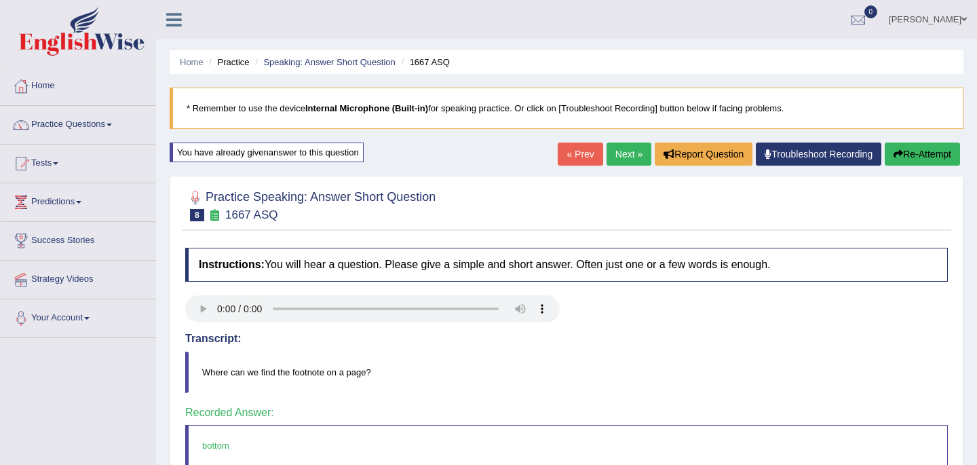
click at [629, 153] on link "Next »" at bounding box center [629, 154] width 45 height 23
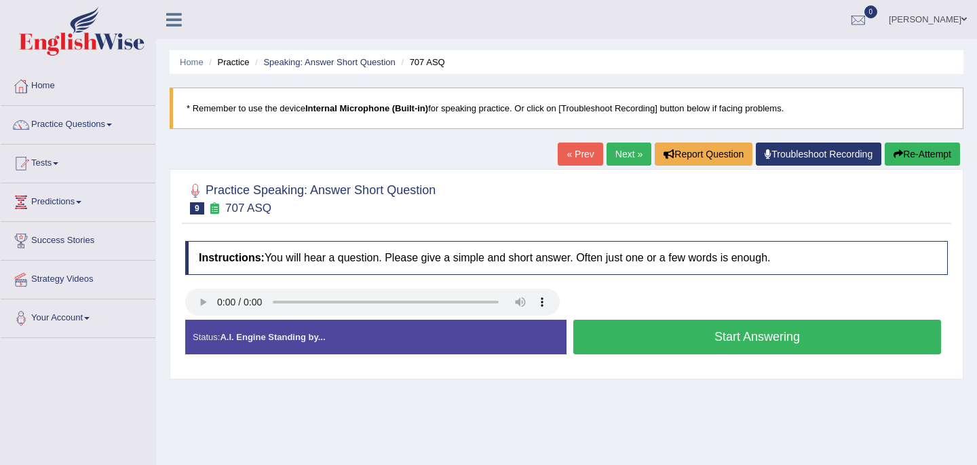
click at [635, 339] on button "Start Answering" at bounding box center [757, 337] width 368 height 35
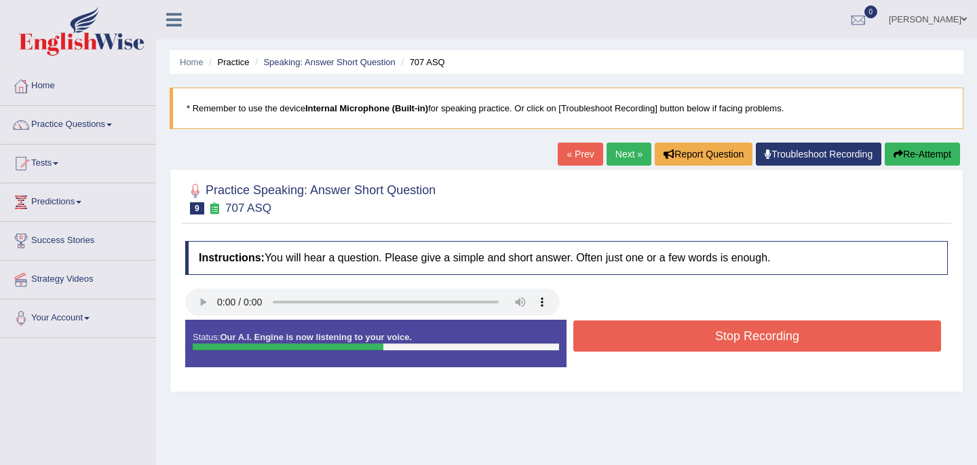
click at [635, 339] on button "Stop Recording" at bounding box center [757, 335] width 368 height 31
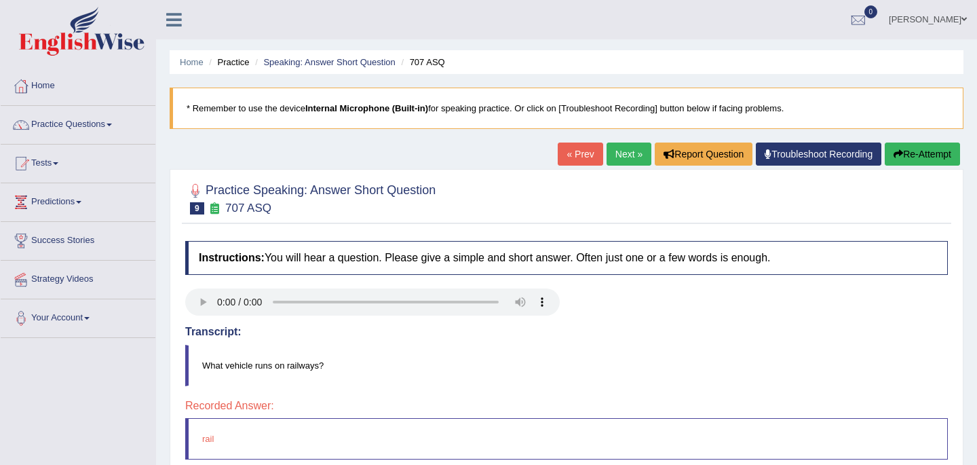
click at [905, 160] on button "Re-Attempt" at bounding box center [922, 154] width 75 height 23
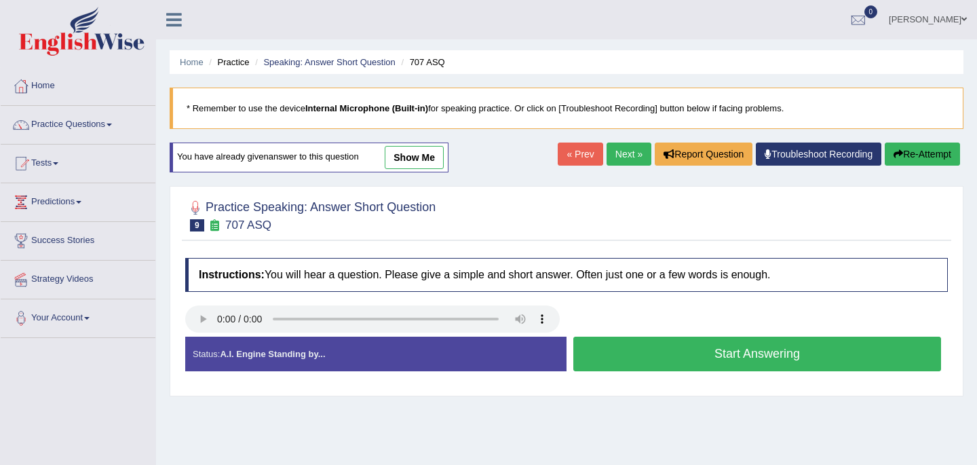
click at [736, 353] on button "Start Answering" at bounding box center [757, 354] width 368 height 35
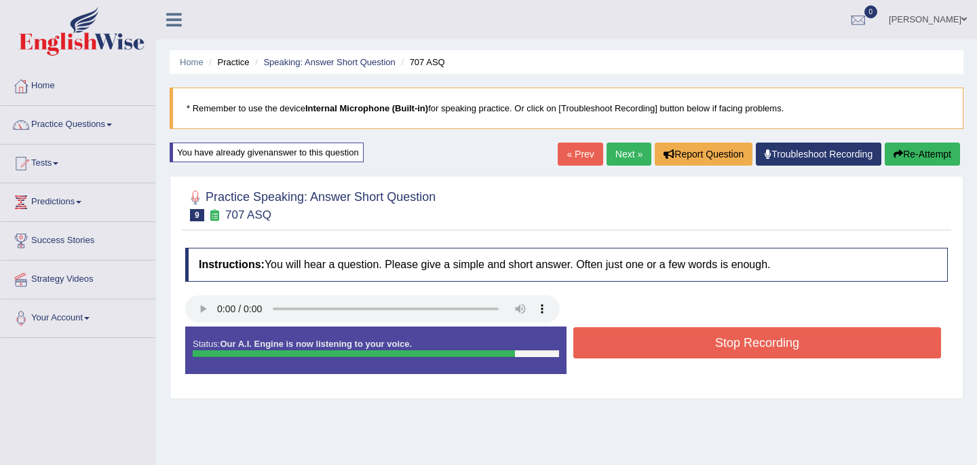
click at [749, 343] on button "Stop Recording" at bounding box center [757, 342] width 368 height 31
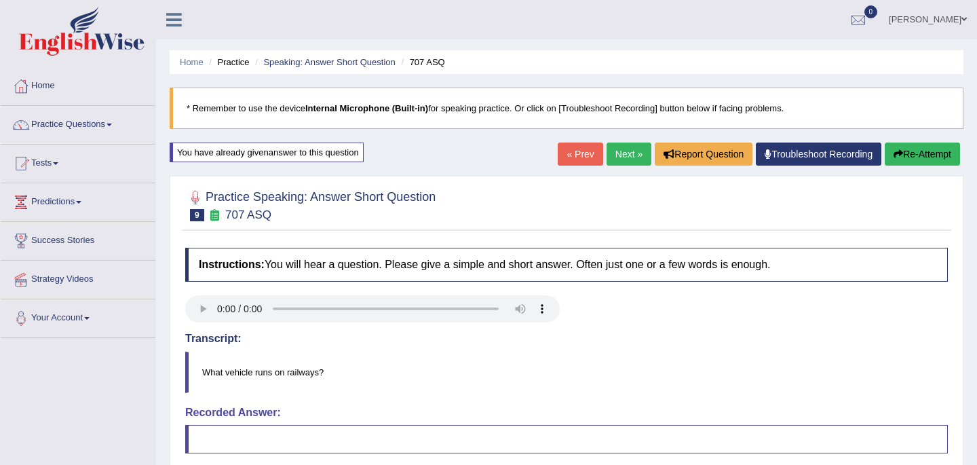
click at [924, 155] on button "Re-Attempt" at bounding box center [922, 154] width 75 height 23
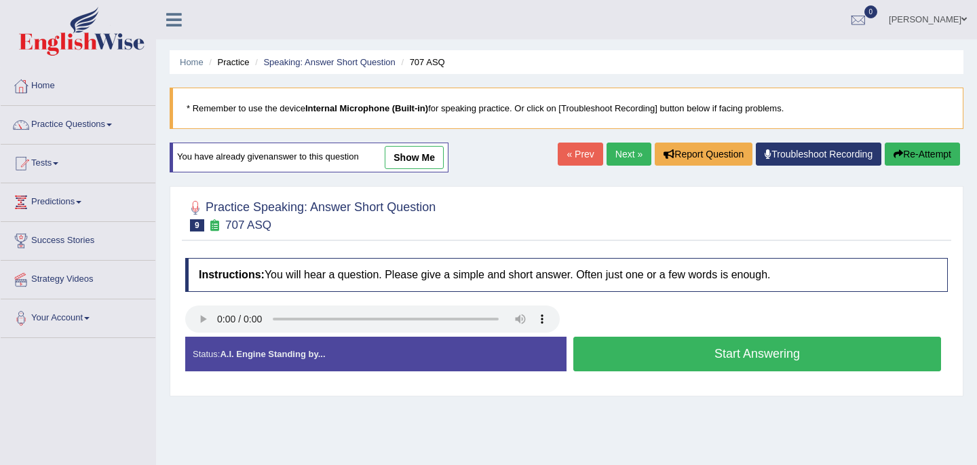
click at [757, 352] on button "Start Answering" at bounding box center [757, 354] width 368 height 35
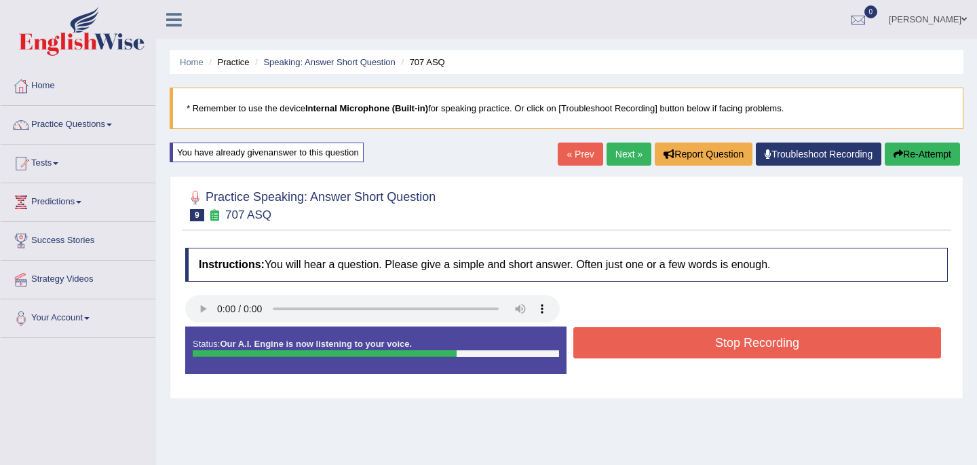
click at [757, 352] on button "Stop Recording" at bounding box center [757, 342] width 368 height 31
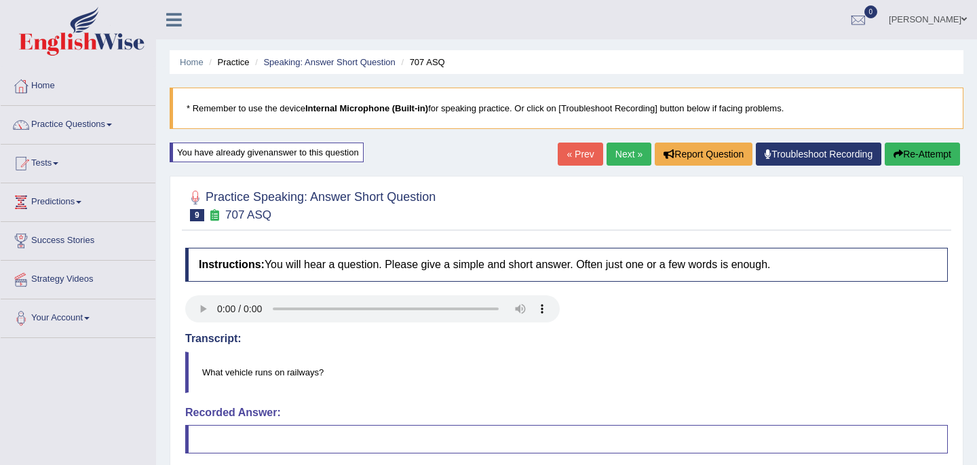
click at [942, 157] on button "Re-Attempt" at bounding box center [922, 154] width 75 height 23
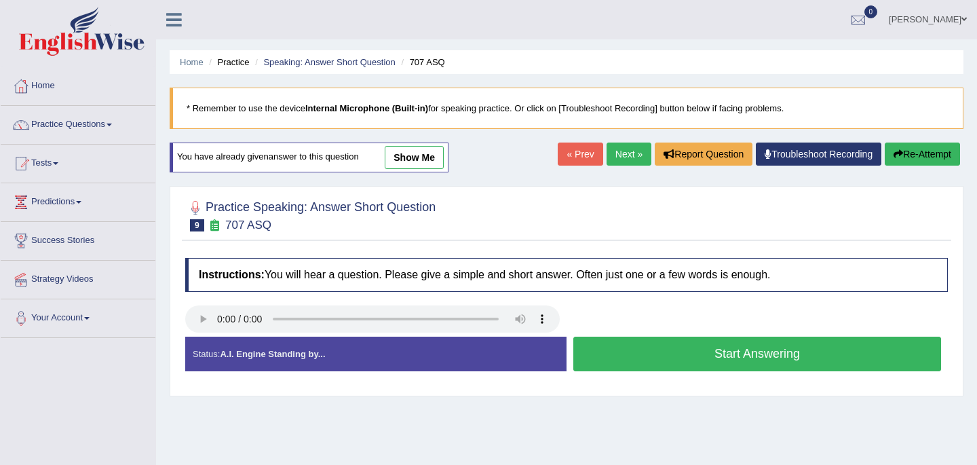
click at [701, 354] on button "Start Answering" at bounding box center [757, 354] width 368 height 35
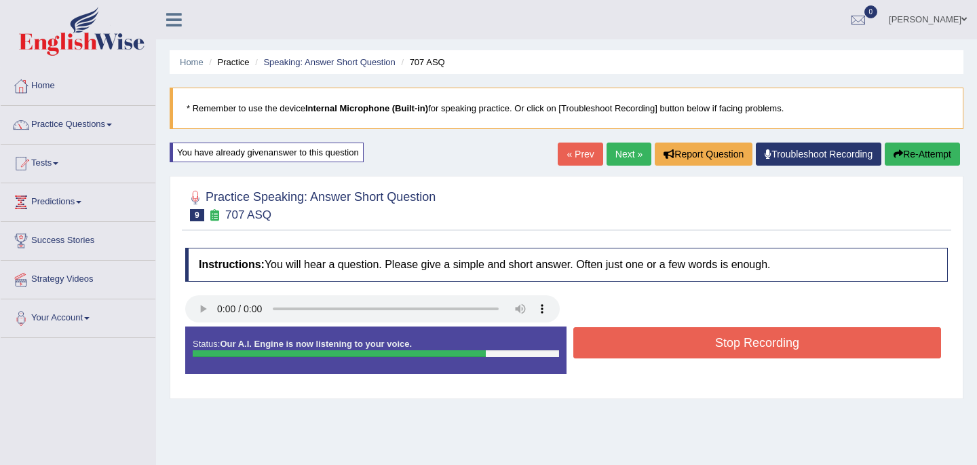
click at [709, 345] on button "Stop Recording" at bounding box center [757, 342] width 368 height 31
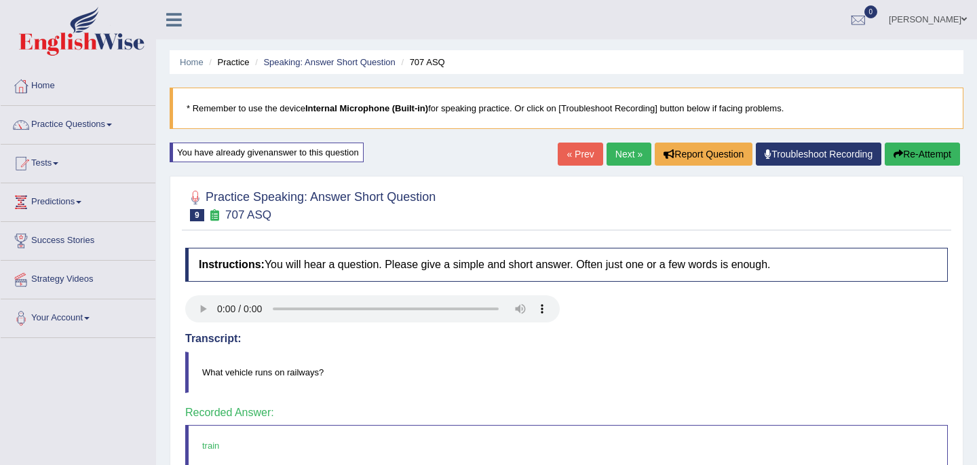
click at [619, 155] on link "Next »" at bounding box center [629, 154] width 45 height 23
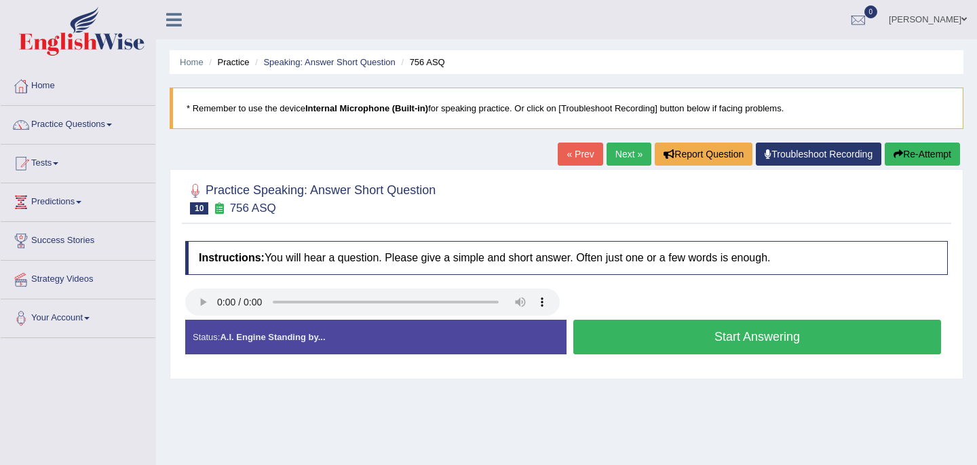
click at [682, 338] on button "Start Answering" at bounding box center [757, 337] width 368 height 35
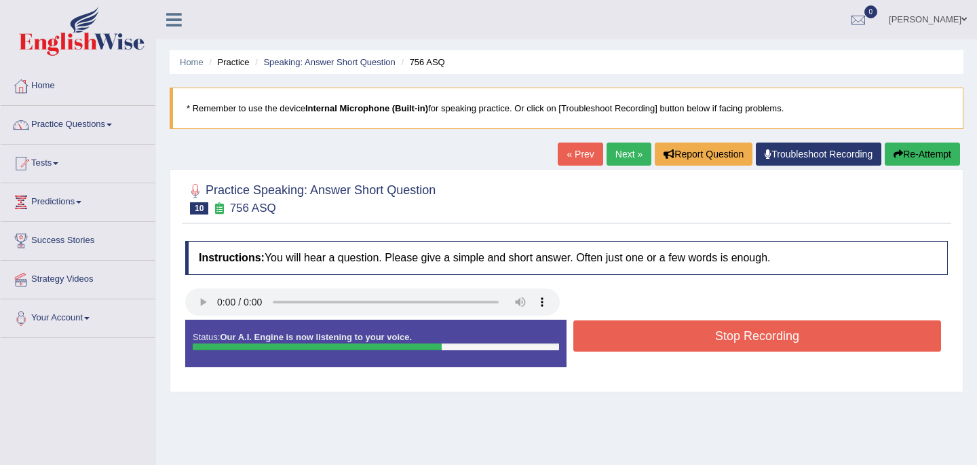
click at [713, 337] on button "Stop Recording" at bounding box center [757, 335] width 368 height 31
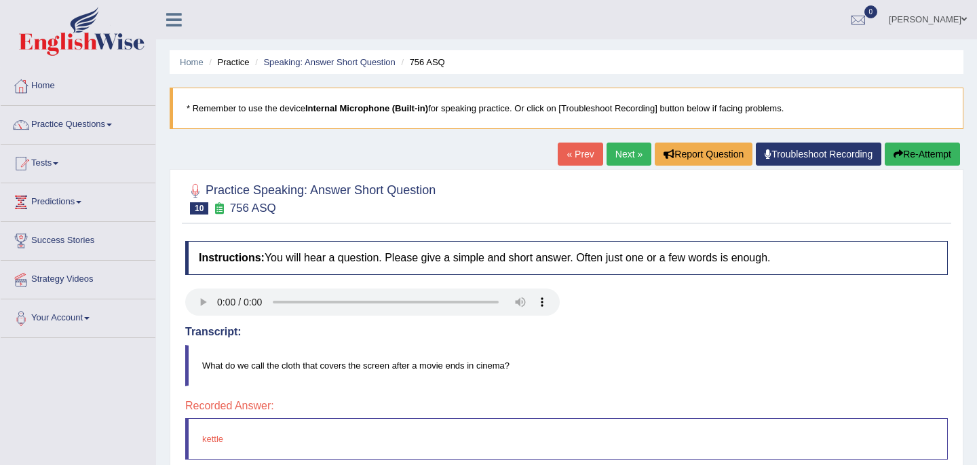
click at [909, 157] on button "Re-Attempt" at bounding box center [922, 154] width 75 height 23
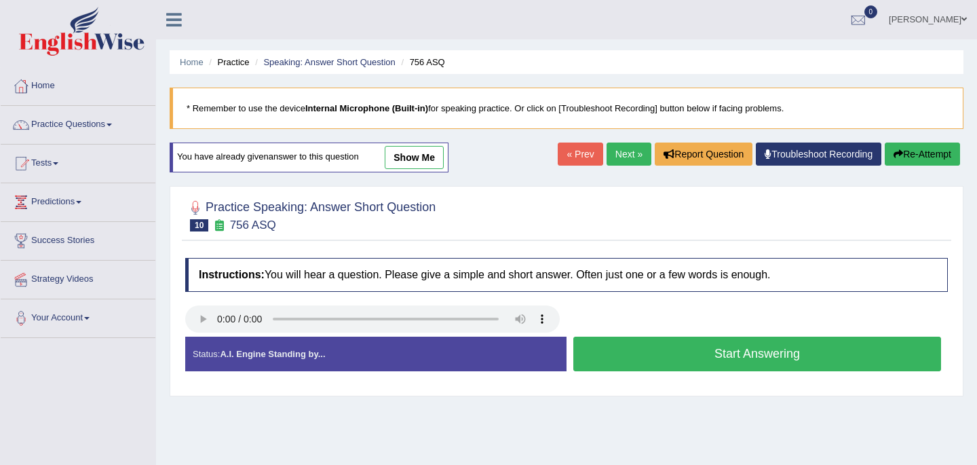
click at [655, 356] on button "Start Answering" at bounding box center [757, 354] width 368 height 35
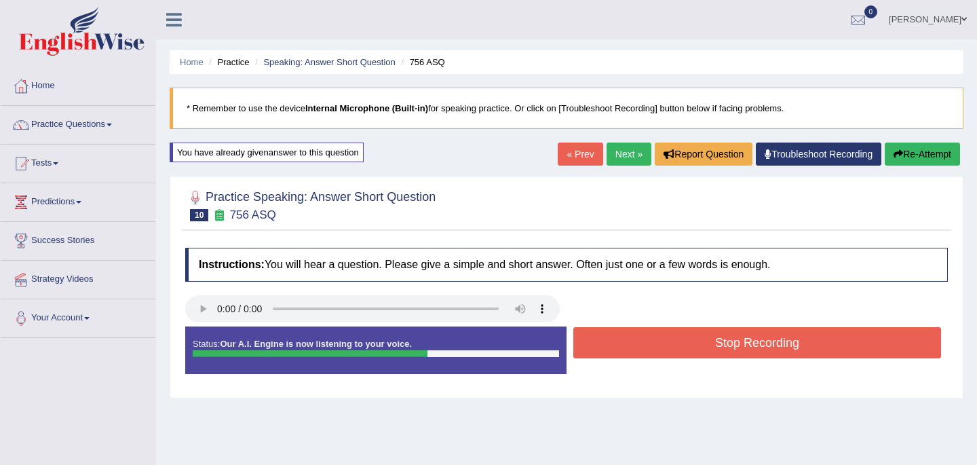
click at [677, 331] on button "Stop Recording" at bounding box center [757, 342] width 368 height 31
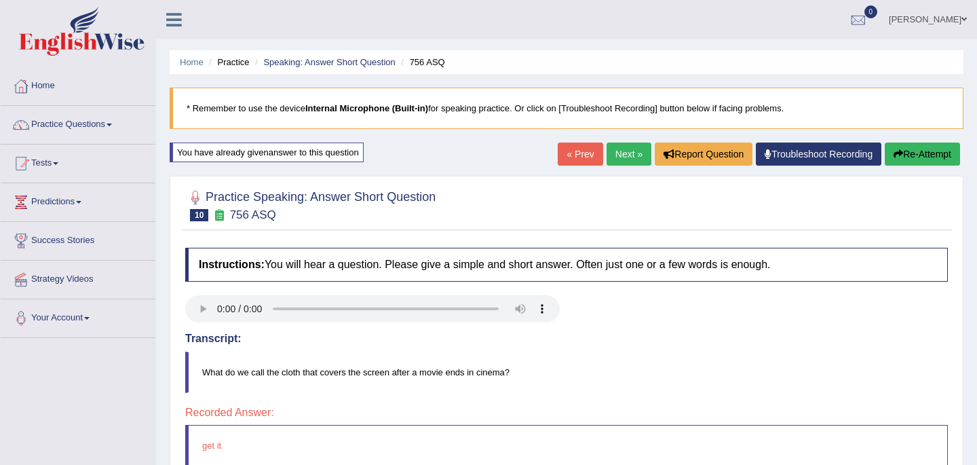
click at [914, 155] on button "Re-Attempt" at bounding box center [922, 154] width 75 height 23
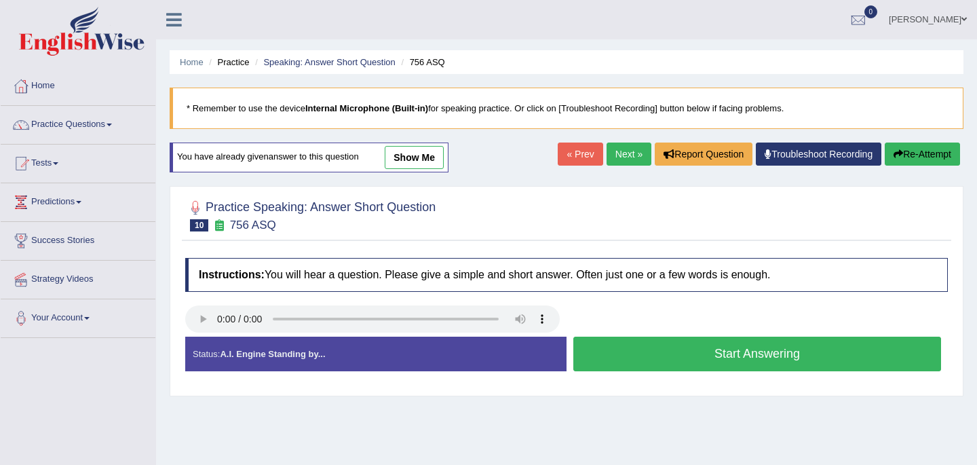
click at [665, 357] on button "Start Answering" at bounding box center [757, 354] width 368 height 35
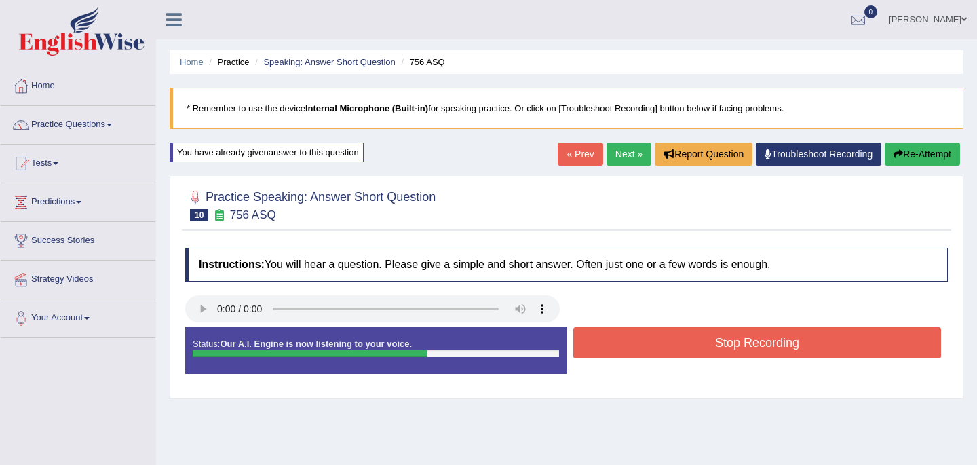
click at [685, 341] on button "Stop Recording" at bounding box center [757, 342] width 368 height 31
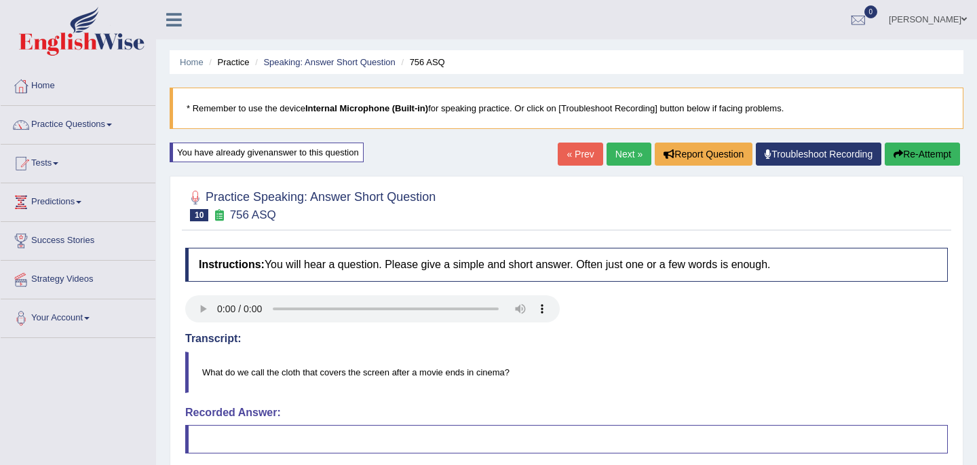
click at [905, 155] on button "Re-Attempt" at bounding box center [922, 154] width 75 height 23
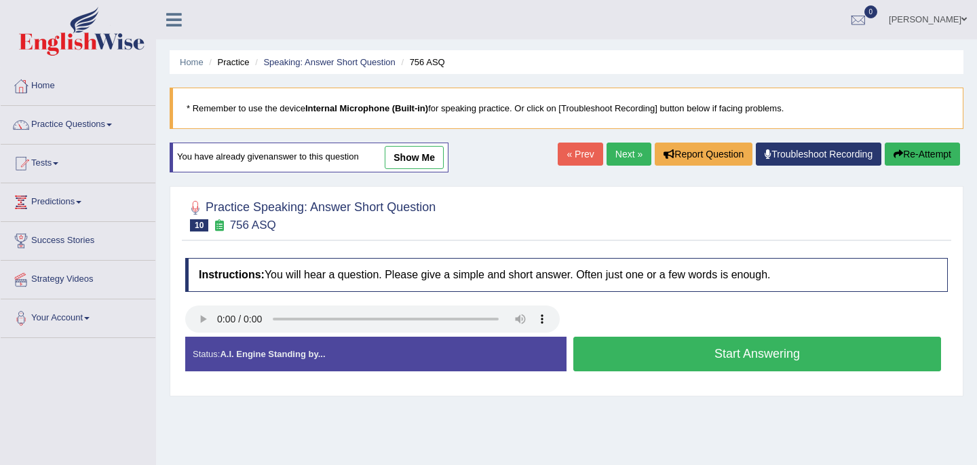
click at [715, 357] on button "Start Answering" at bounding box center [757, 354] width 368 height 35
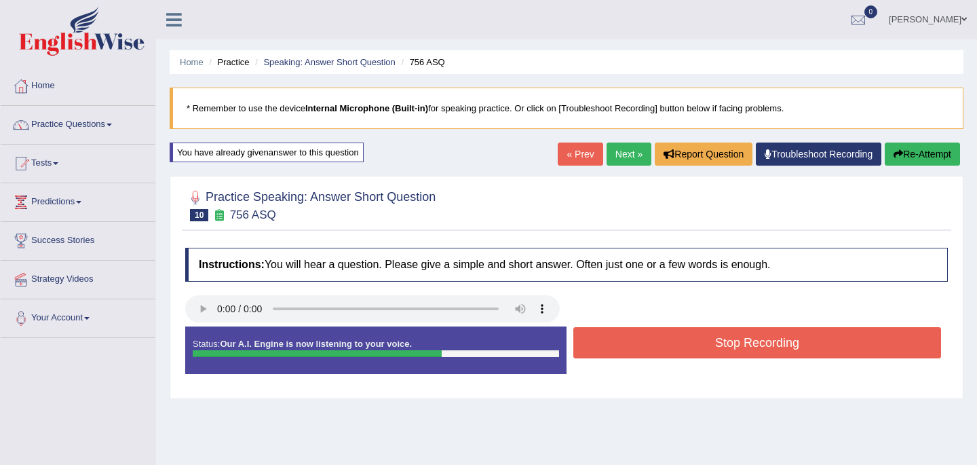
click at [721, 345] on button "Stop Recording" at bounding box center [757, 342] width 368 height 31
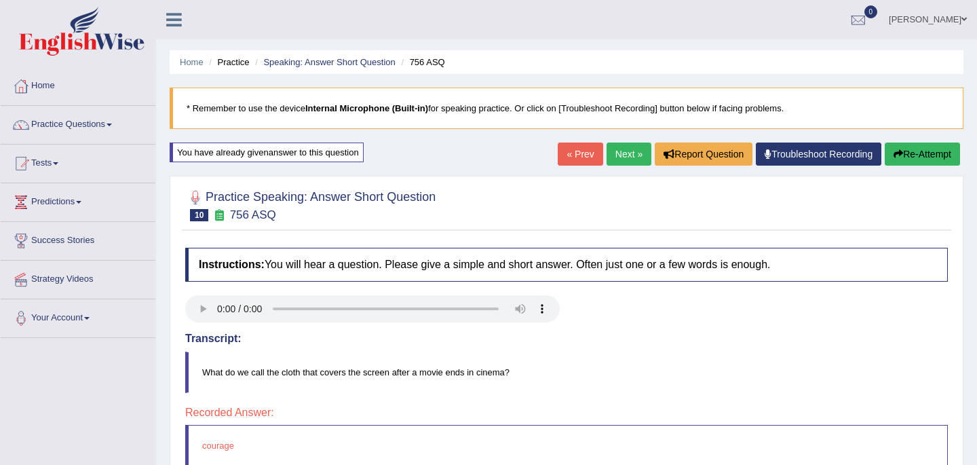
click at [907, 154] on button "Re-Attempt" at bounding box center [922, 154] width 75 height 23
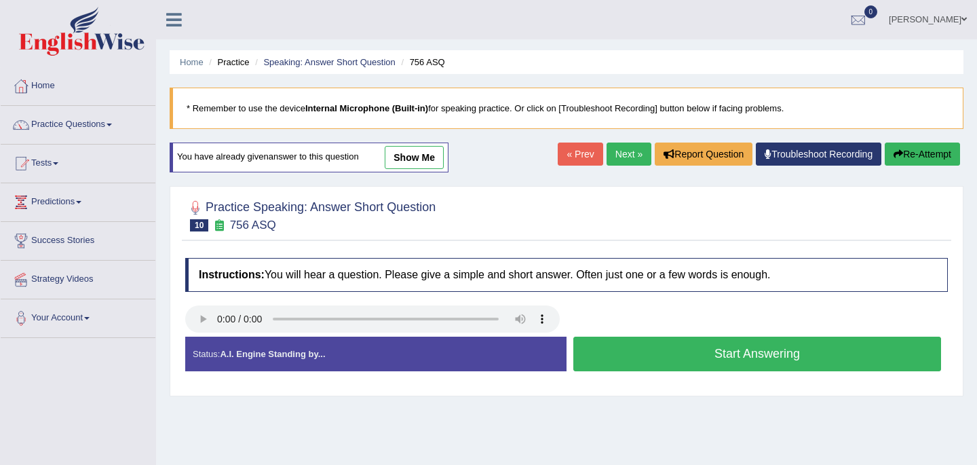
click at [683, 358] on button "Start Answering" at bounding box center [757, 354] width 368 height 35
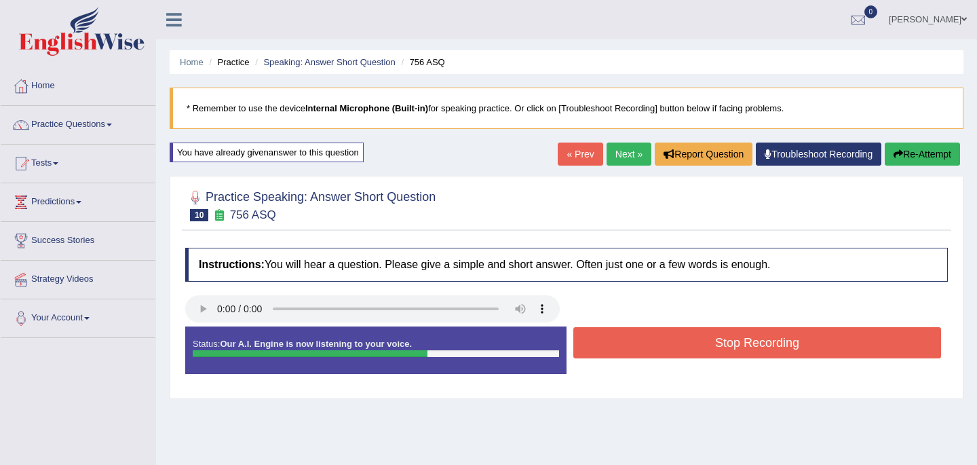
click at [699, 345] on button "Stop Recording" at bounding box center [757, 342] width 368 height 31
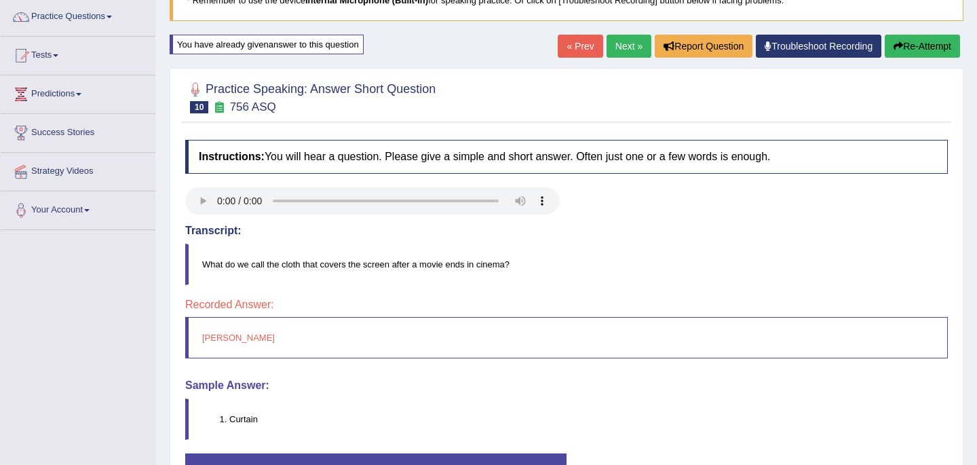
scroll to position [81, 0]
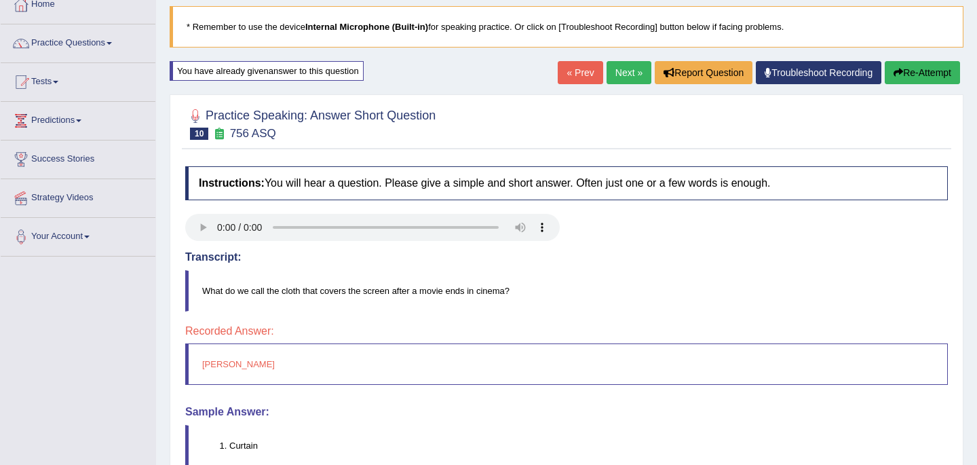
click at [922, 71] on button "Re-Attempt" at bounding box center [922, 72] width 75 height 23
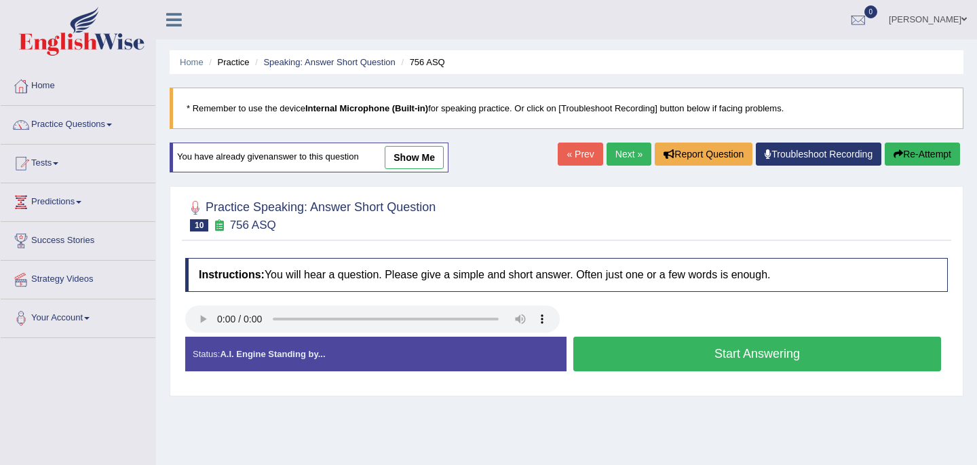
scroll to position [81, 0]
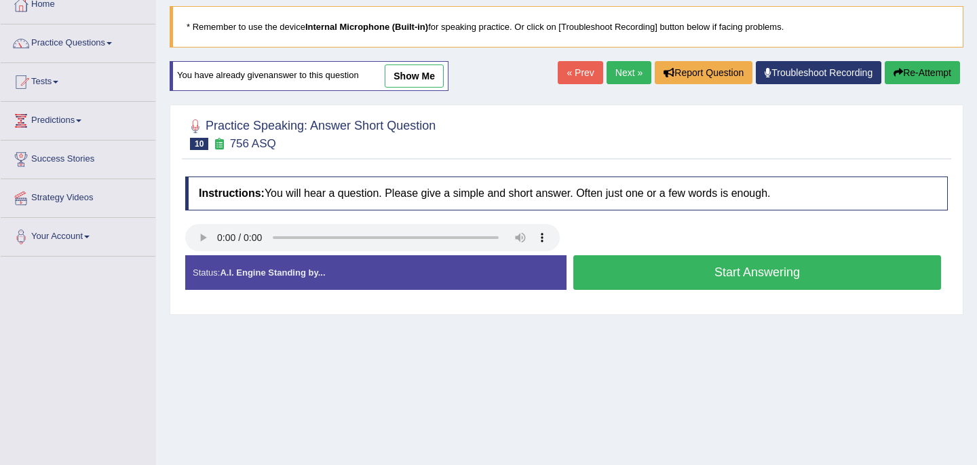
click at [652, 281] on button "Start Answering" at bounding box center [757, 272] width 368 height 35
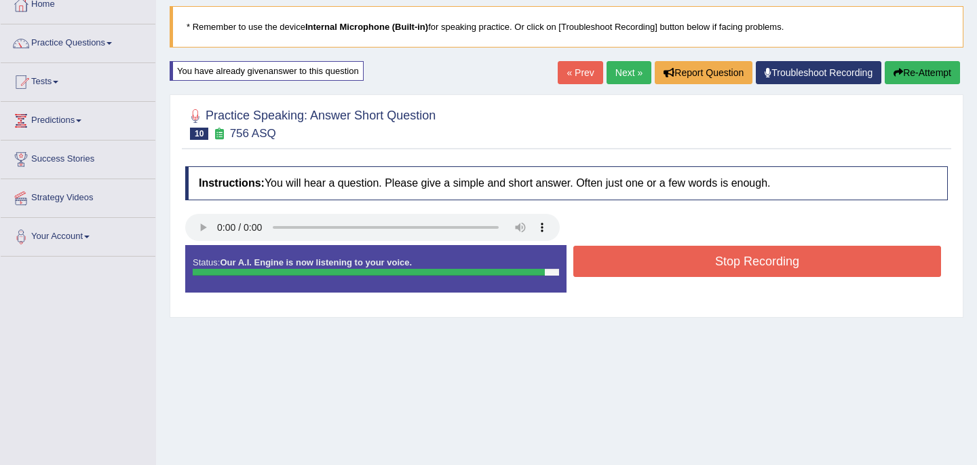
click at [653, 263] on button "Stop Recording" at bounding box center [757, 261] width 368 height 31
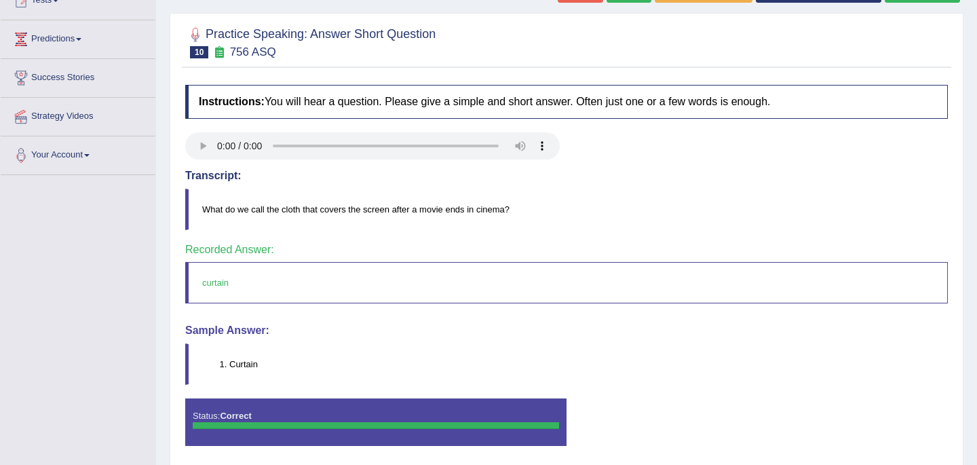
scroll to position [217, 0]
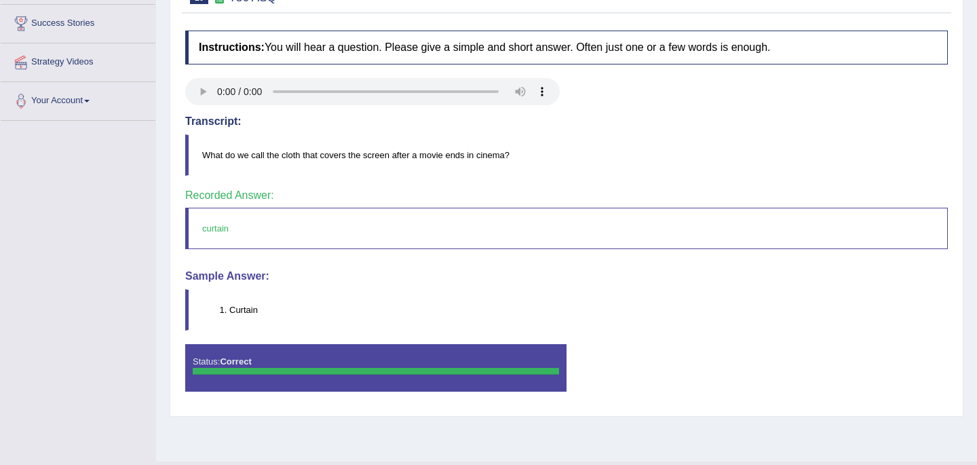
click at [709, 33] on h4 "Instructions: You will hear a question. Please give a simple and short answer. …" at bounding box center [566, 48] width 763 height 34
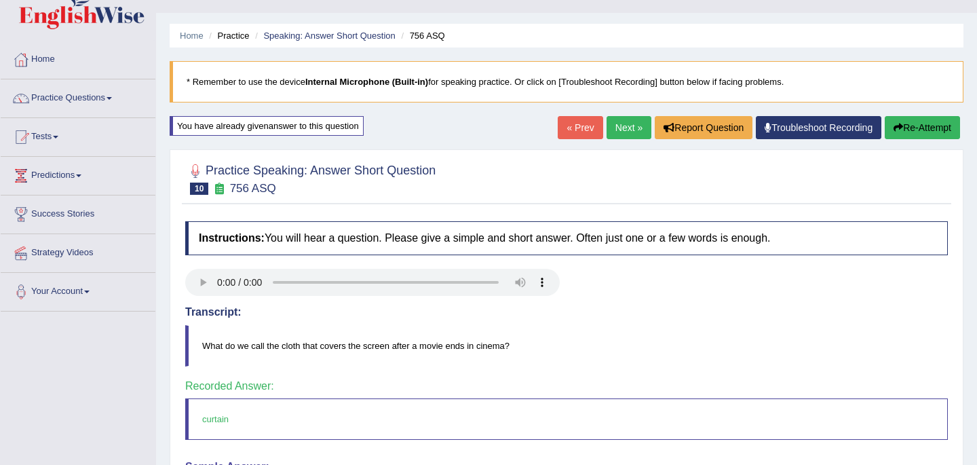
scroll to position [0, 0]
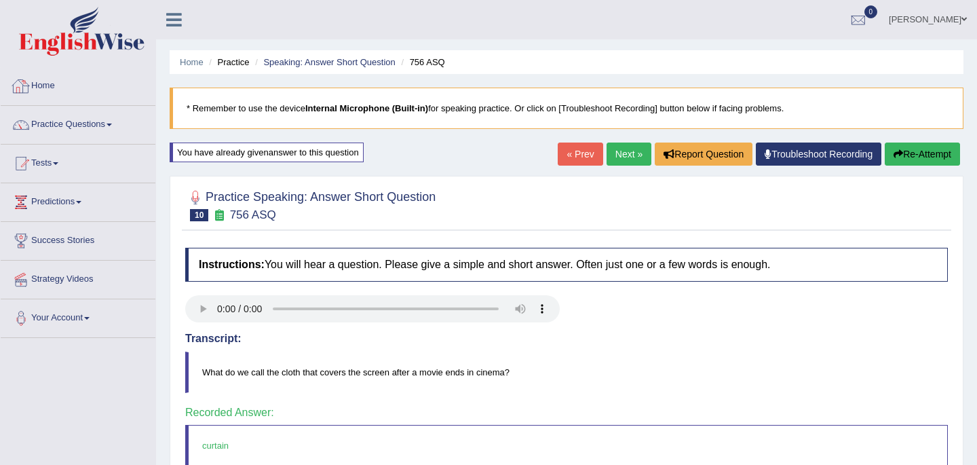
click at [48, 86] on link "Home" at bounding box center [78, 84] width 155 height 34
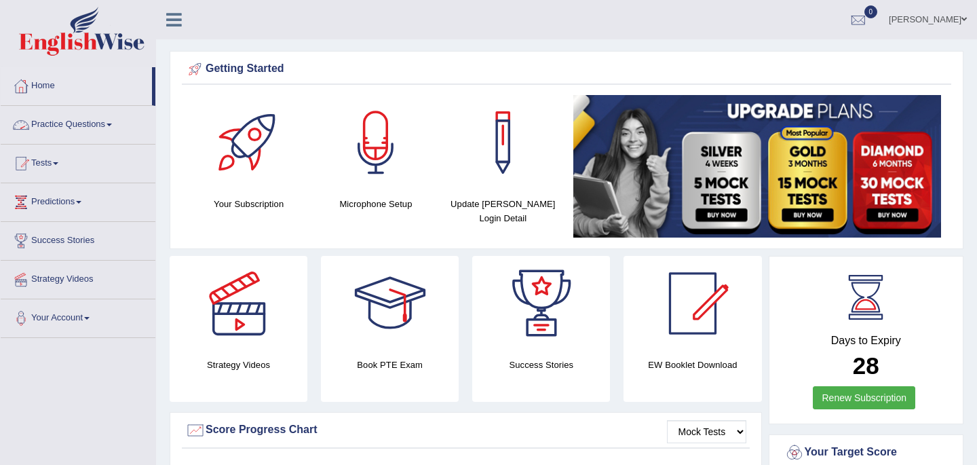
click at [69, 124] on link "Practice Questions" at bounding box center [78, 123] width 155 height 34
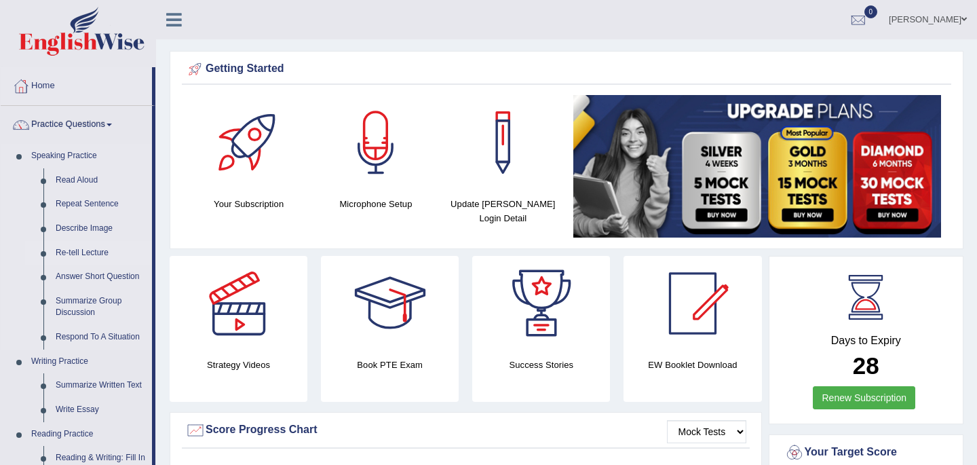
click at [87, 253] on link "Re-tell Lecture" at bounding box center [101, 253] width 102 height 24
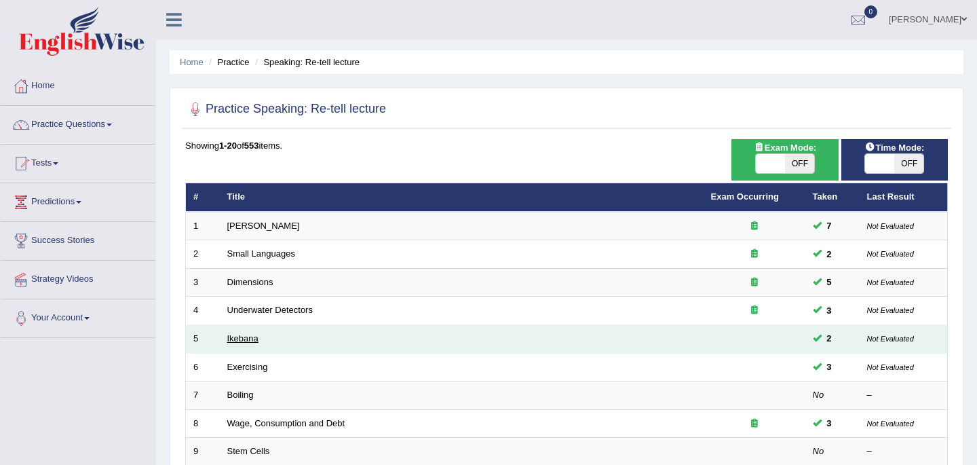
click at [240, 337] on link "Ikebana" at bounding box center [242, 338] width 31 height 10
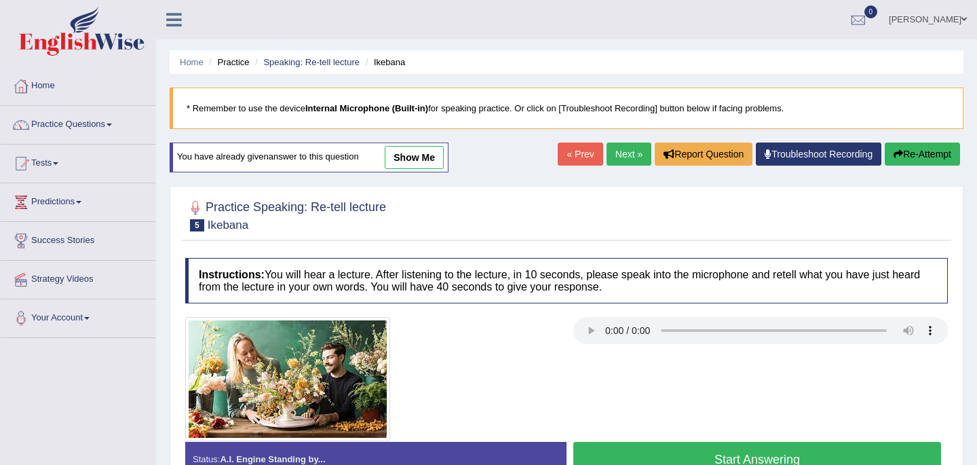
click at [499, 364] on div at bounding box center [372, 379] width 388 height 124
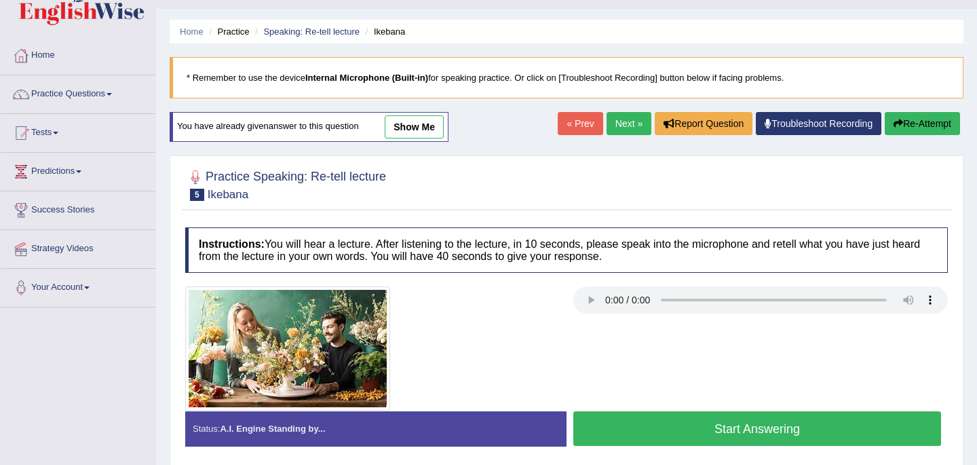
scroll to position [58, 0]
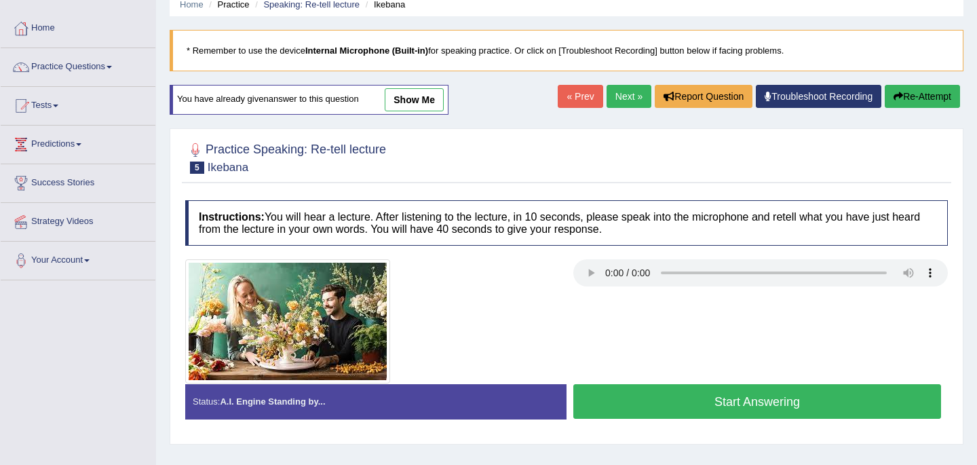
click at [913, 98] on button "Re-Attempt" at bounding box center [922, 96] width 75 height 23
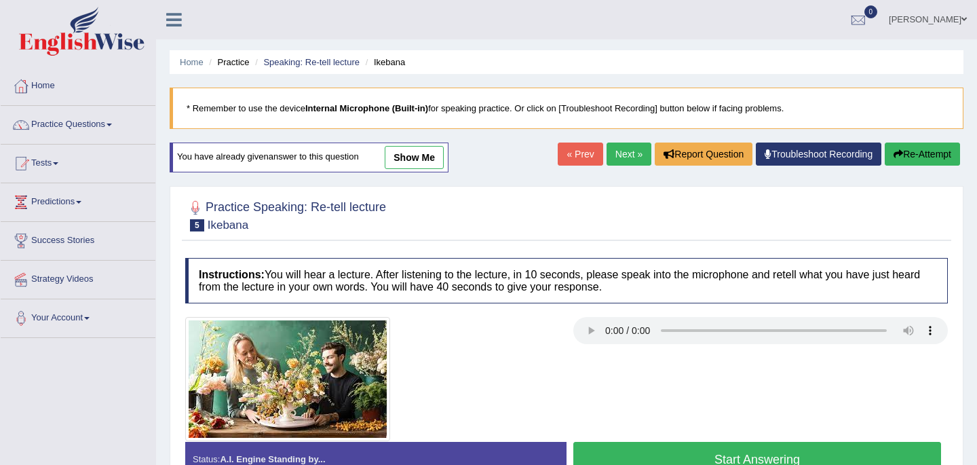
scroll to position [58, 0]
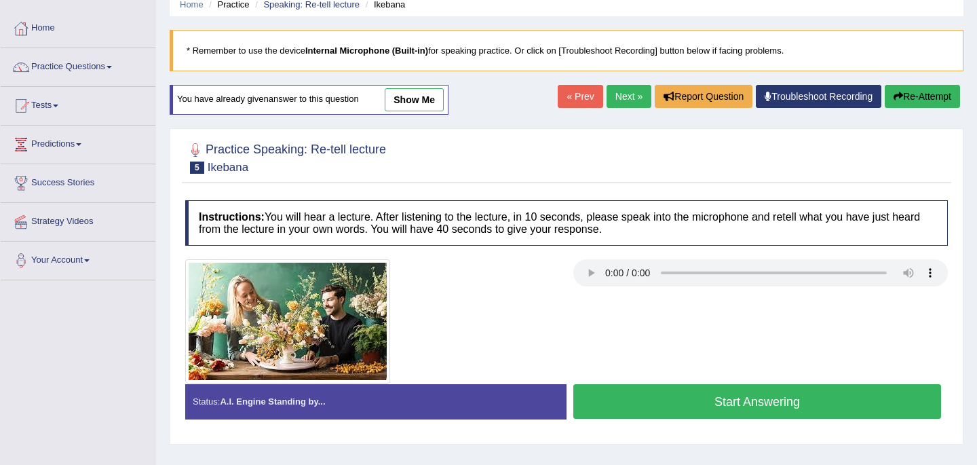
click at [669, 406] on button "Start Answering" at bounding box center [757, 401] width 368 height 35
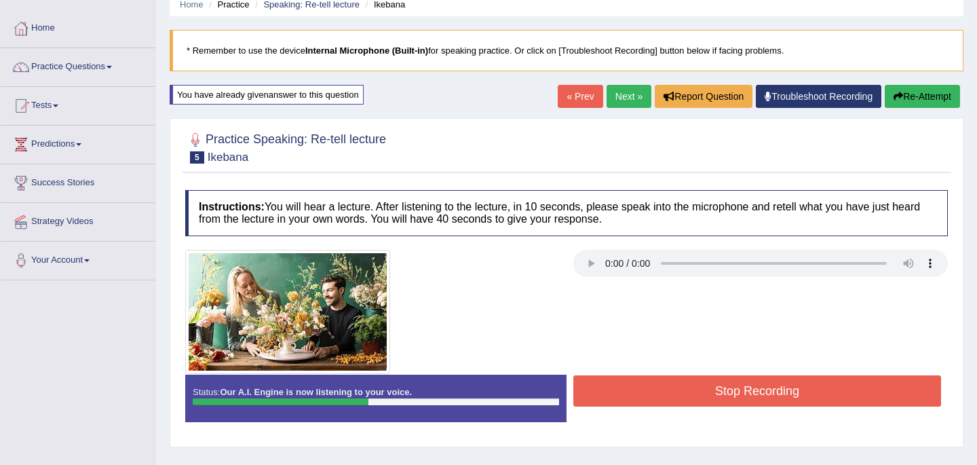
click at [684, 387] on button "Stop Recording" at bounding box center [757, 390] width 368 height 31
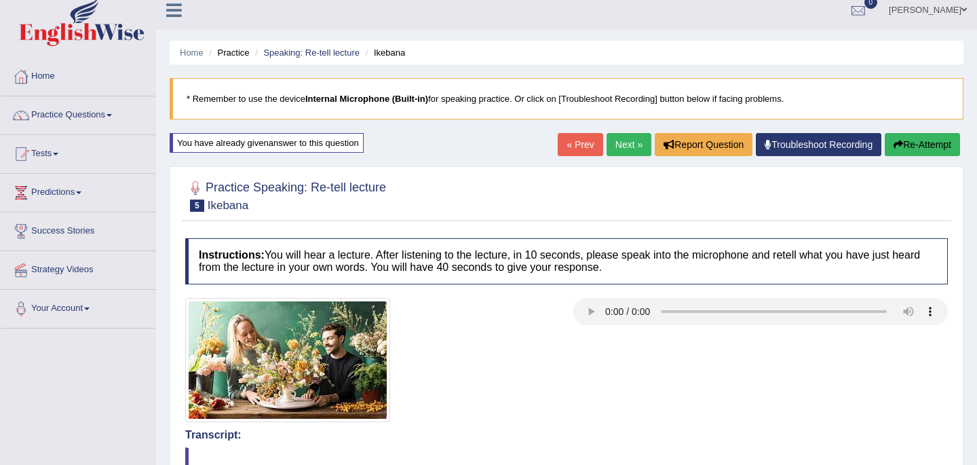
scroll to position [0, 0]
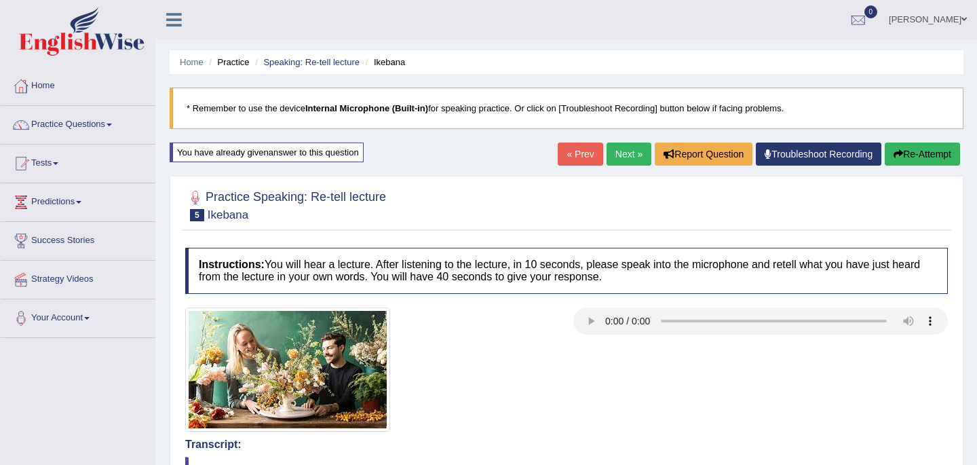
click at [619, 154] on link "Next »" at bounding box center [629, 154] width 45 height 23
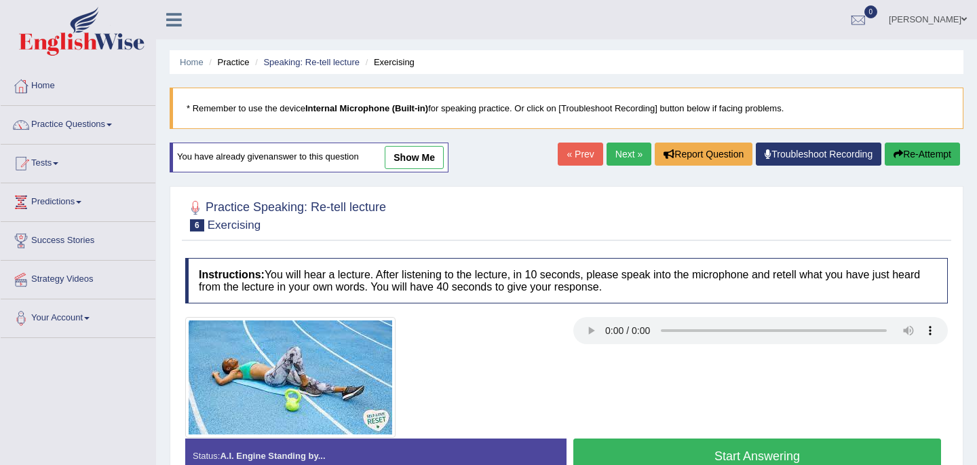
click at [555, 361] on div at bounding box center [372, 377] width 388 height 121
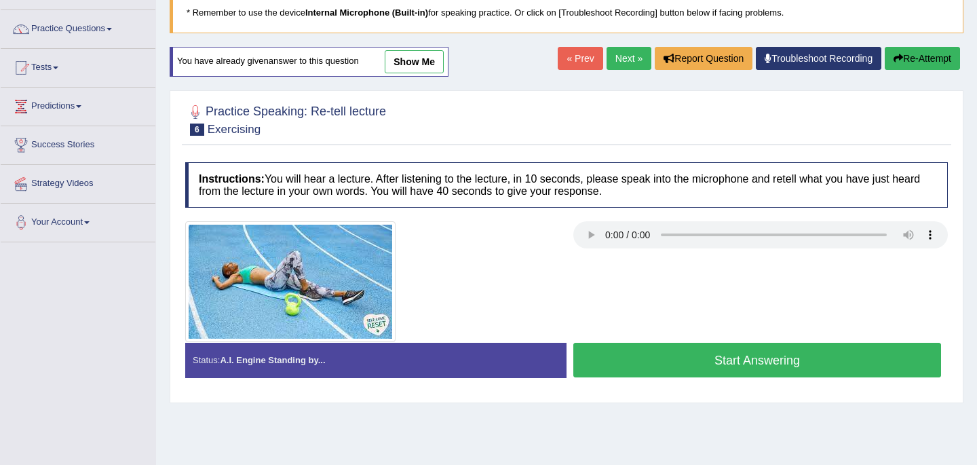
scroll to position [109, 0]
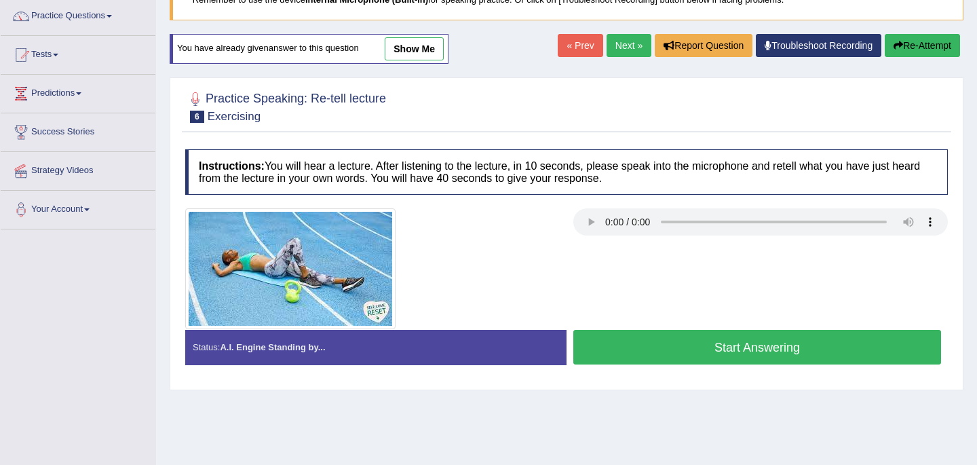
click at [628, 350] on button "Start Answering" at bounding box center [757, 347] width 368 height 35
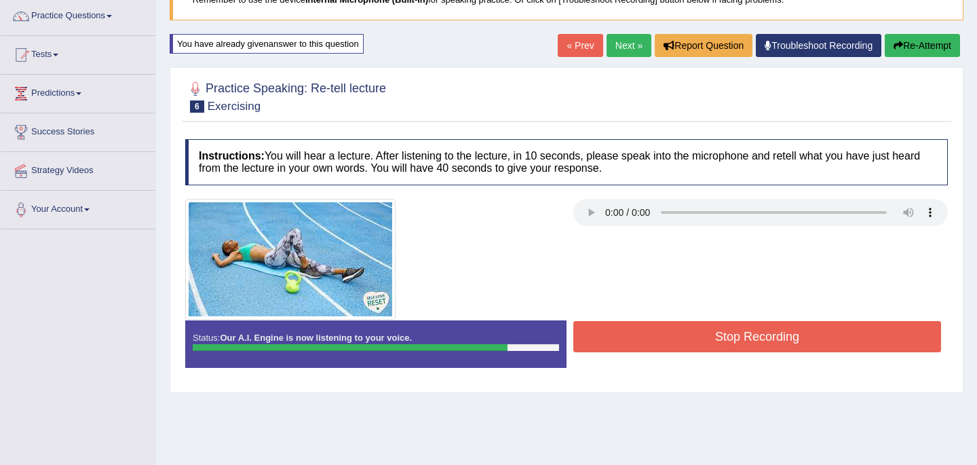
click at [656, 338] on button "Stop Recording" at bounding box center [757, 336] width 368 height 31
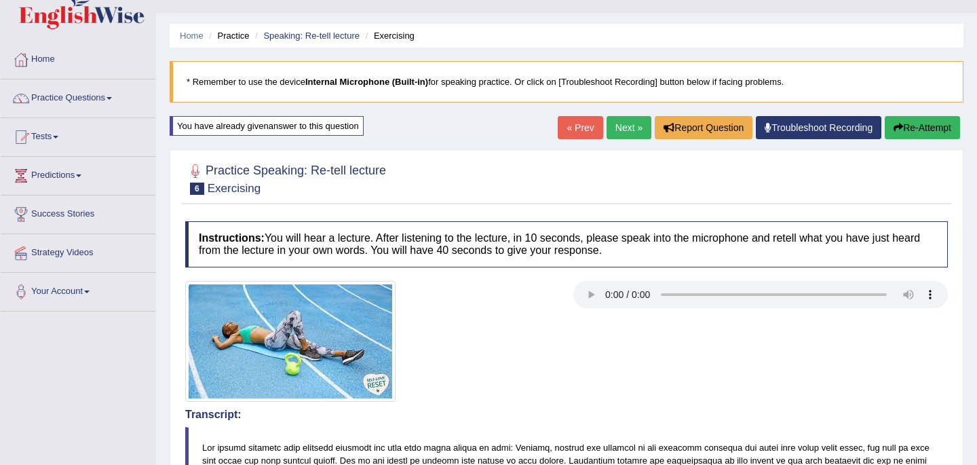
scroll to position [0, 0]
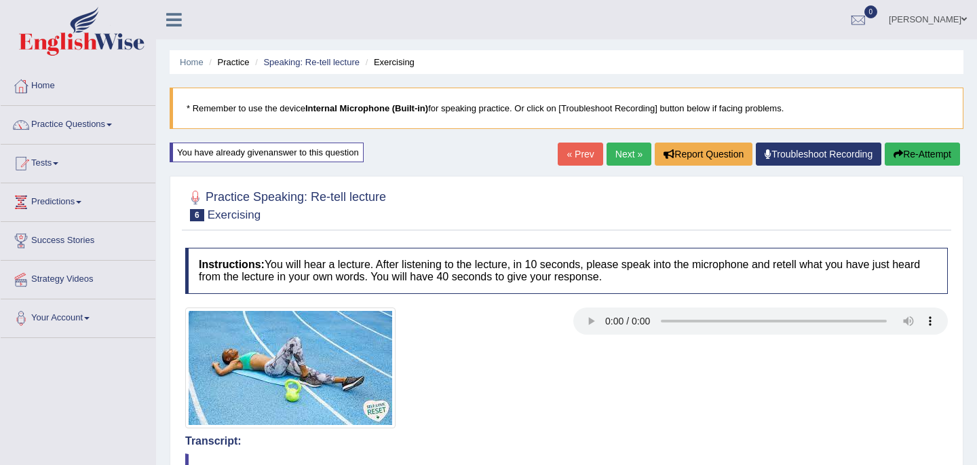
click at [621, 146] on link "Next »" at bounding box center [629, 154] width 45 height 23
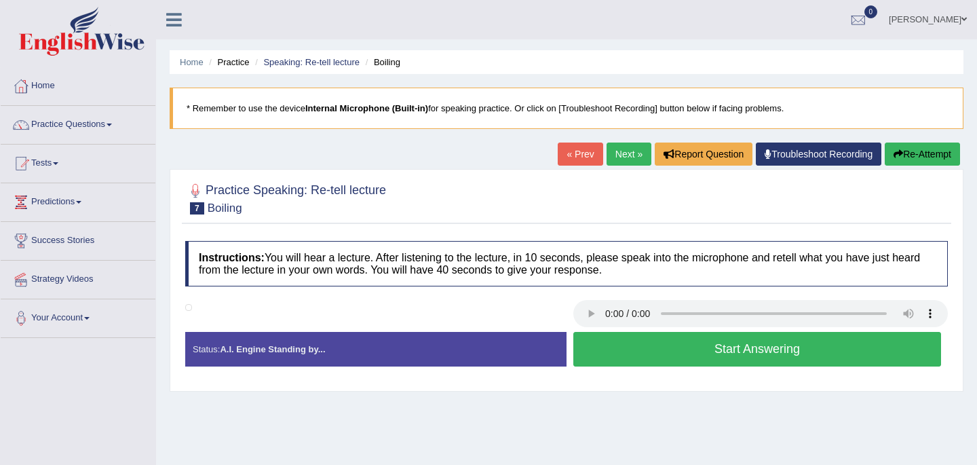
click at [642, 347] on button "Start Answering" at bounding box center [757, 349] width 368 height 35
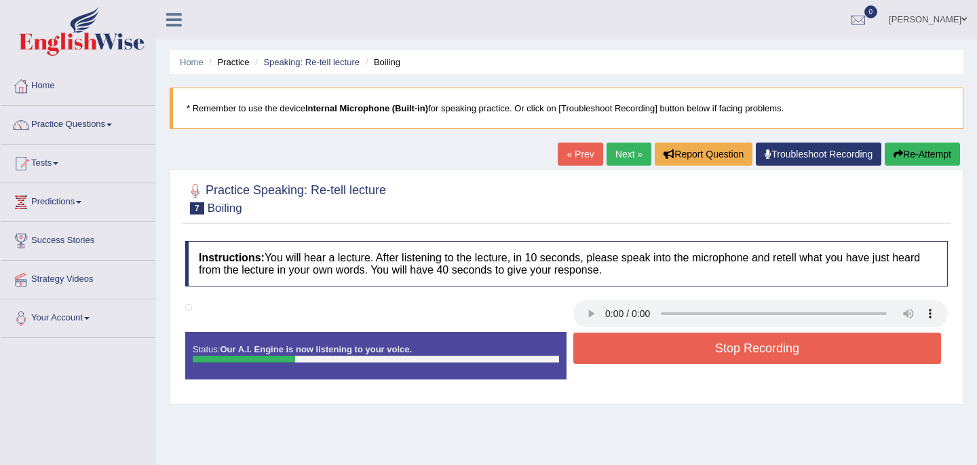
click at [642, 347] on button "Stop Recording" at bounding box center [757, 348] width 368 height 31
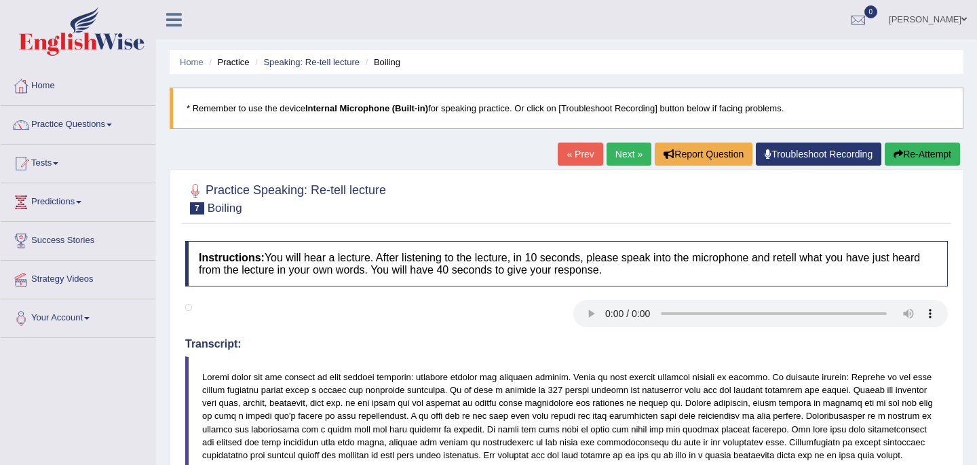
click at [611, 153] on link "Next »" at bounding box center [629, 154] width 45 height 23
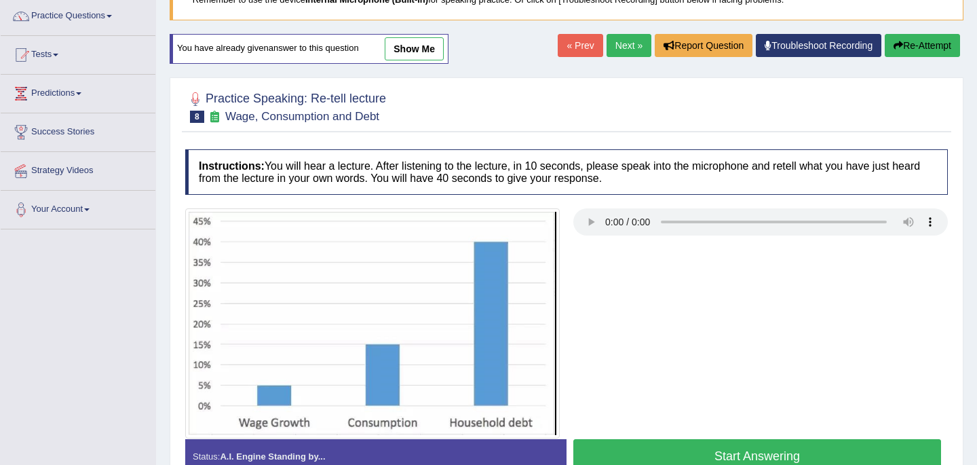
scroll to position [136, 0]
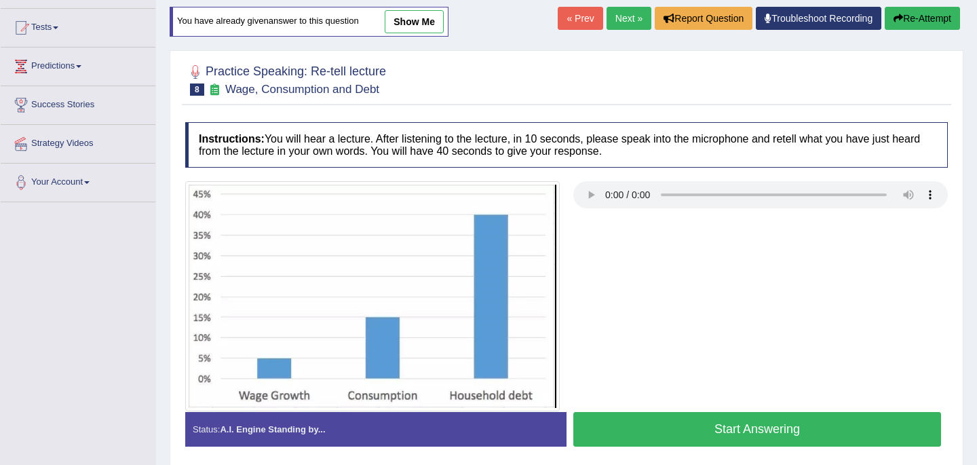
click at [696, 434] on button "Start Answering" at bounding box center [757, 429] width 368 height 35
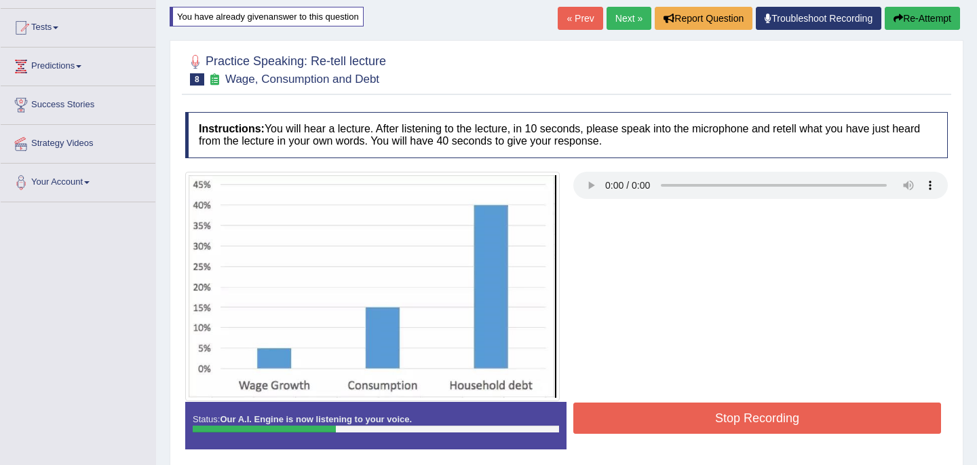
click at [696, 417] on button "Stop Recording" at bounding box center [757, 417] width 368 height 31
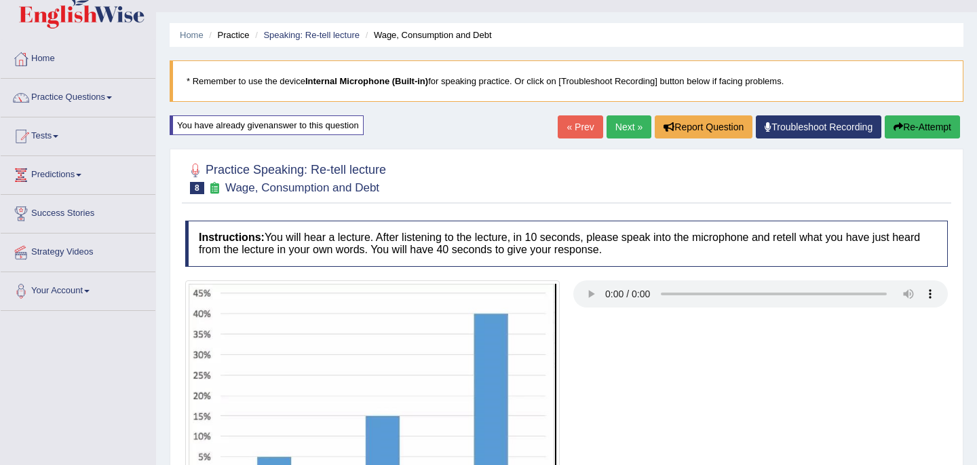
scroll to position [0, 0]
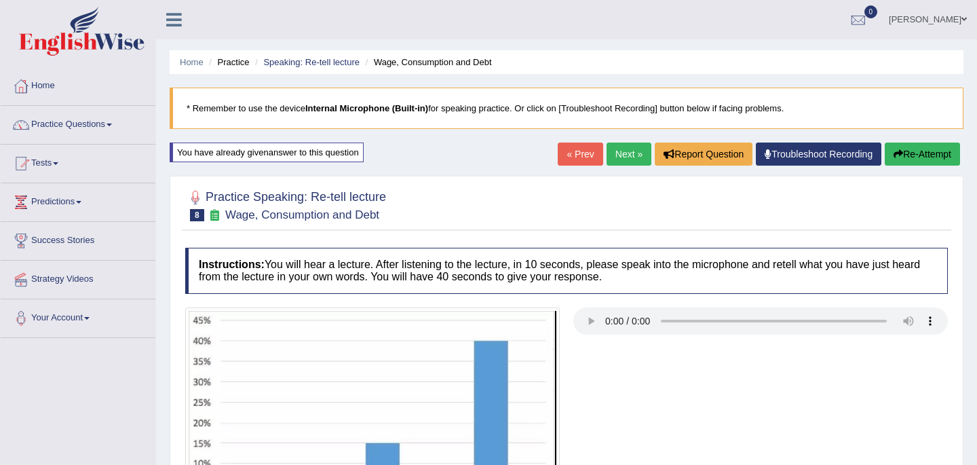
click at [623, 159] on link "Next »" at bounding box center [629, 154] width 45 height 23
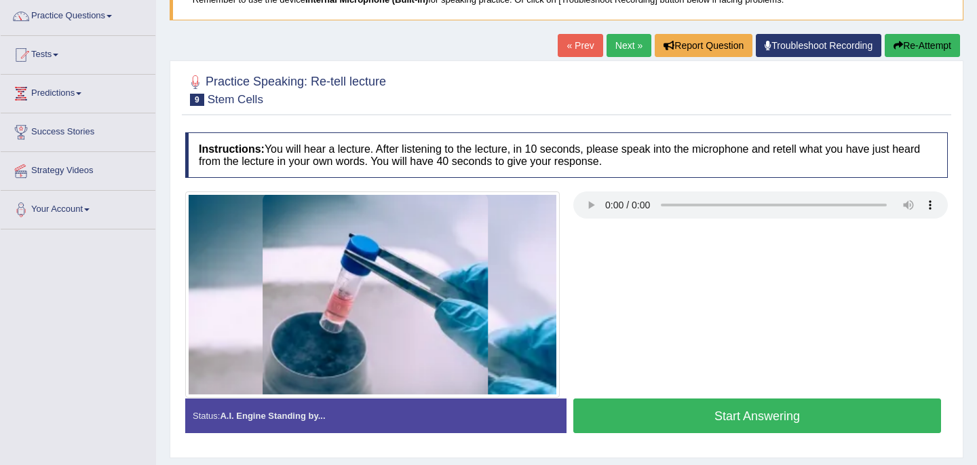
scroll to position [136, 0]
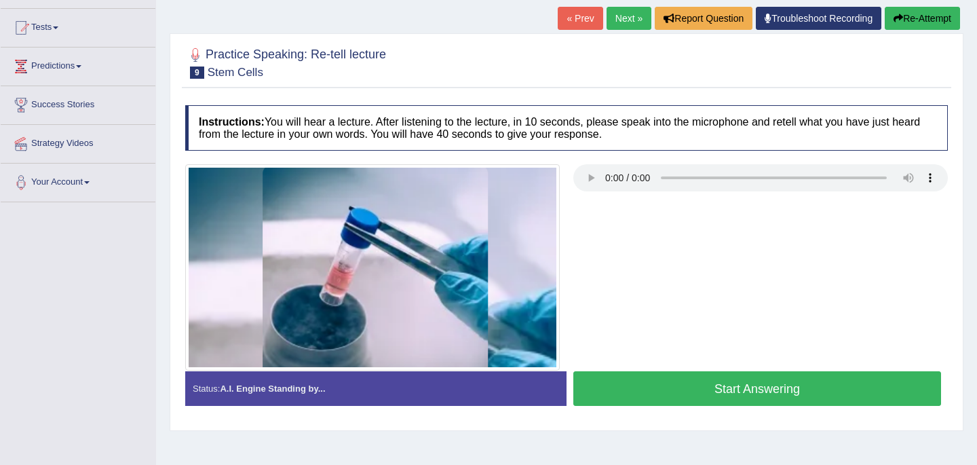
click at [700, 393] on button "Start Answering" at bounding box center [757, 388] width 368 height 35
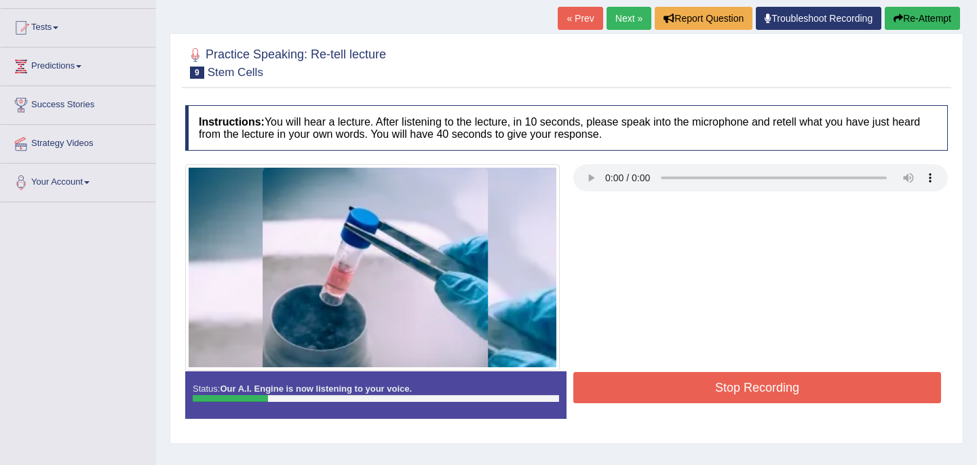
click at [700, 393] on button "Stop Recording" at bounding box center [757, 387] width 368 height 31
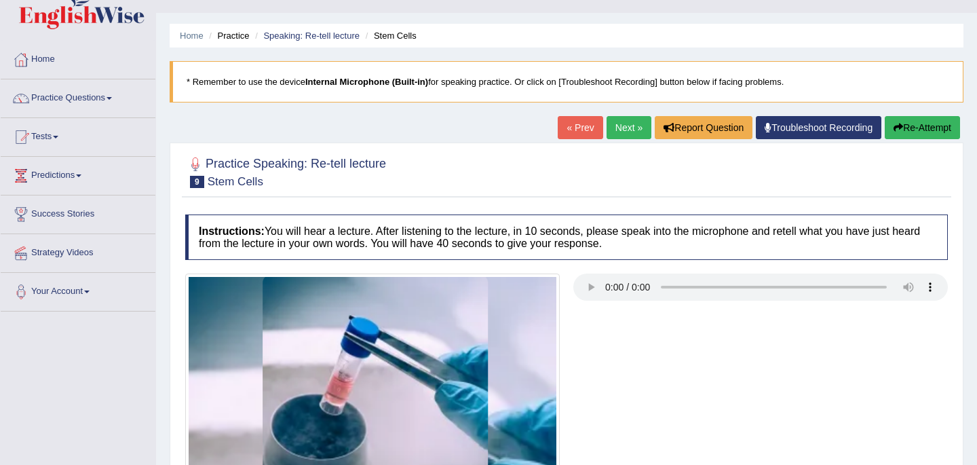
scroll to position [0, 0]
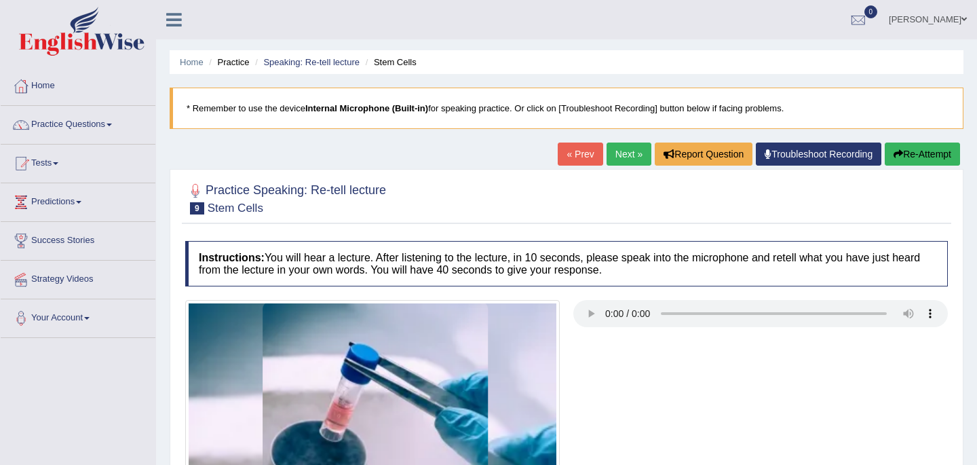
click at [621, 156] on link "Next »" at bounding box center [629, 154] width 45 height 23
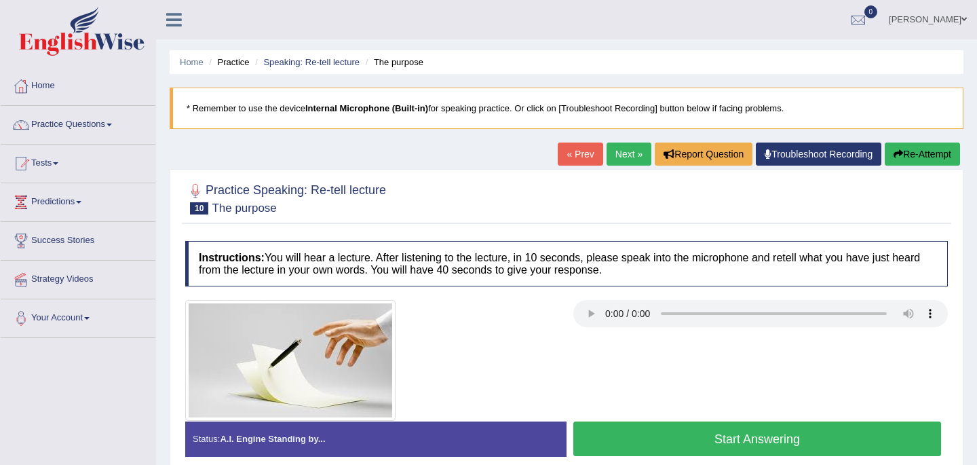
click at [686, 442] on button "Start Answering" at bounding box center [757, 438] width 368 height 35
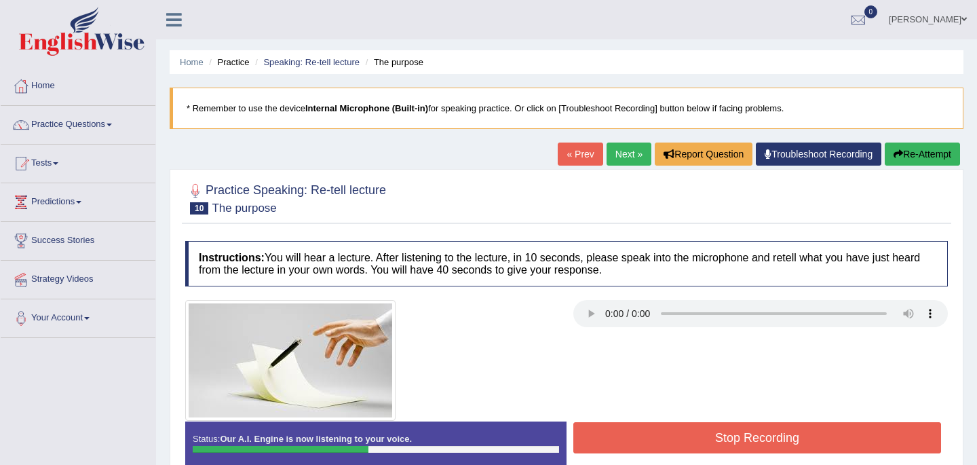
click at [686, 442] on button "Stop Recording" at bounding box center [757, 437] width 368 height 31
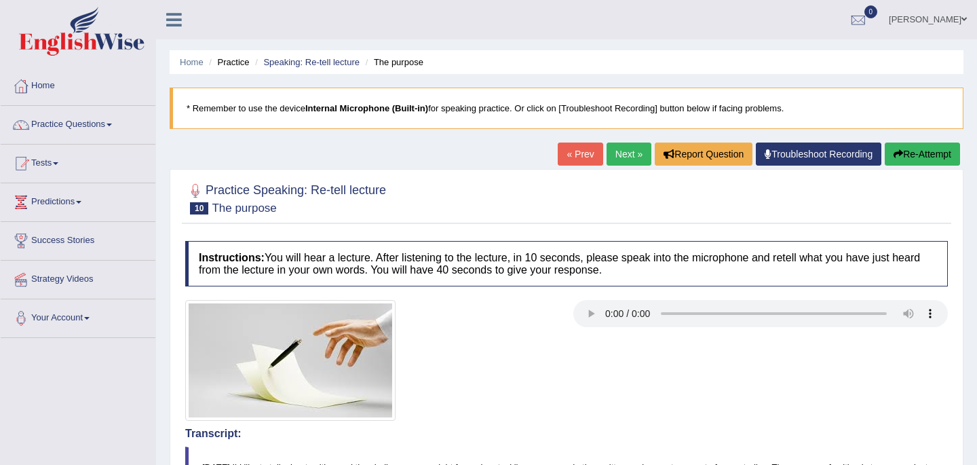
click at [622, 157] on link "Next »" at bounding box center [629, 154] width 45 height 23
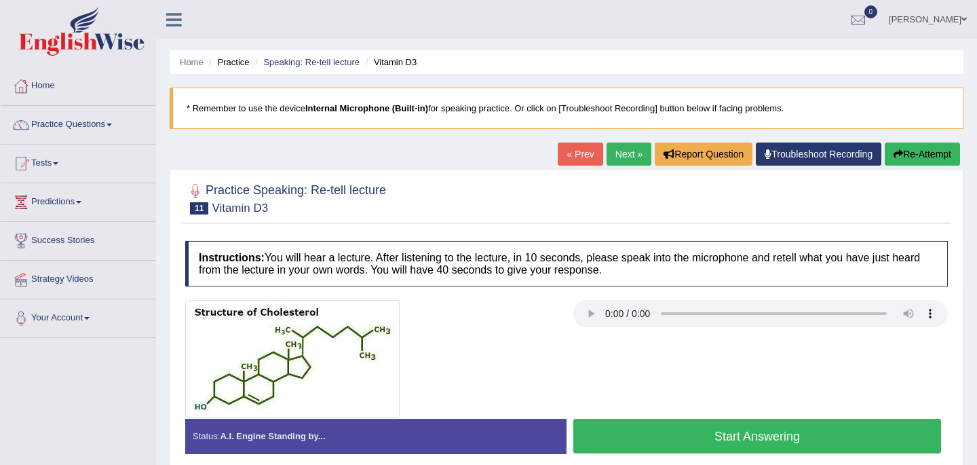
click at [464, 379] on div at bounding box center [372, 359] width 388 height 118
